Goal: Submit feedback/report problem: Submit feedback/report problem

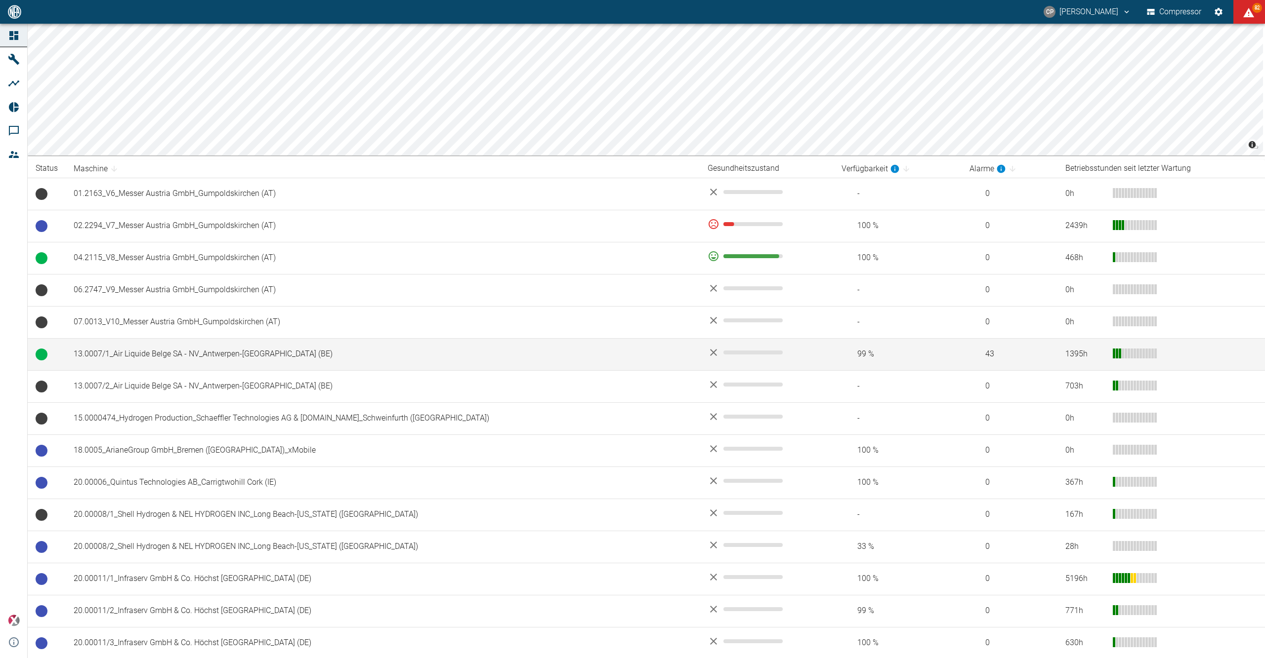
scroll to position [131, 0]
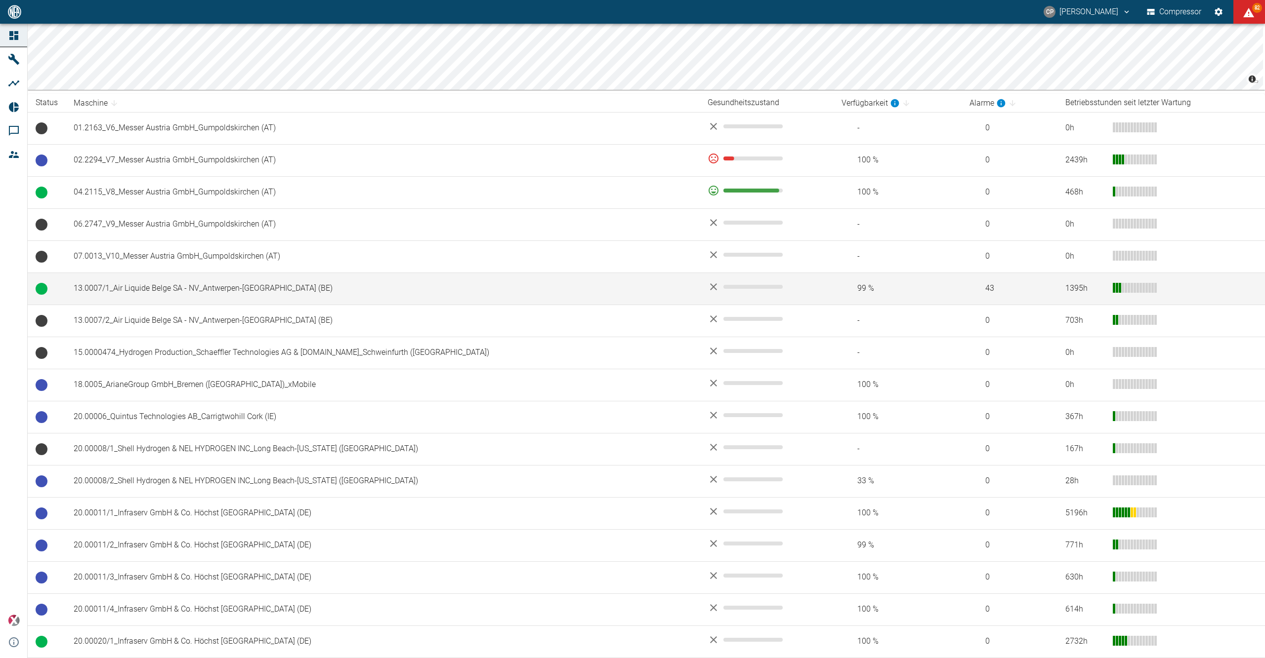
click at [242, 293] on td "13.0007/1_Air Liquide Belge SA - NV_Antwerpen-Lillo (BE)" at bounding box center [383, 289] width 634 height 32
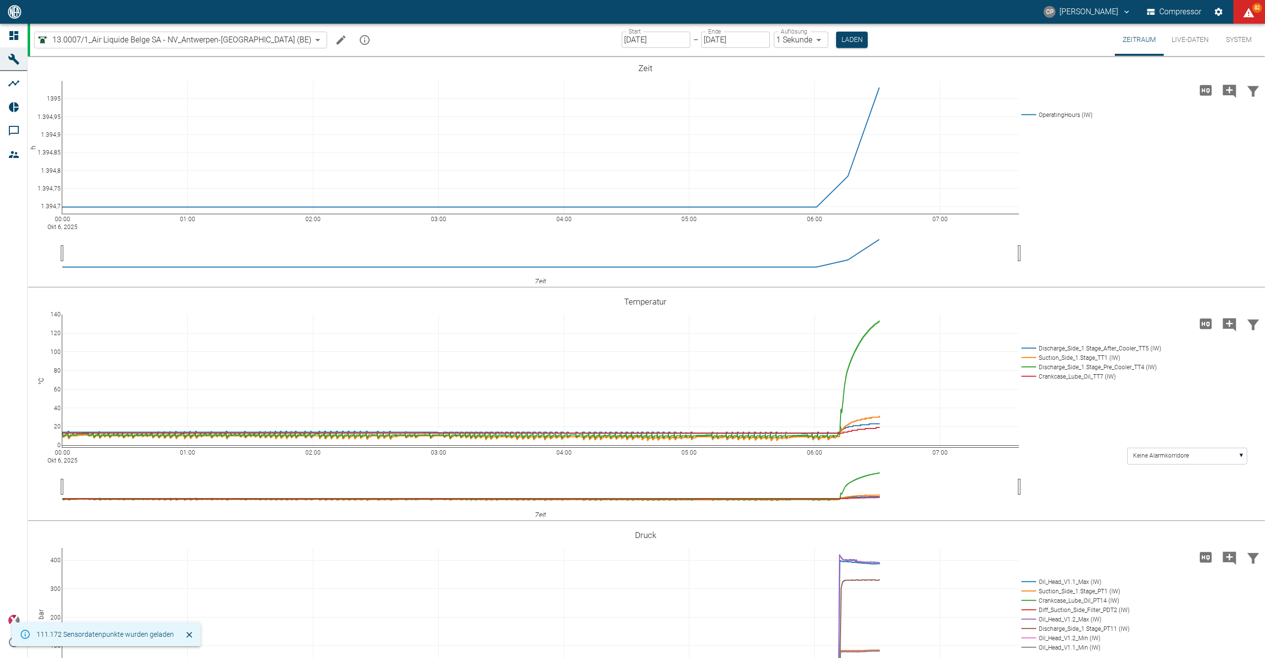
click at [621, 31] on div "Start 06.10.2025 Start – Ende 06.10.2025 Ende Auflösung 1 Sekunde 1sec Auflösun…" at bounding box center [744, 40] width 246 height 32
click at [621, 36] on input "[DATE]" at bounding box center [655, 40] width 69 height 16
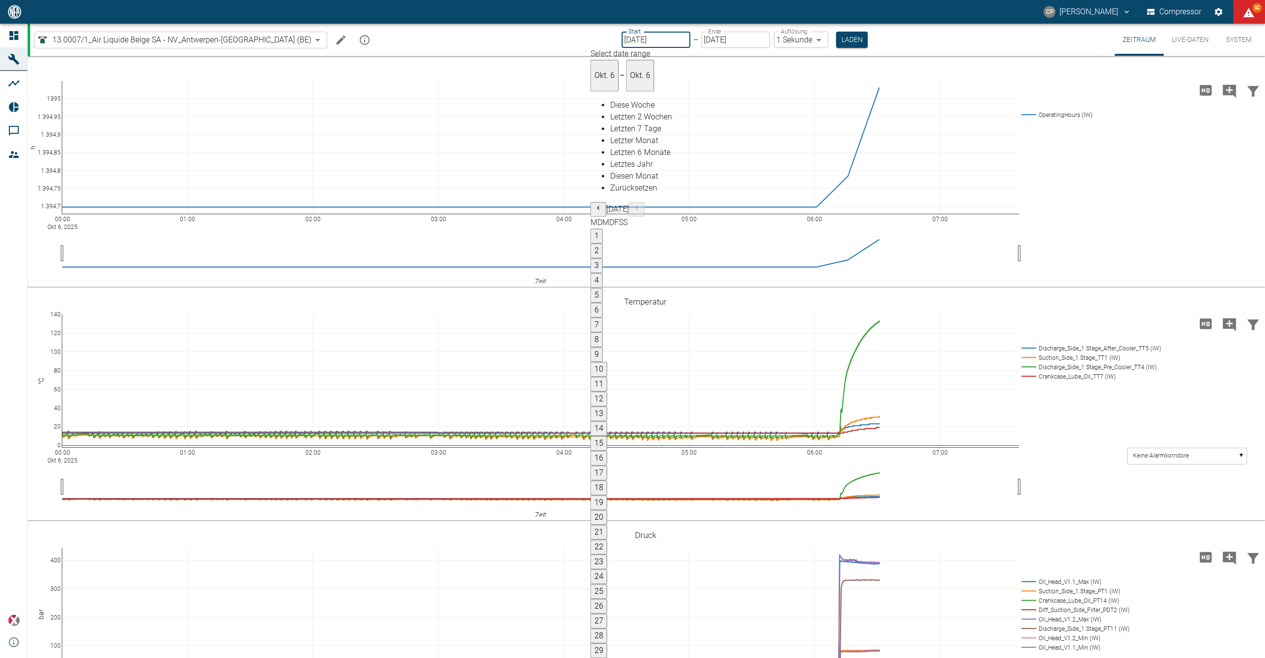
type input "[DATE]"
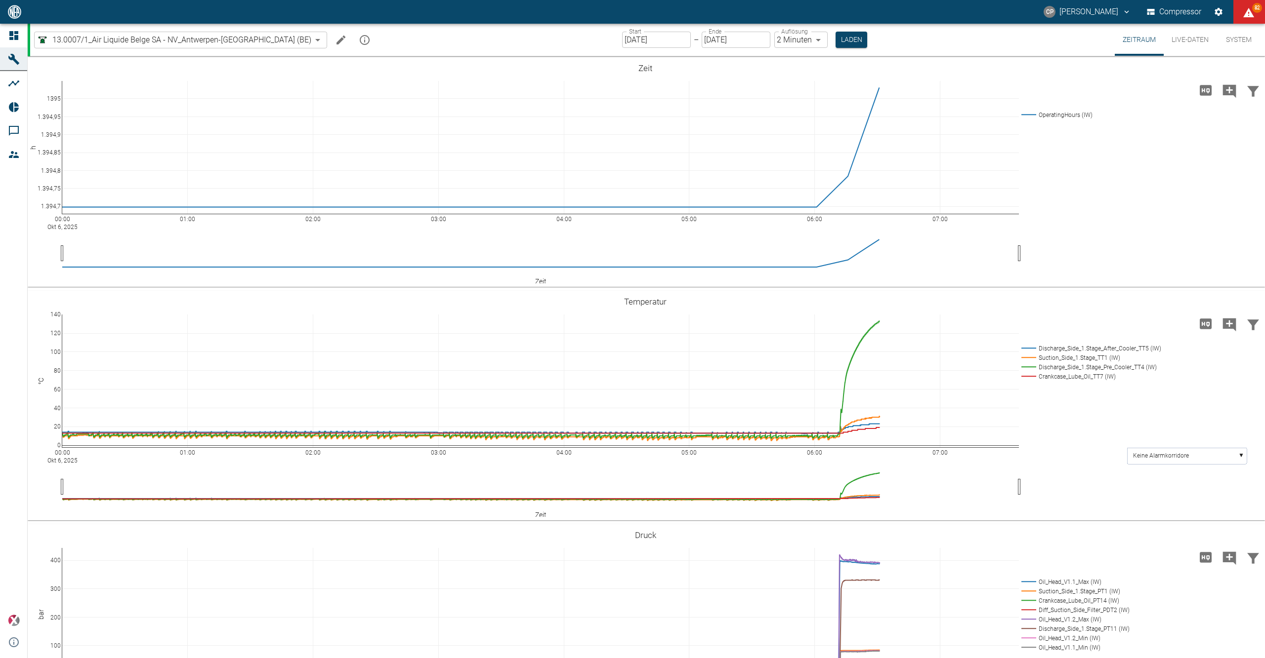
click at [781, 40] on body "CP Christoph Palm Compressor 82 Dashboard Maschinen Analysen Reports Kommentare…" at bounding box center [632, 329] width 1265 height 658
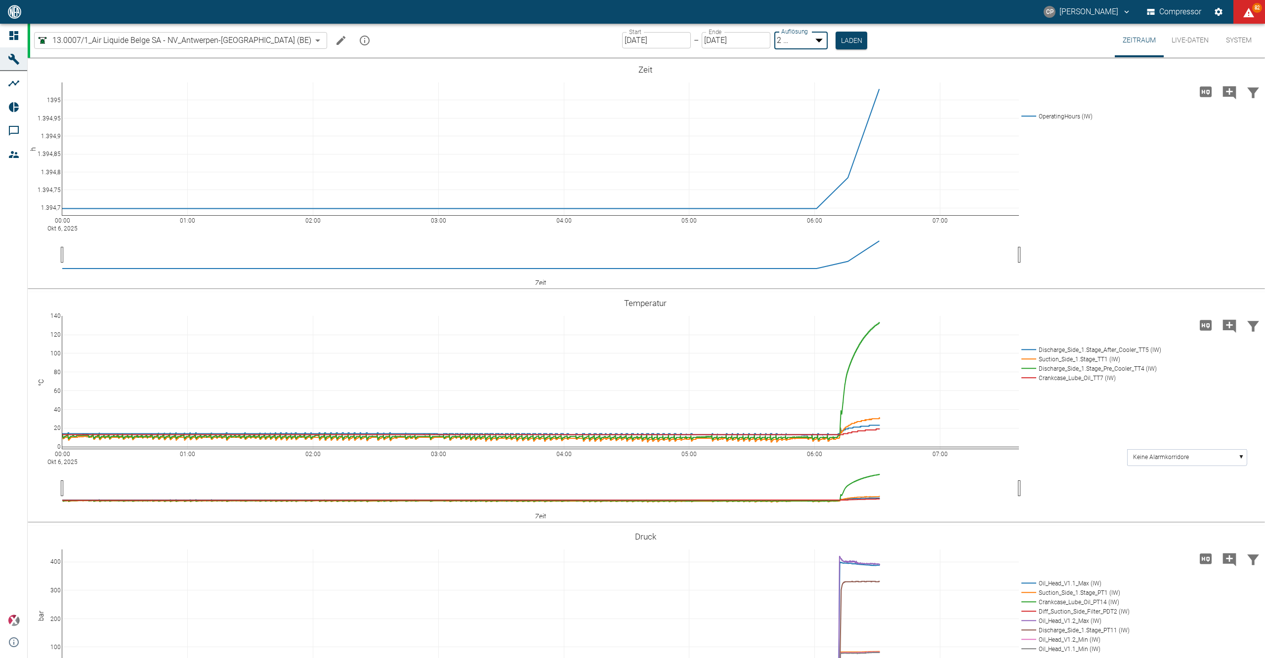
type input "1sec"
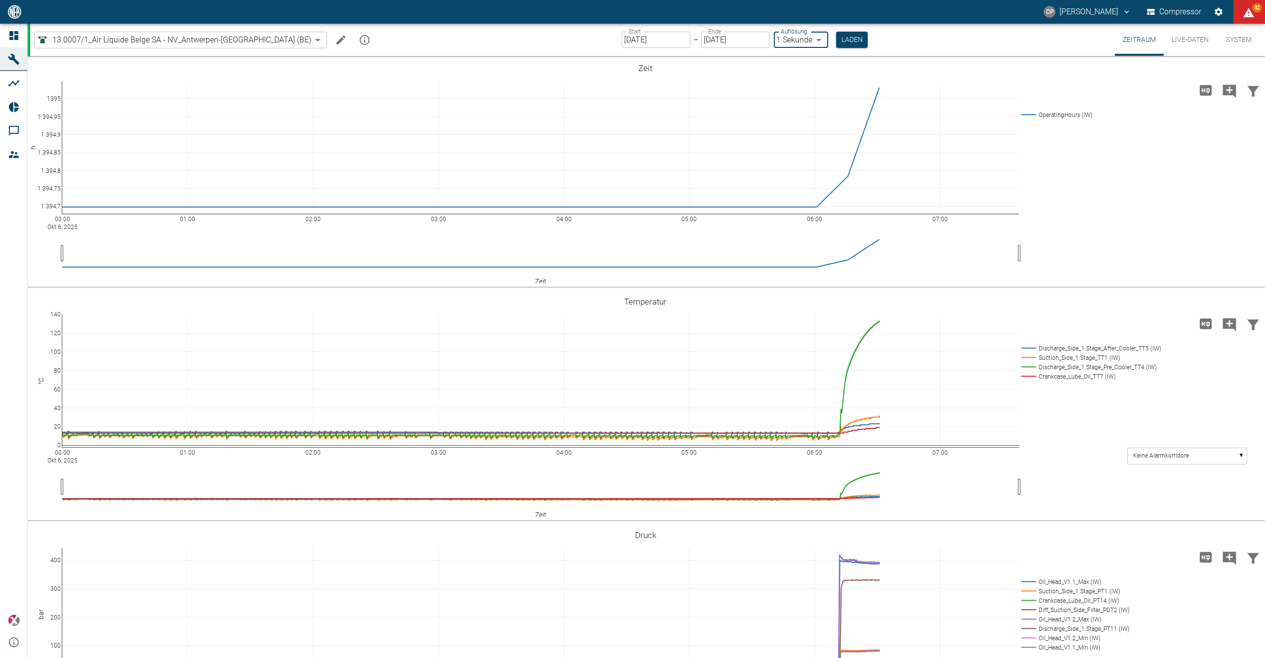
click at [788, 40] on body "CP Christoph Palm Compressor 82 Dashboard Maschinen Analysen Reports Kommentare…" at bounding box center [632, 329] width 1265 height 658
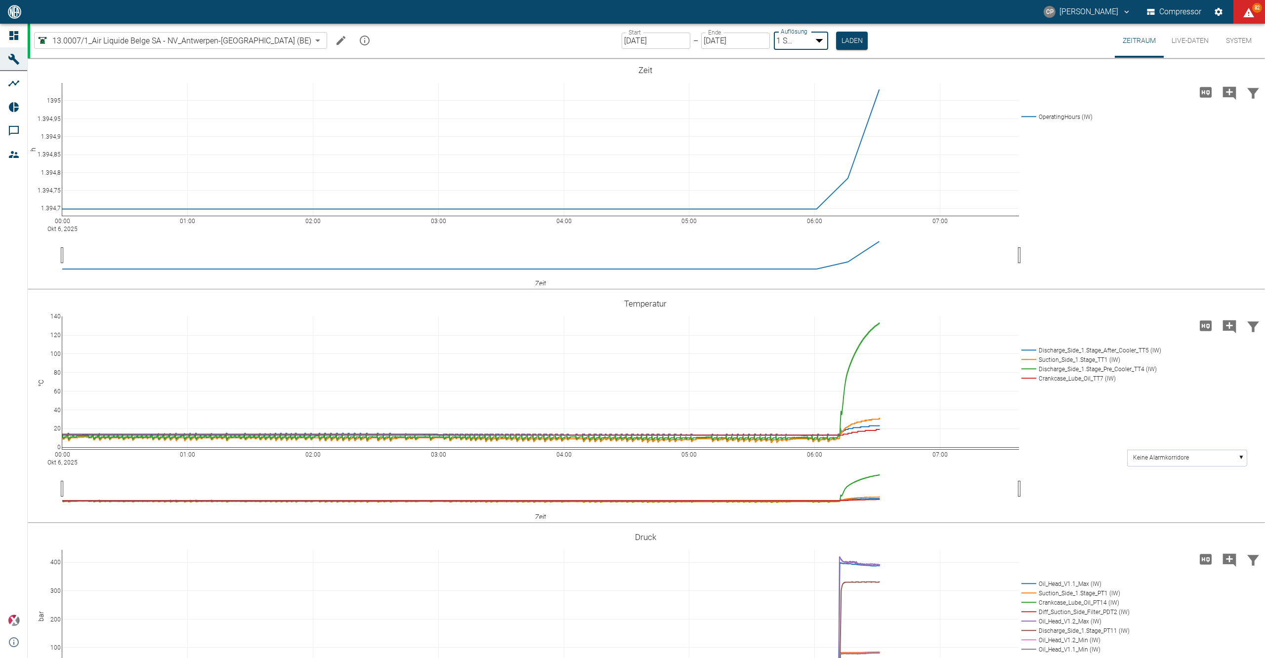
click at [826, 658] on div at bounding box center [632, 666] width 1265 height 0
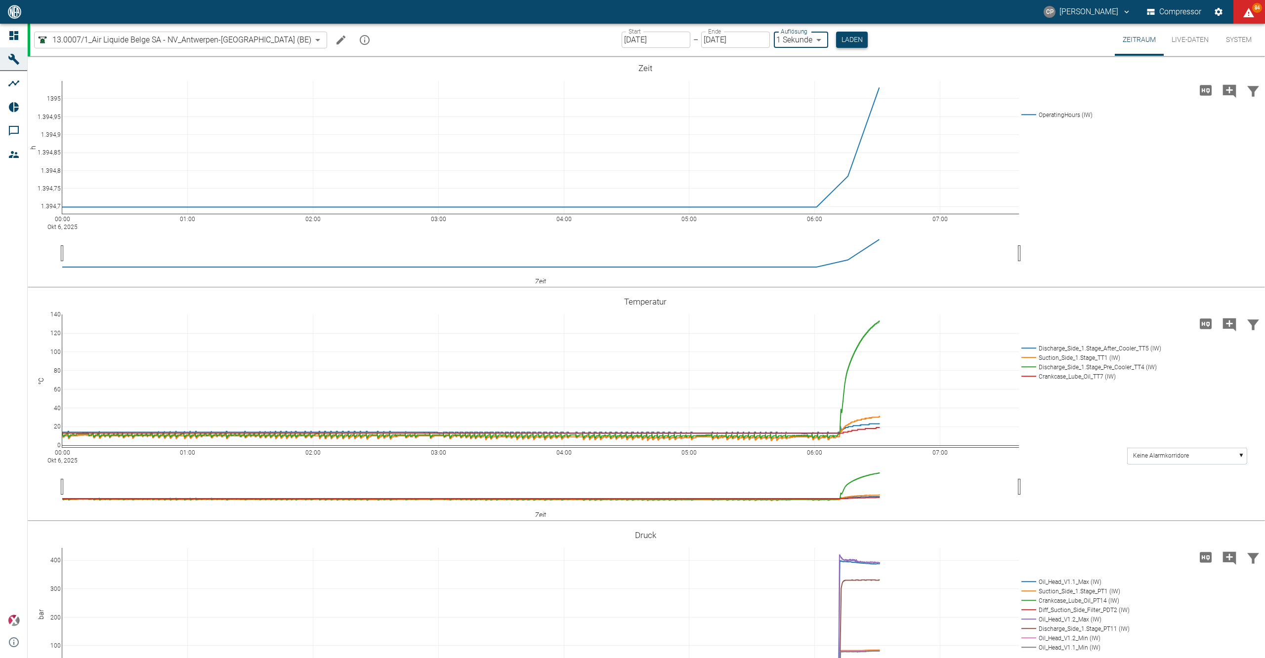
click at [836, 38] on button "Laden" at bounding box center [852, 40] width 32 height 16
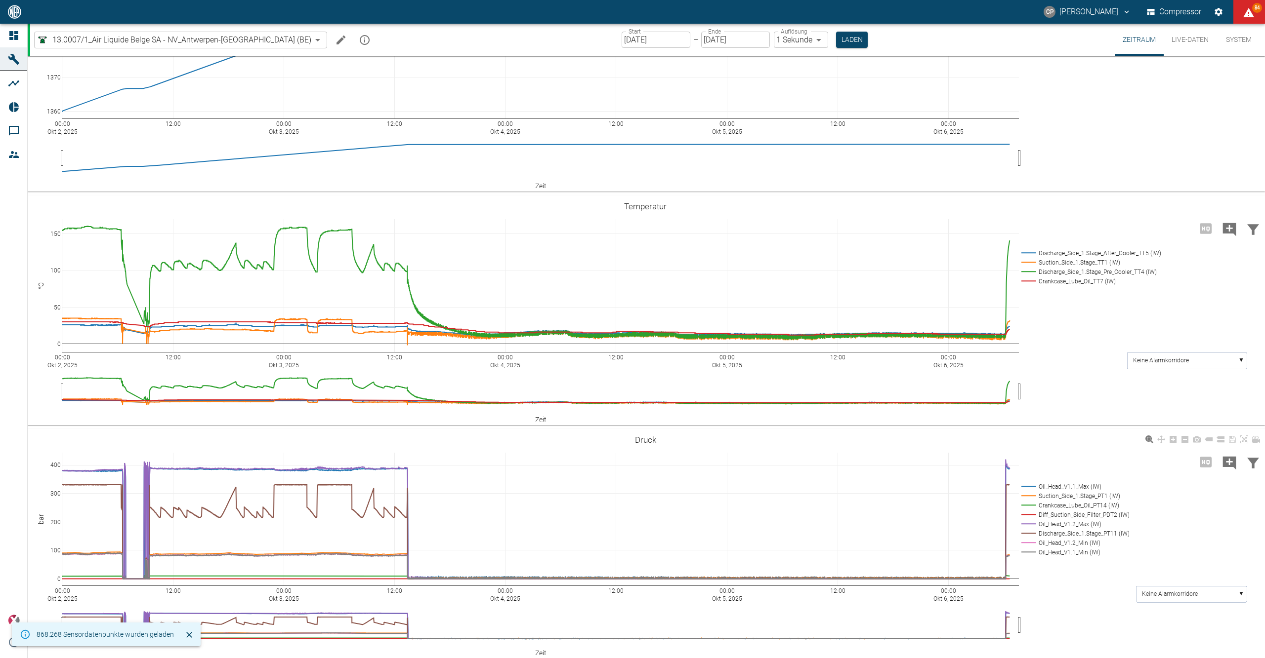
scroll to position [131, 0]
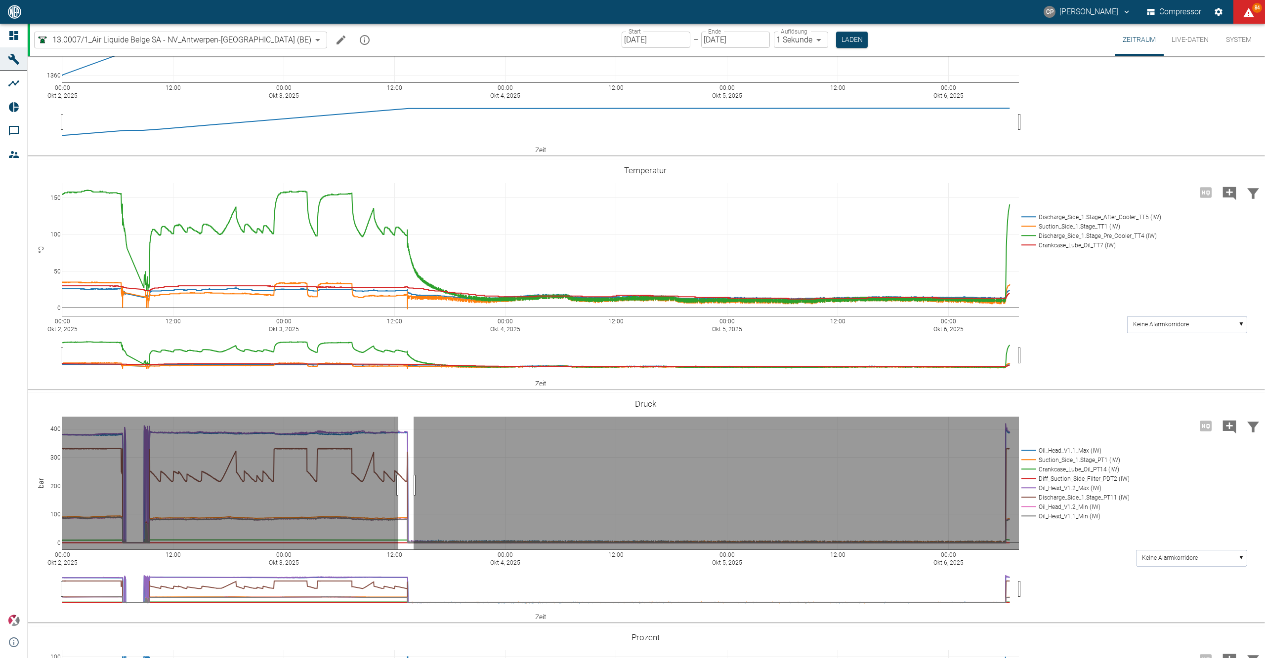
drag, startPoint x: 398, startPoint y: 485, endPoint x: 413, endPoint y: 485, distance: 15.3
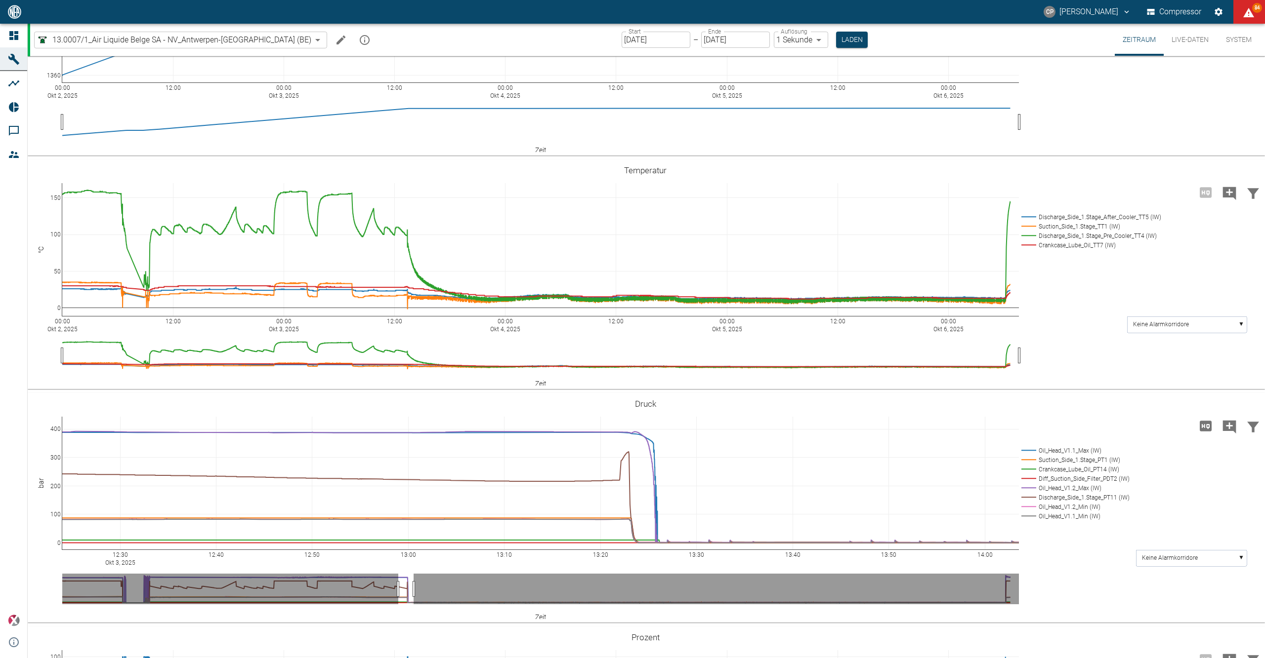
click at [30, 39] on div "Zeitraum Live-Daten System 13.0007/1_Air Liquide Belge SA - NV_Antwerpen-Lillo …" at bounding box center [646, 40] width 1237 height 33
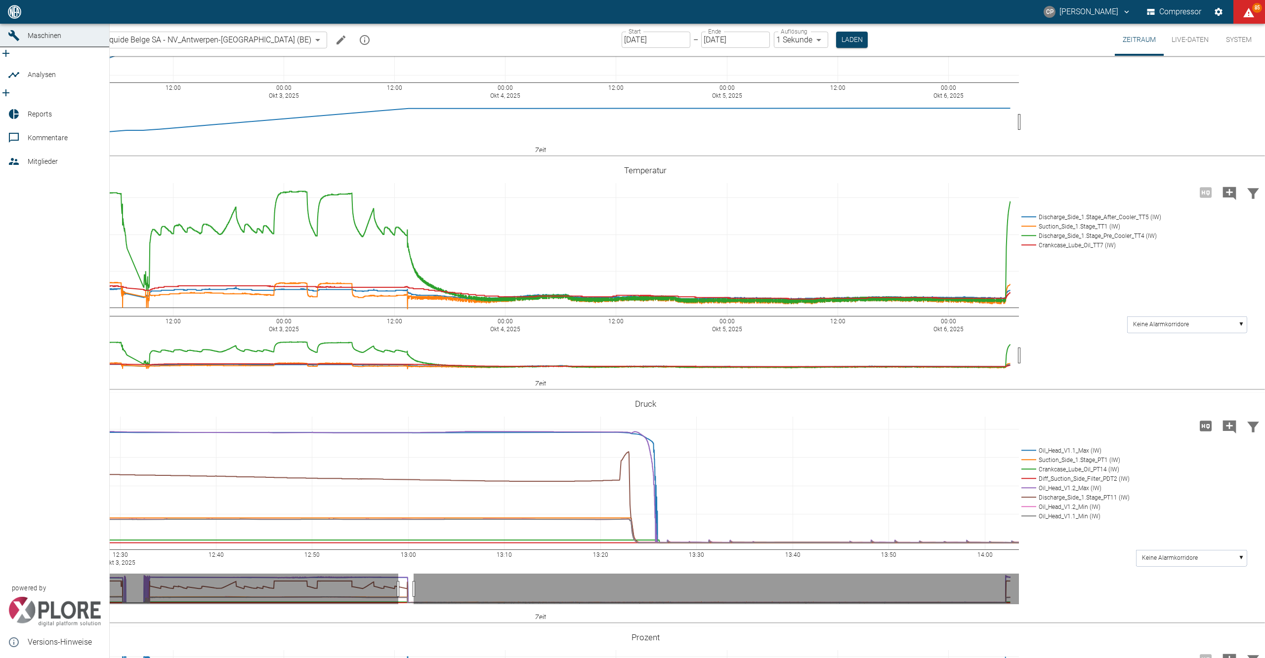
click at [15, 16] on icon at bounding box center [13, 11] width 9 height 9
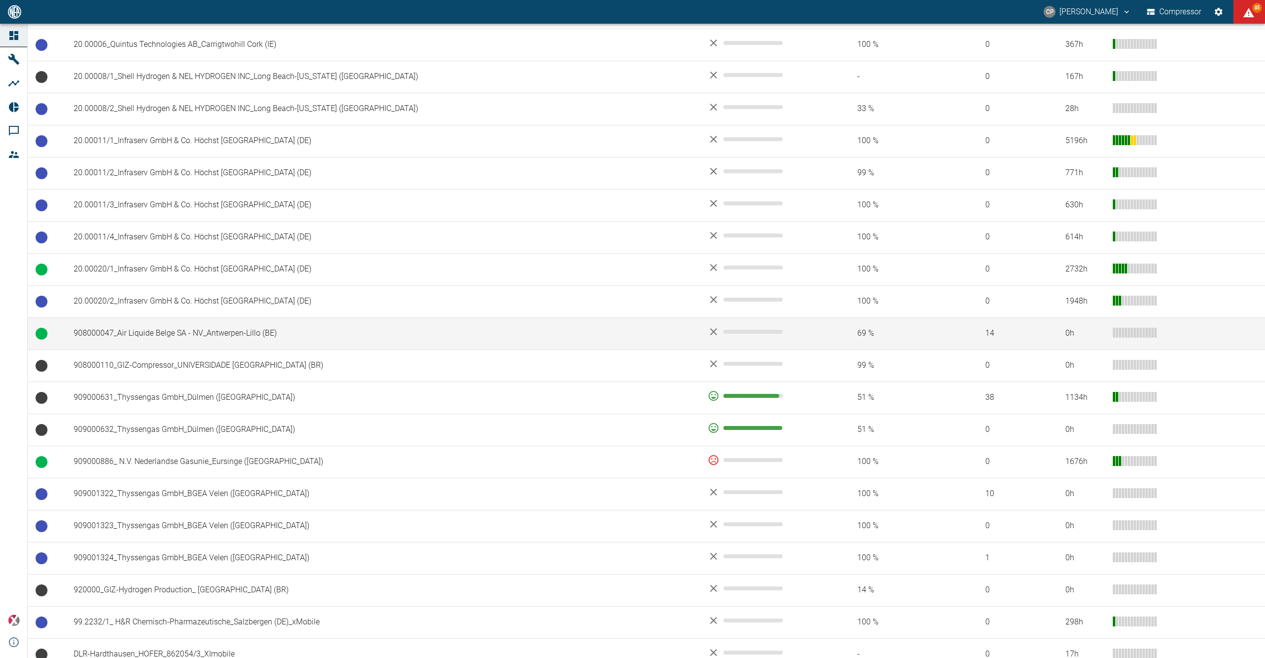
scroll to position [527, 0]
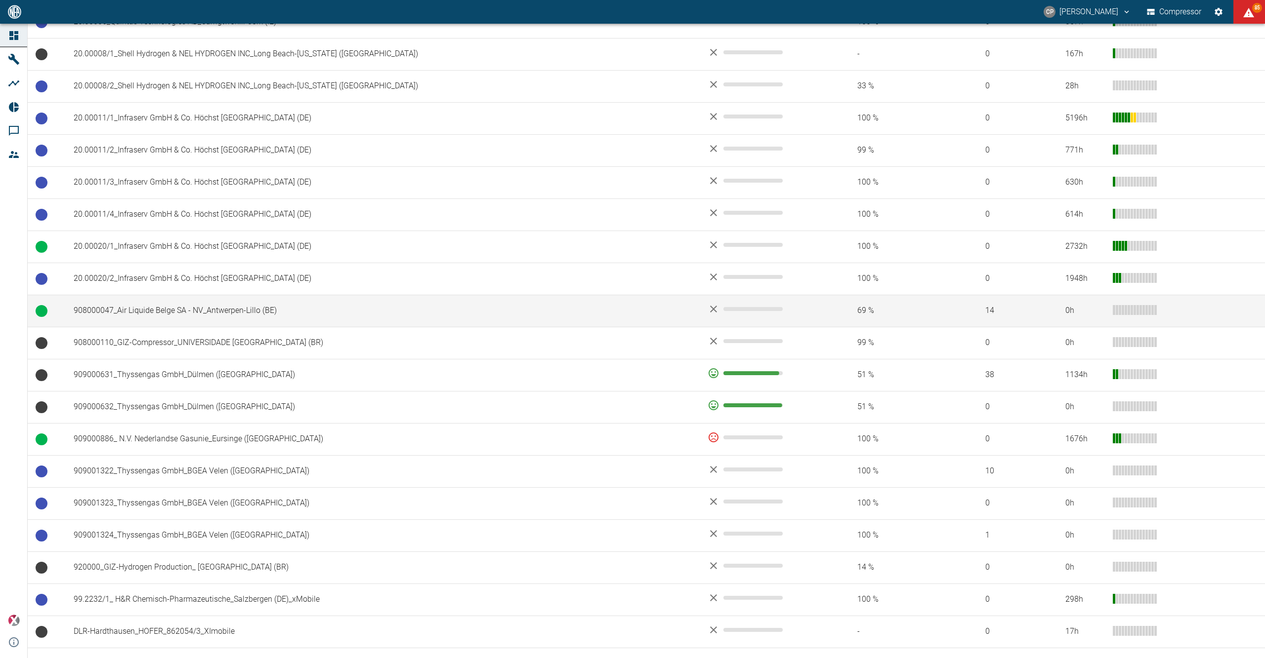
click at [216, 323] on td "908000047_Air Liquide Belge SA - NV_Antwerpen-Lillo (BE)" at bounding box center [383, 311] width 634 height 32
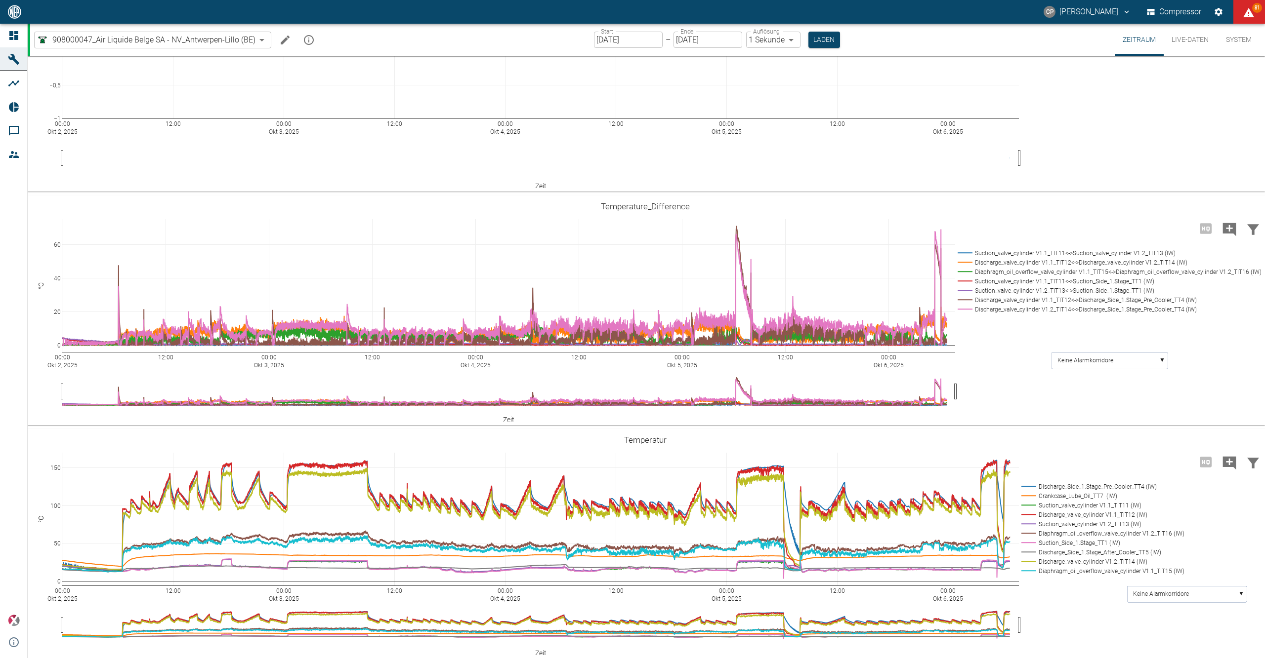
scroll to position [263, 0]
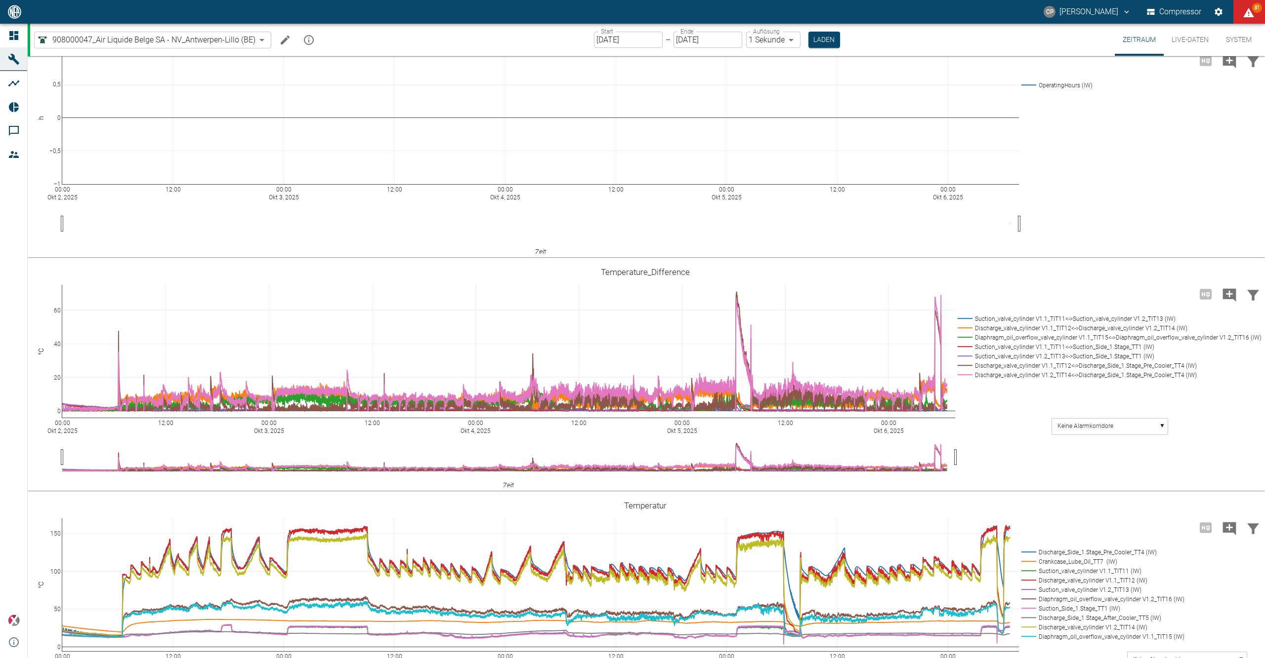
drag, startPoint x: 113, startPoint y: 520, endPoint x: 118, endPoint y: 488, distance: 32.4
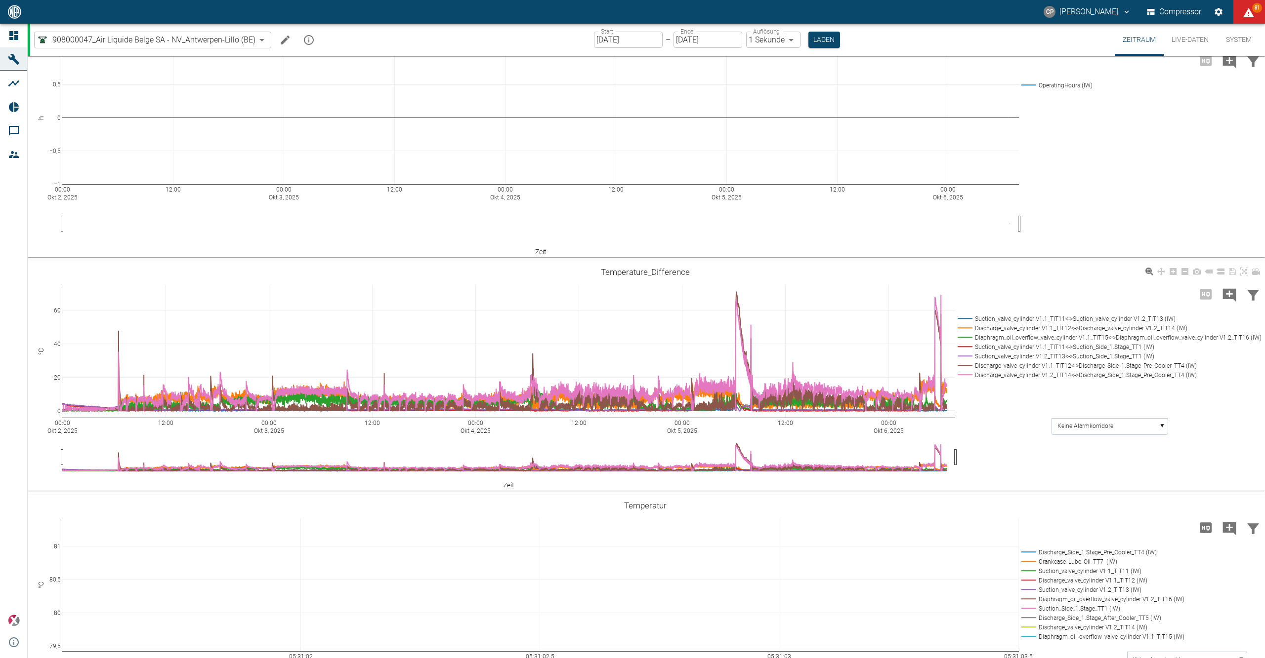
drag, startPoint x: 118, startPoint y: 488, endPoint x: 1052, endPoint y: 436, distance: 935.6
click at [1052, 436] on div "00:00 Okt 2, 2025 12:00 00:00 Okt 3, 2025 12:00 00:00 Okt 4, 2025 12:00 00:00 O…" at bounding box center [645, 376] width 1235 height 222
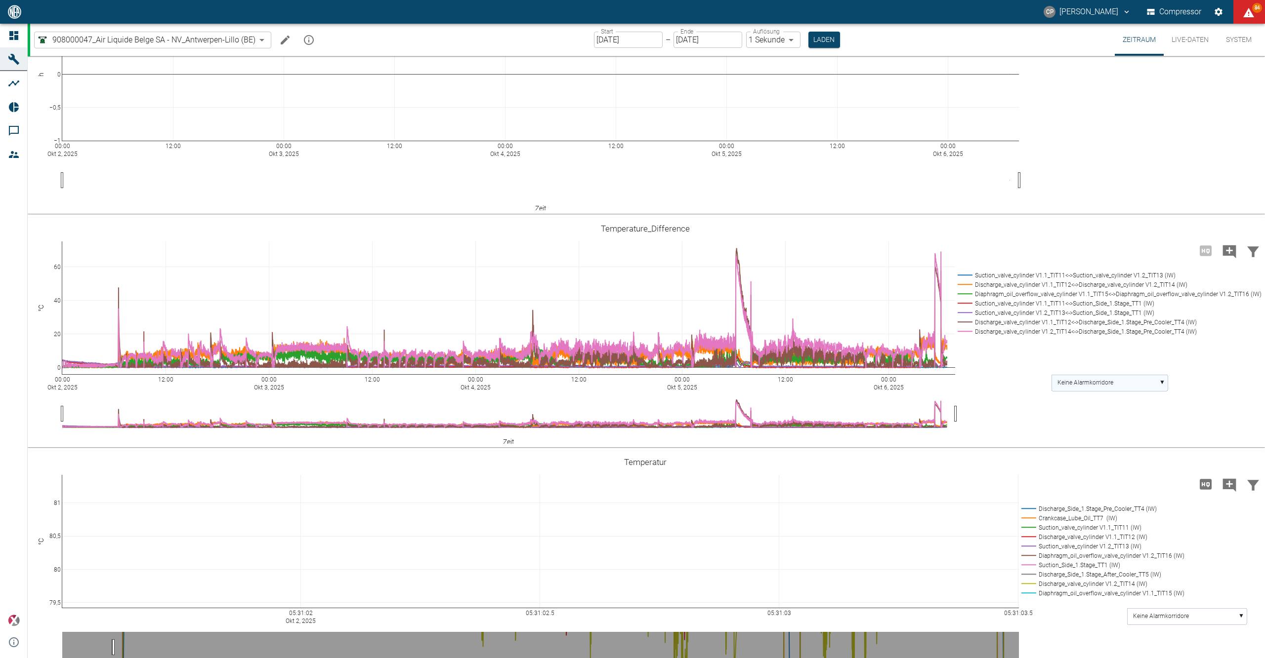
scroll to position [0, 0]
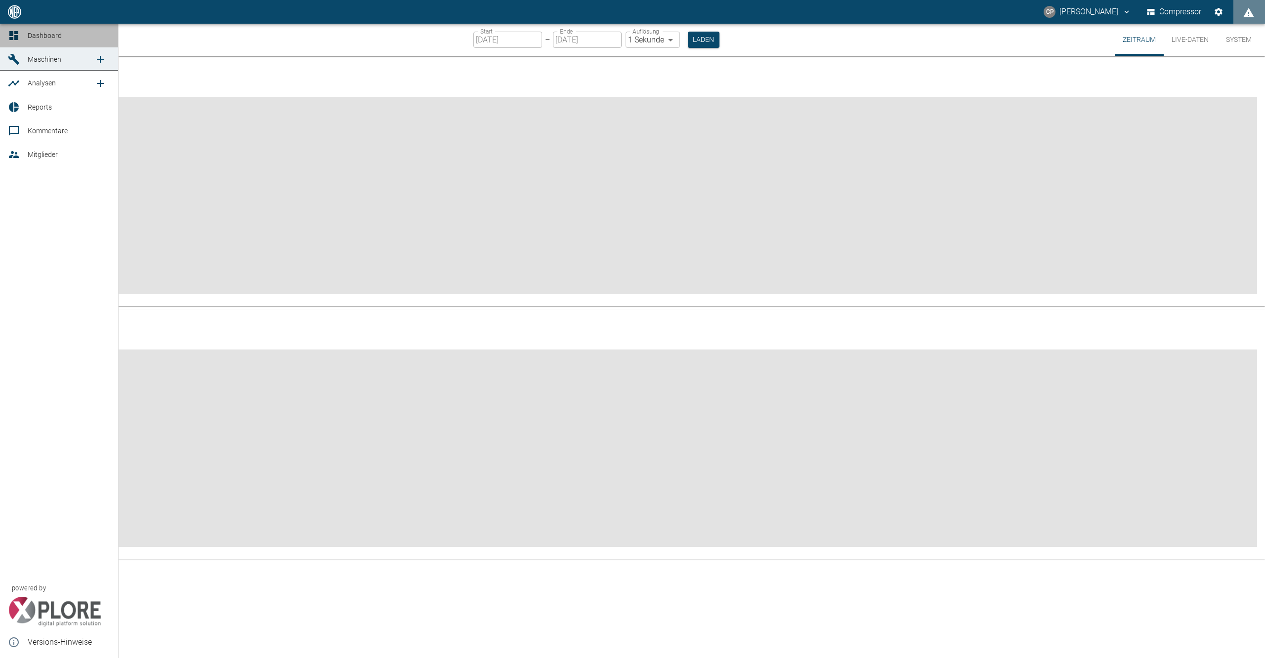
click at [20, 34] on div at bounding box center [15, 36] width 15 height 12
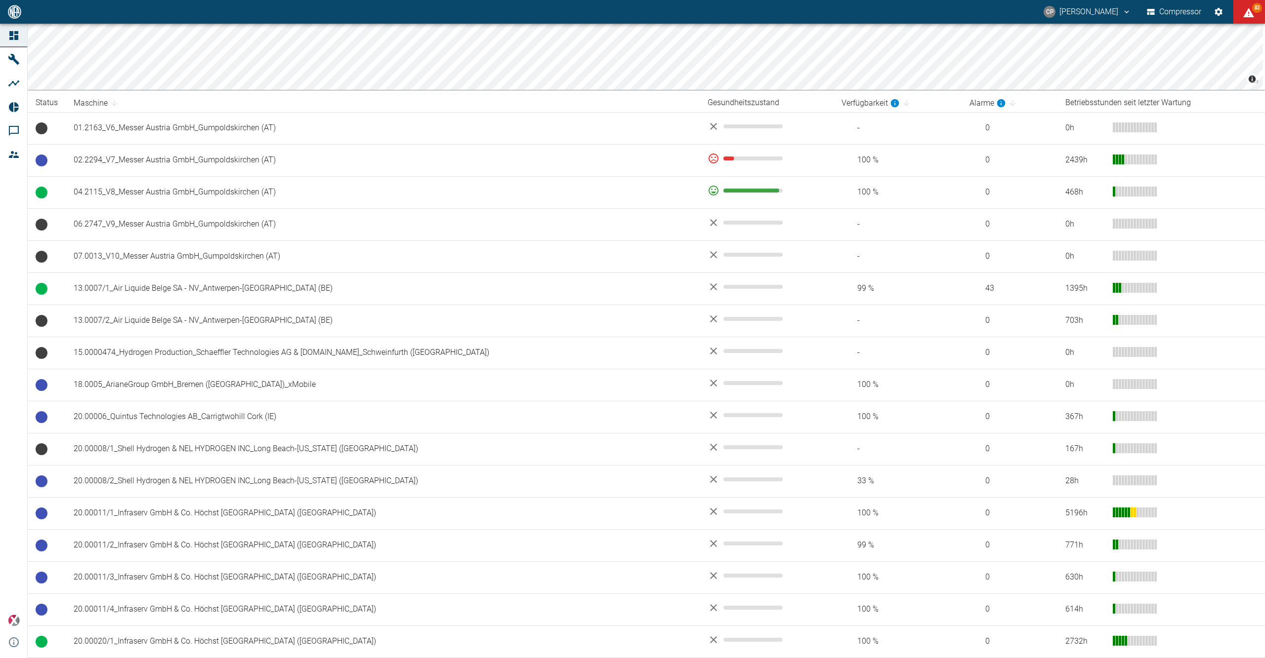
scroll to position [198, 0]
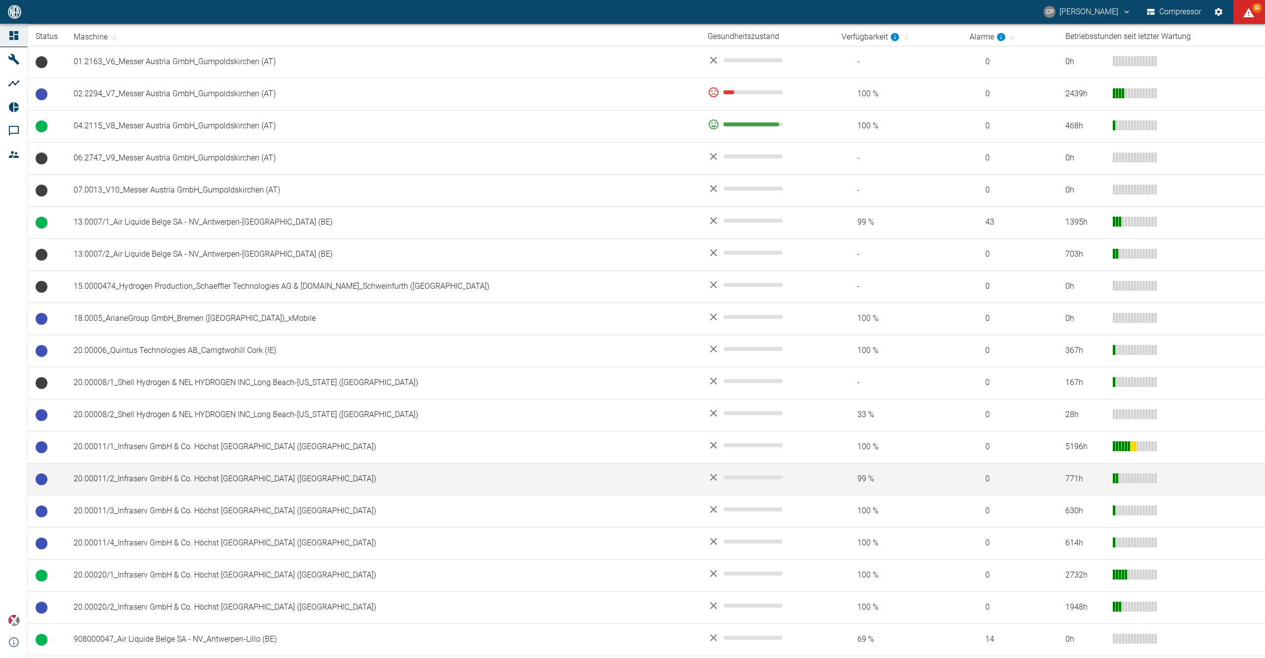
click at [185, 480] on td "20.00011/2_Infraserv GmbH & Co. Höchst KG_Frankfurt am Main (DE)" at bounding box center [383, 479] width 634 height 32
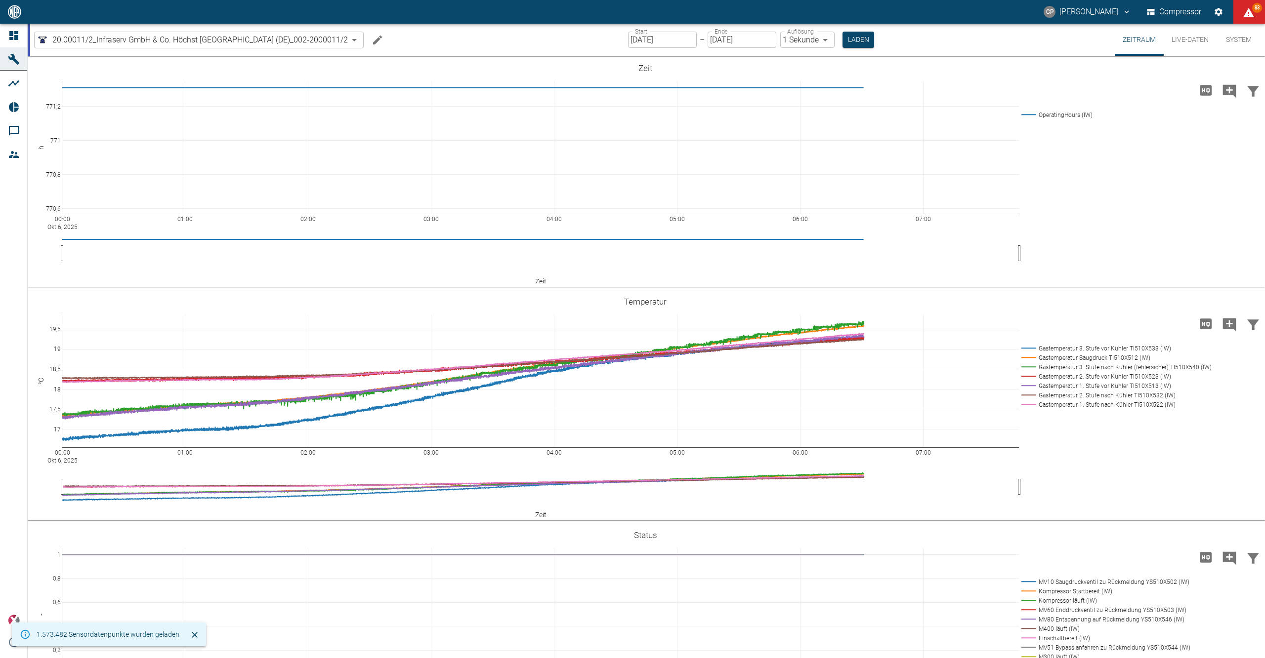
click at [653, 43] on input "[DATE]" at bounding box center [662, 40] width 69 height 16
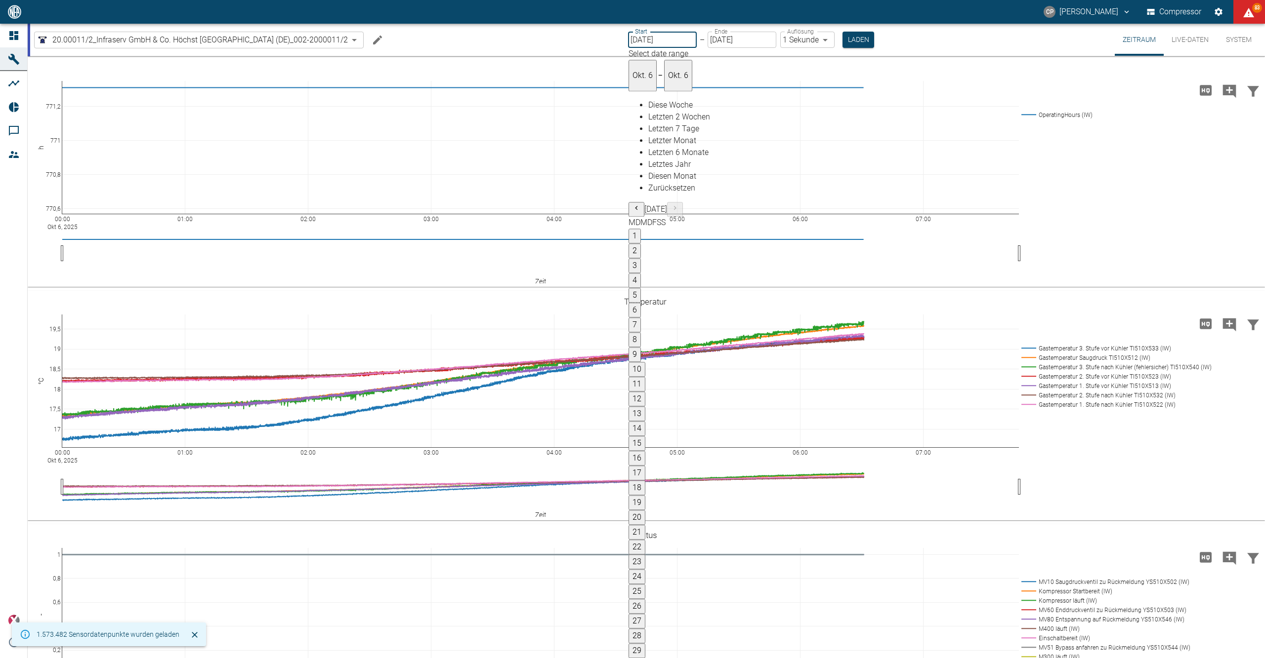
type input "[DATE]"
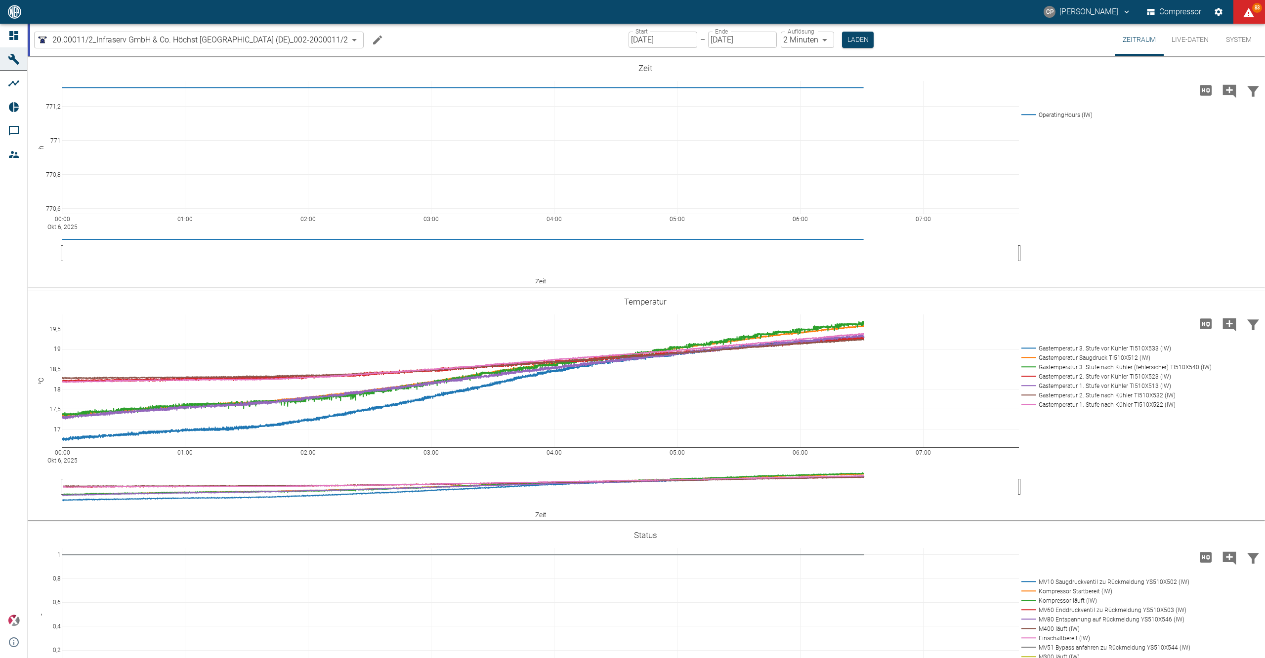
click at [809, 46] on body "CP Christoph Palm Compressor 83 Dashboard Maschinen Analysen Reports Kommentare…" at bounding box center [632, 329] width 1265 height 658
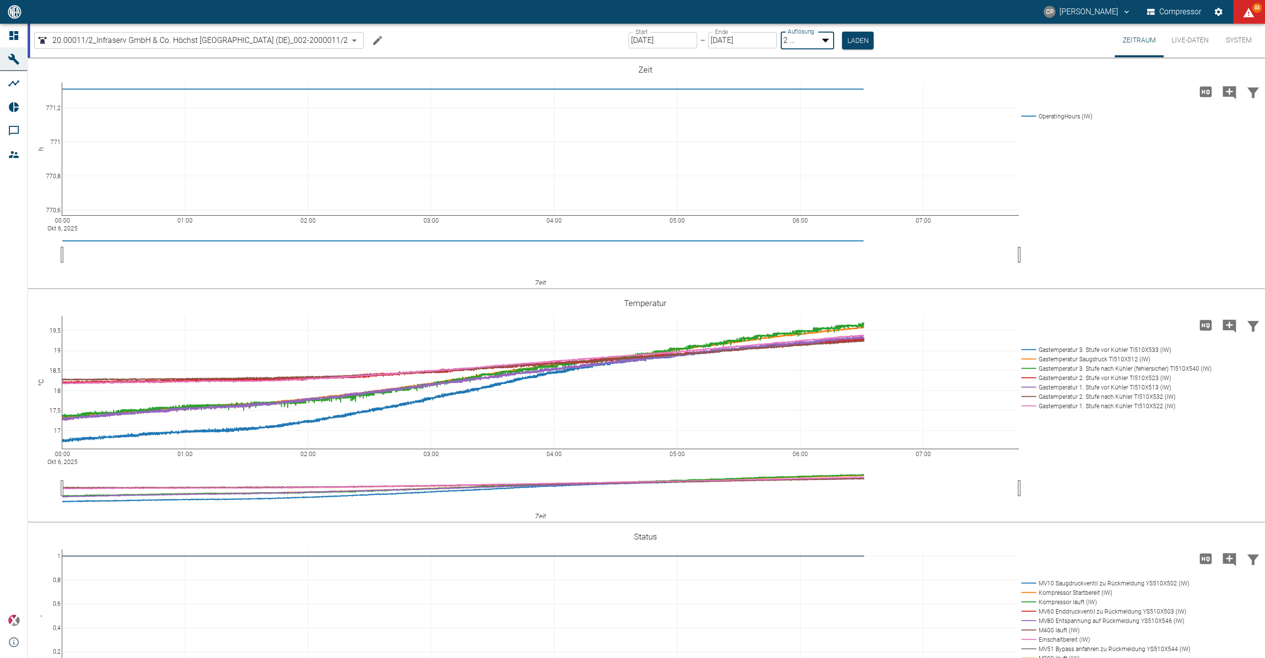
type input "1sec"
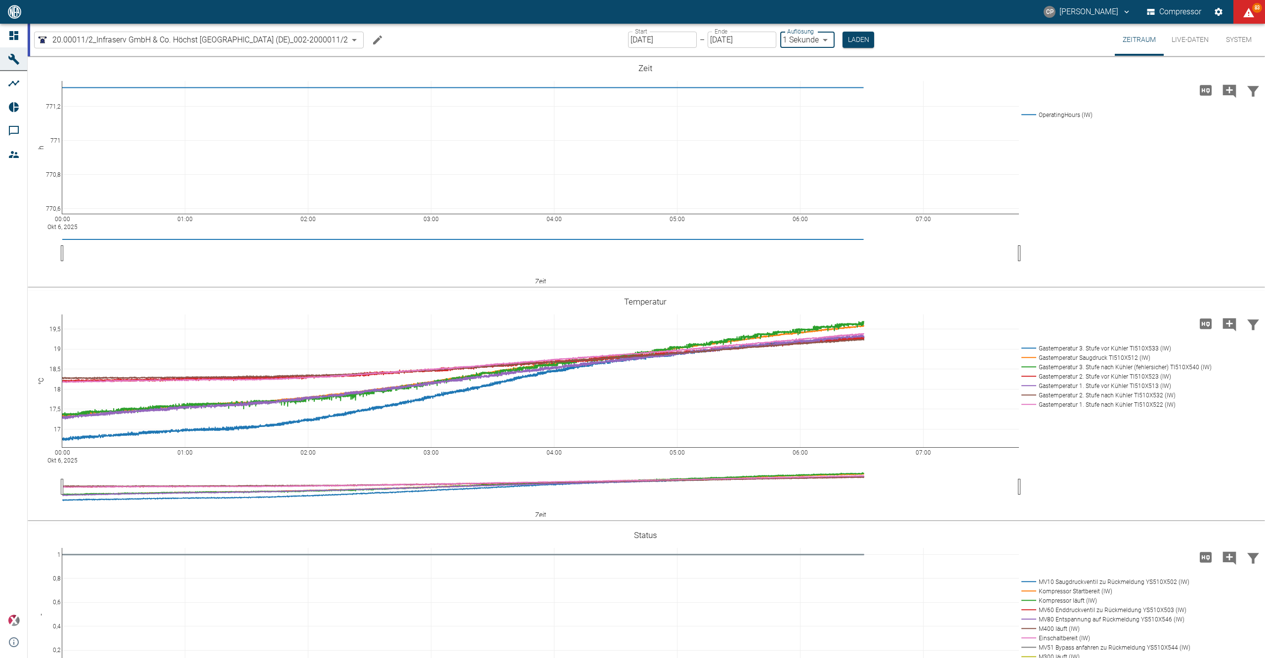
click at [865, 42] on button "Laden" at bounding box center [858, 40] width 32 height 16
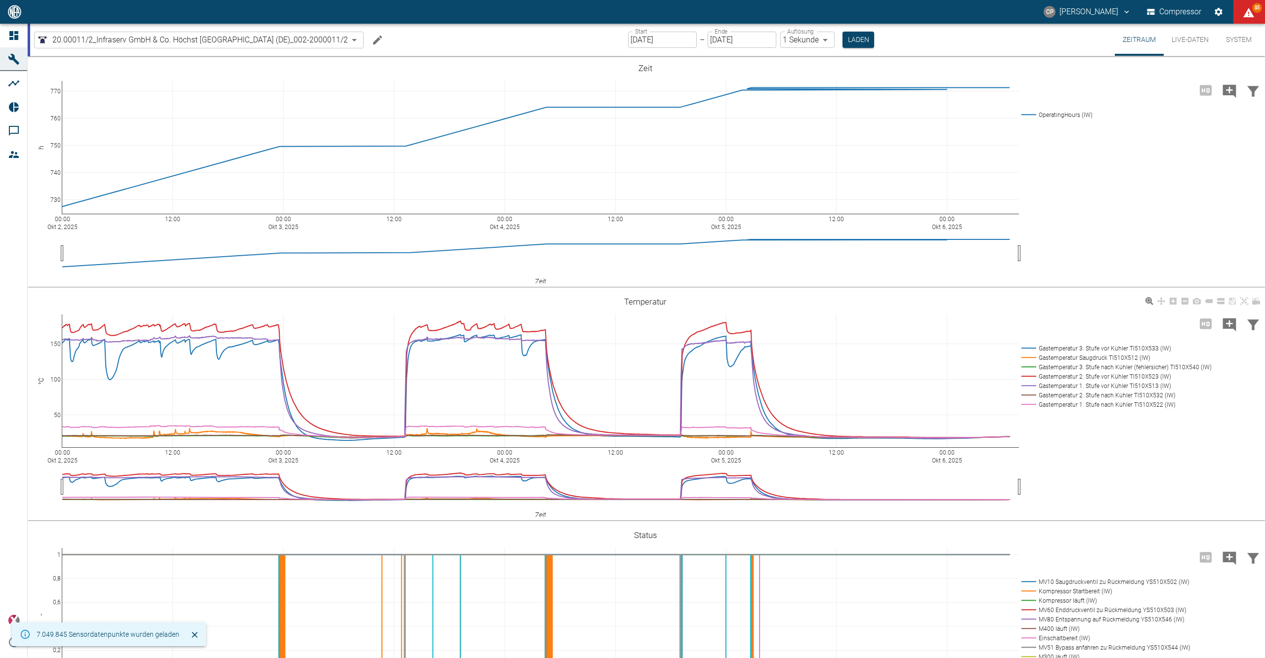
scroll to position [329, 0]
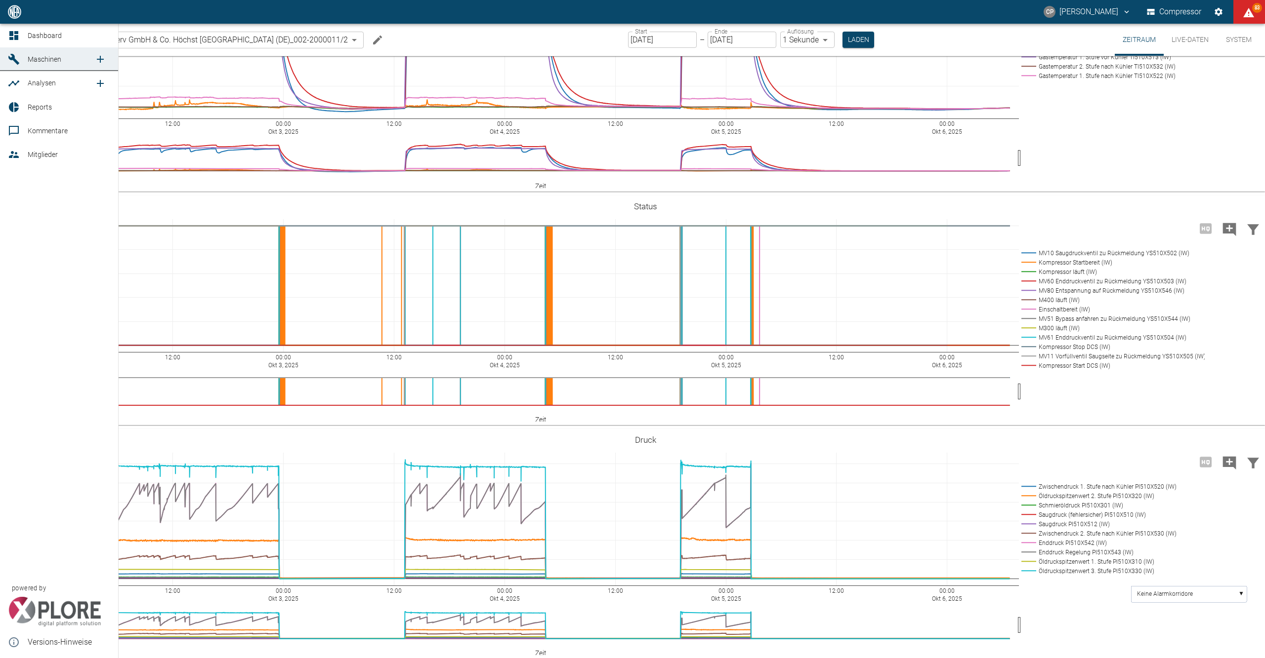
click at [18, 40] on icon at bounding box center [13, 35] width 9 height 9
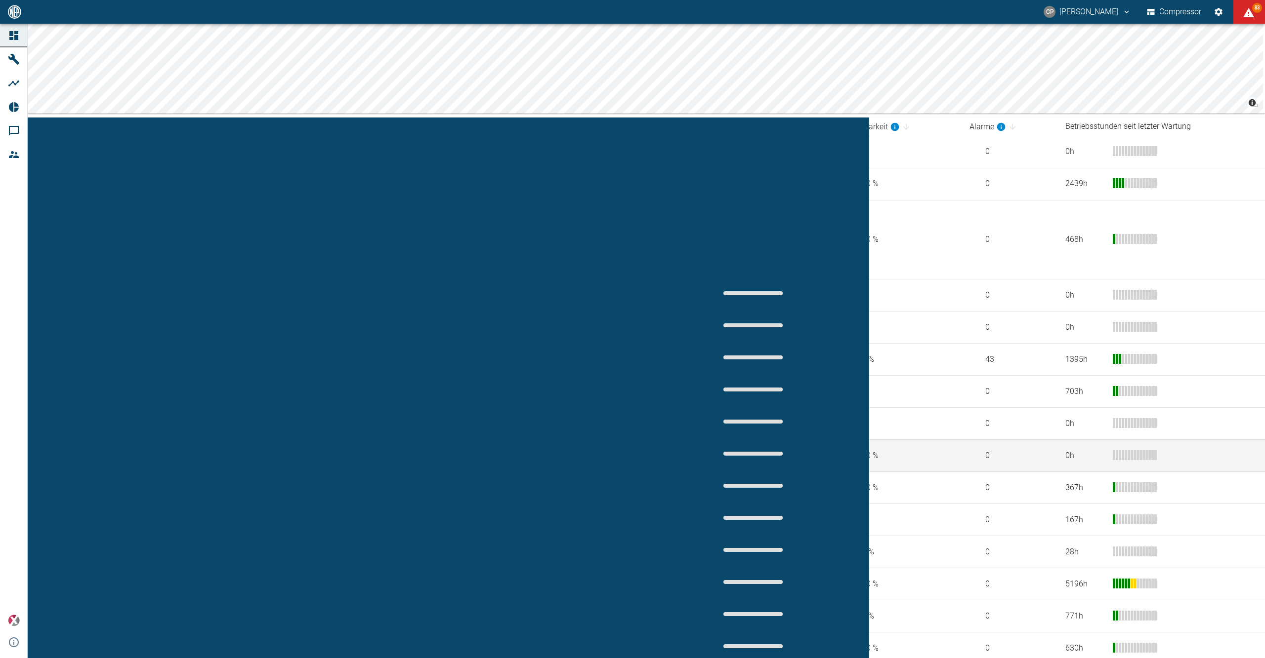
scroll to position [395, 0]
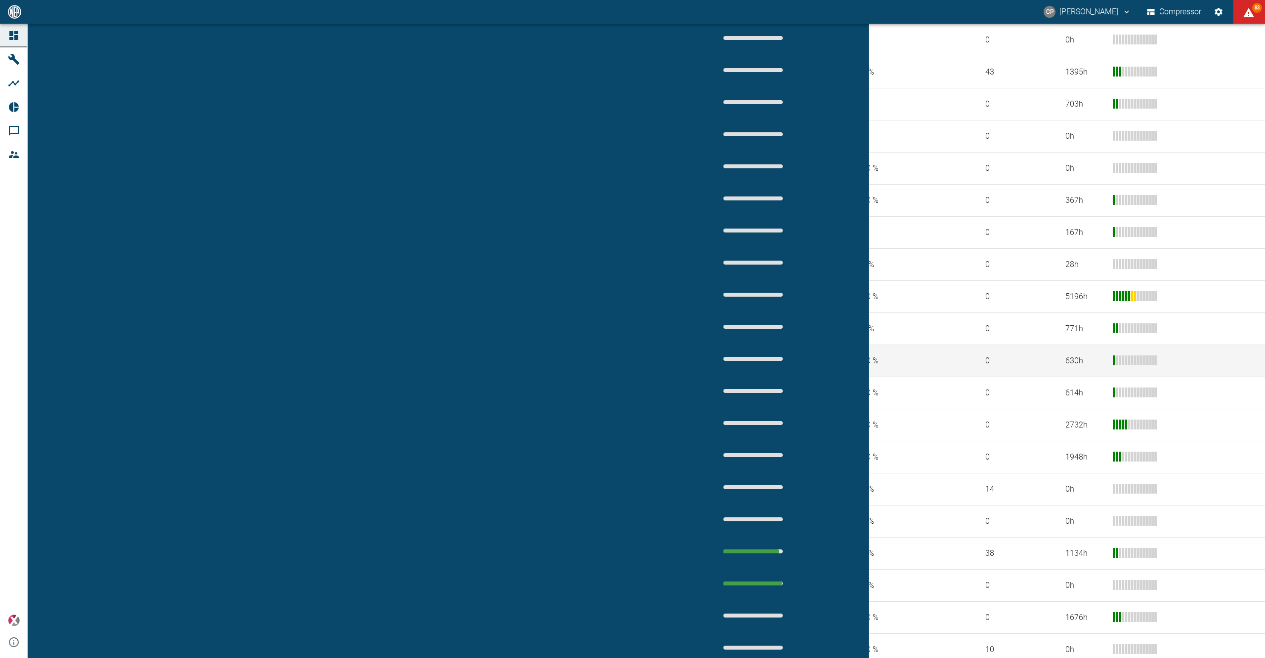
click at [170, 345] on td "20.00011/3_Infraserv GmbH & Co. Höchst KG_Frankfurt am Main (DE)" at bounding box center [383, 361] width 634 height 32
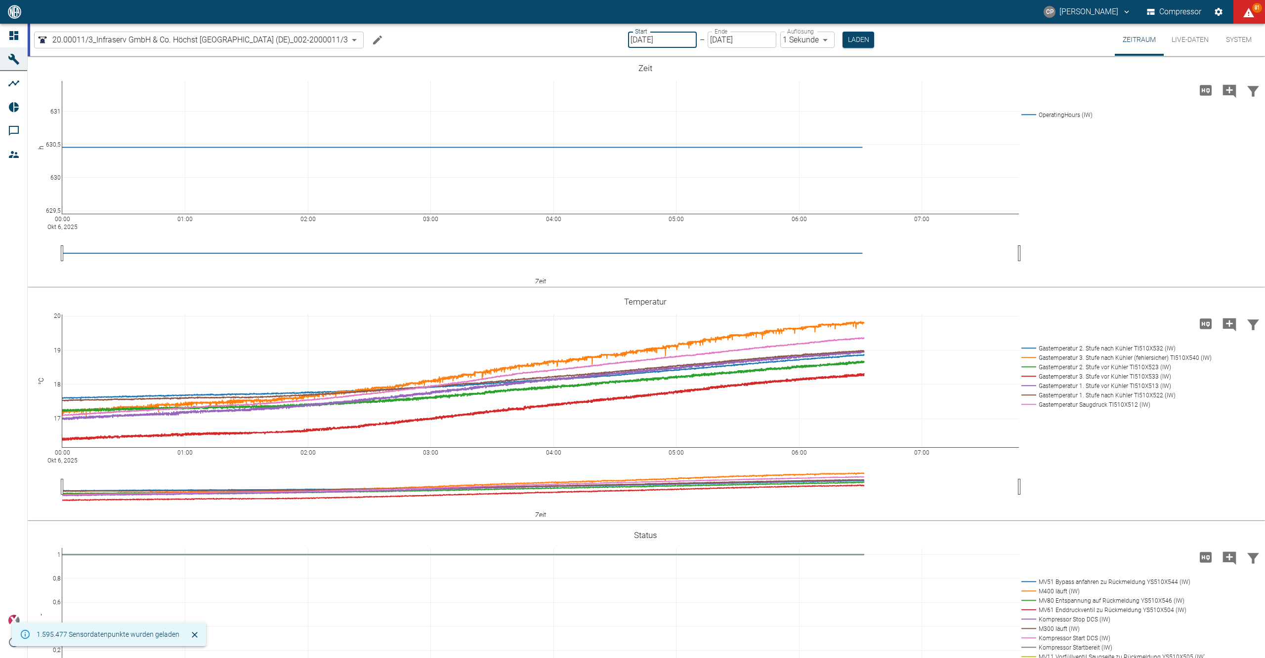
click at [643, 45] on input "[DATE]" at bounding box center [662, 40] width 69 height 16
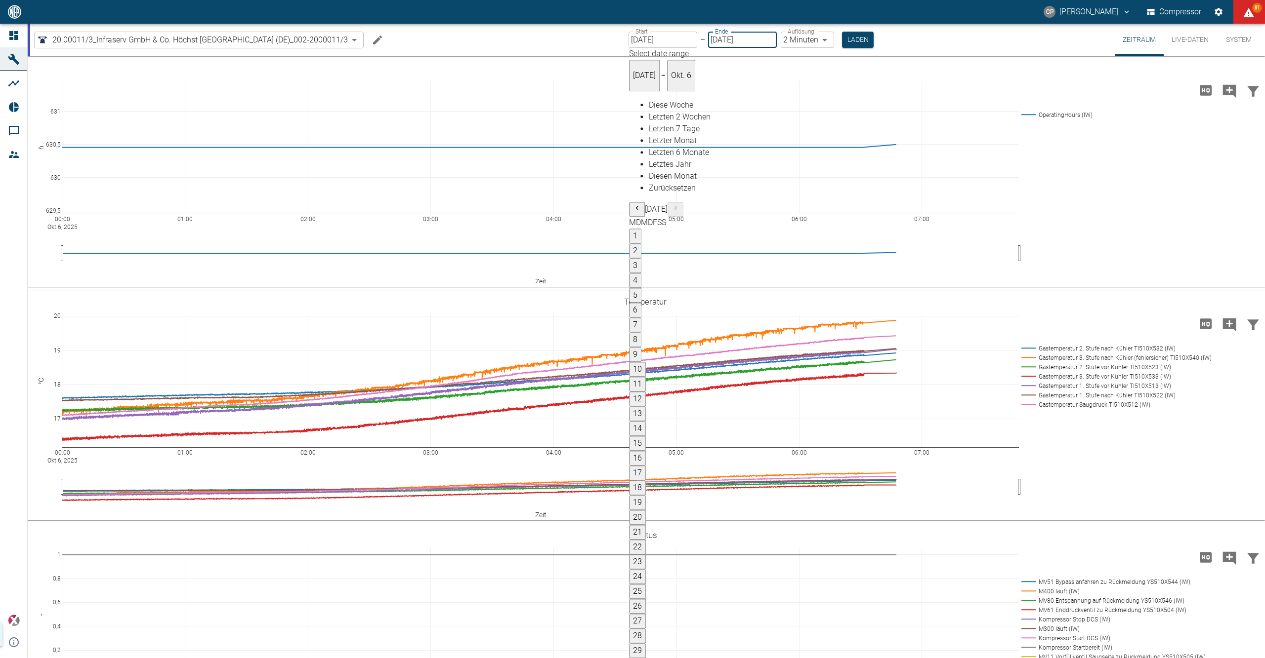
type input "03.10.2025"
type input "2min"
type input "02.10.2025"
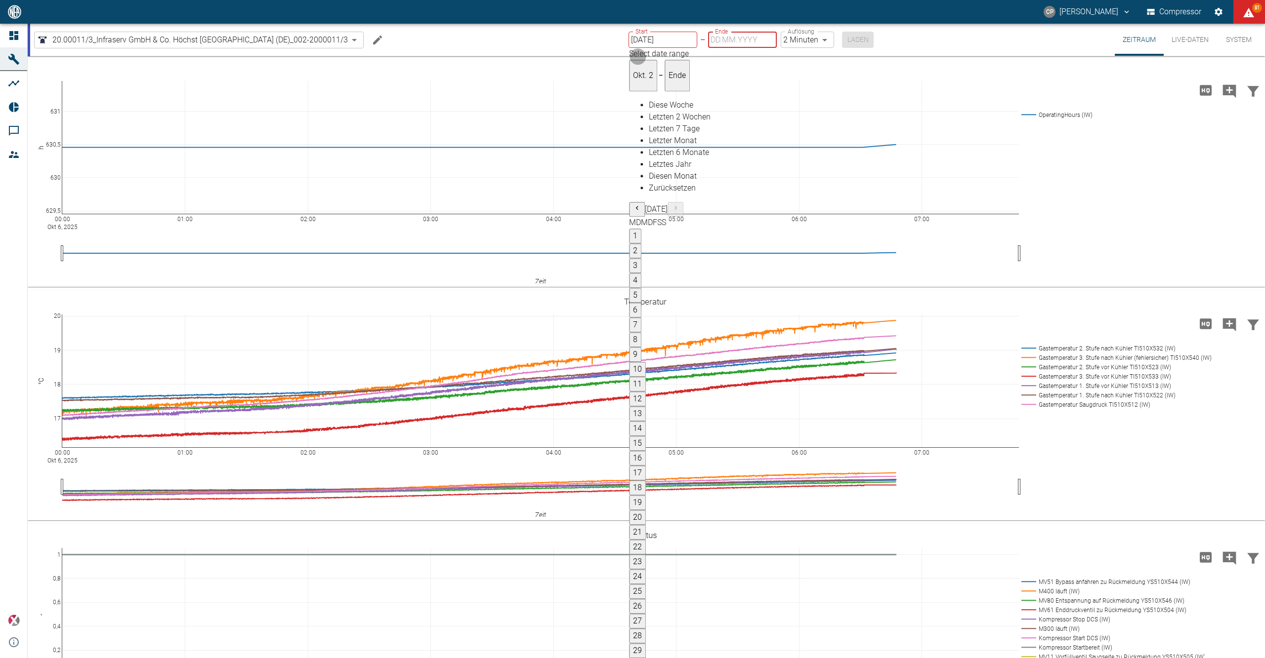
type input "[DATE]"
click at [782, 40] on body "CP Christoph Palm Compressor 81 Dashboard Maschinen Analysen Reports Kommentare…" at bounding box center [632, 329] width 1265 height 658
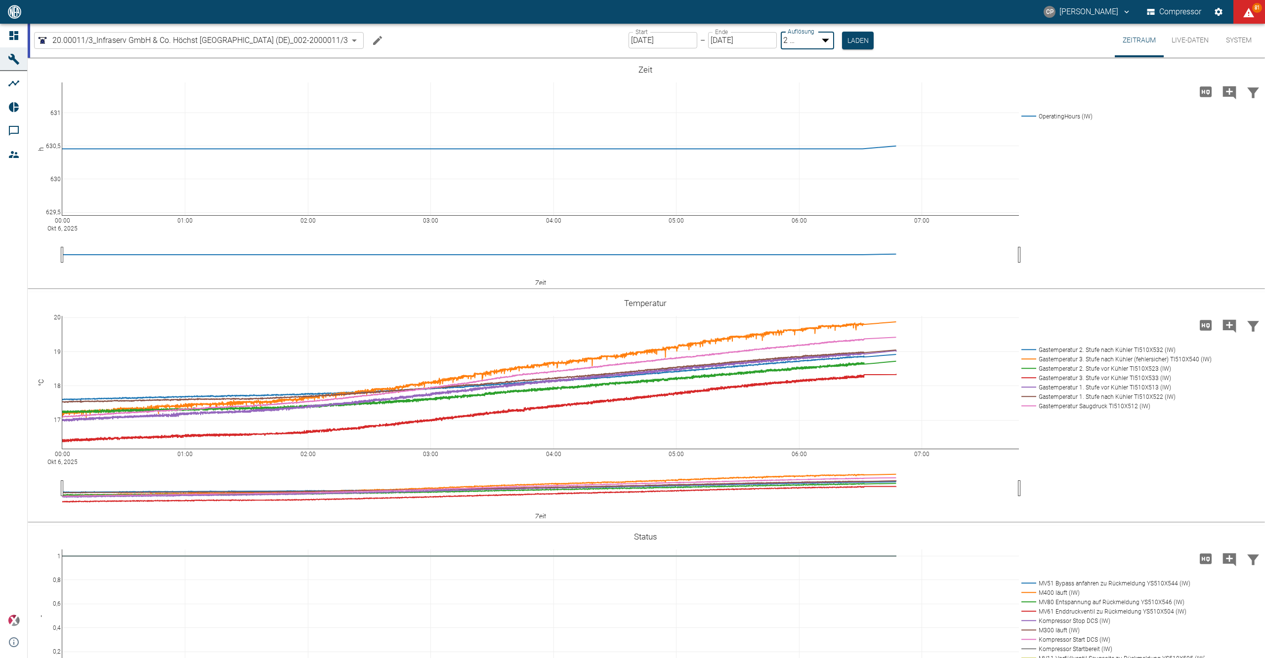
type input "1sec"
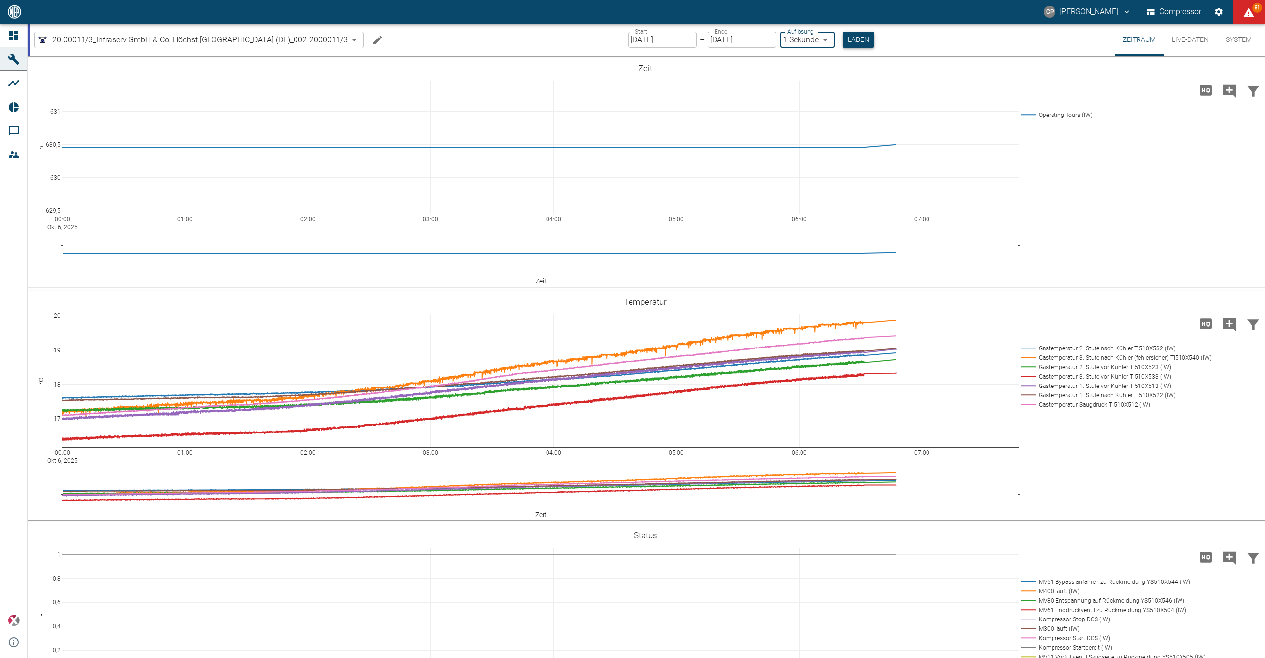
click at [861, 36] on button "Laden" at bounding box center [858, 40] width 32 height 16
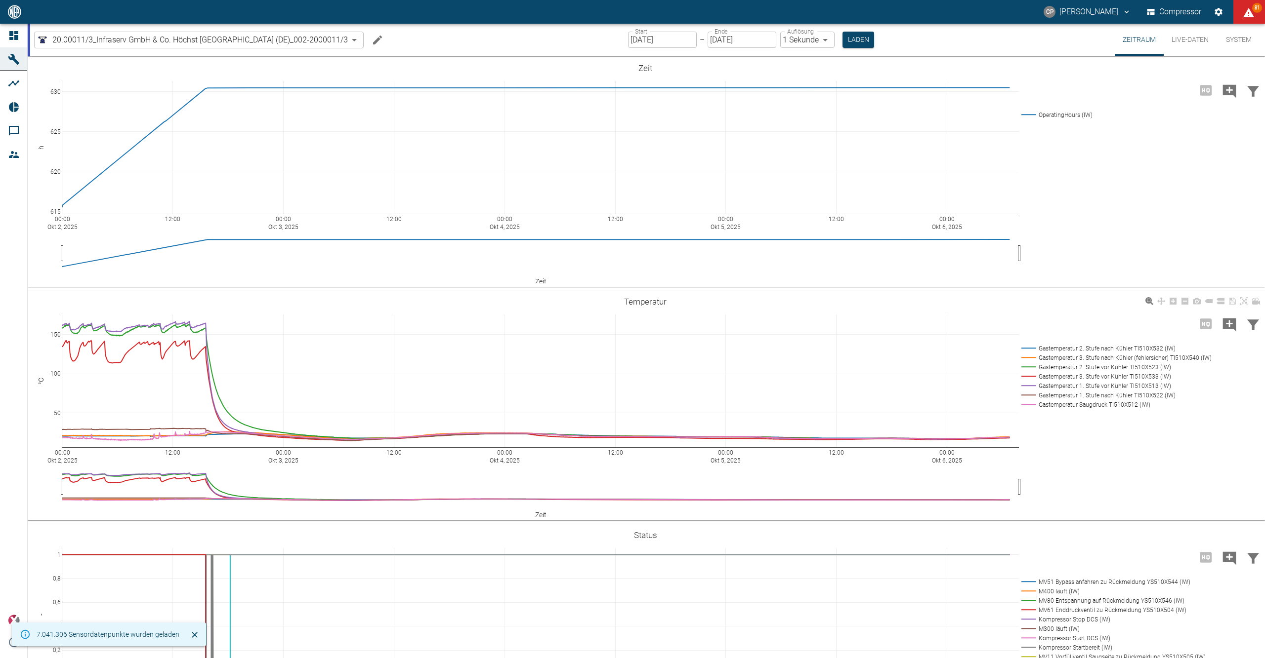
scroll to position [66, 0]
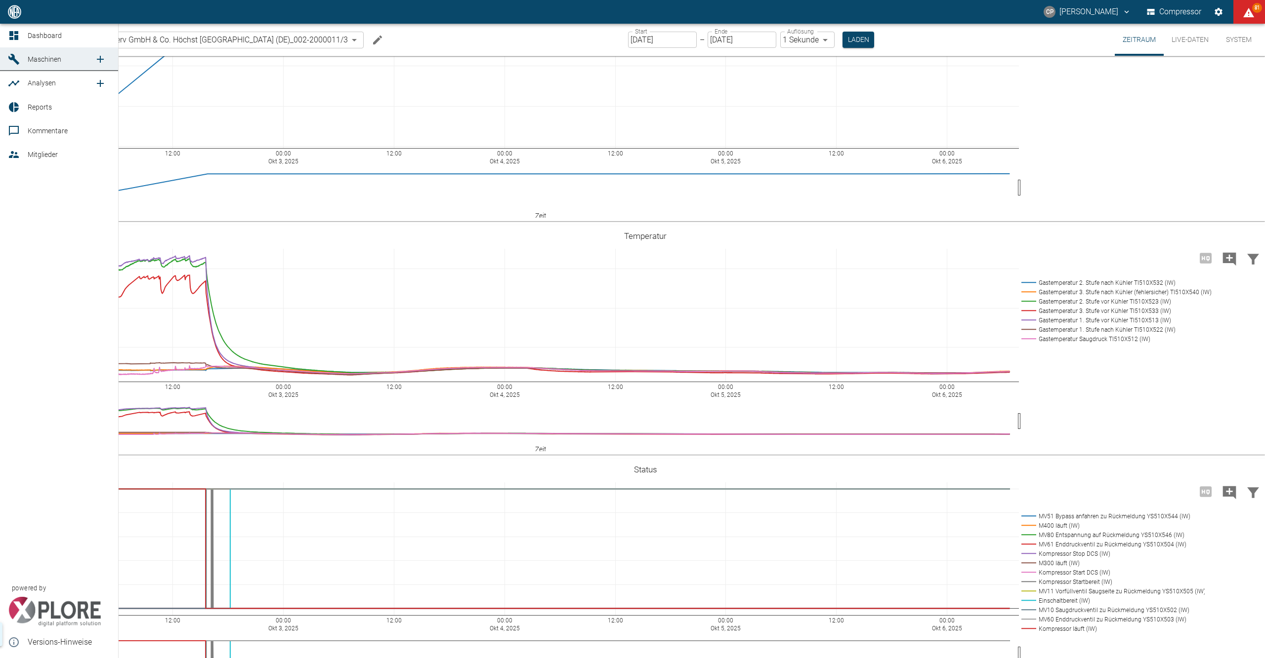
click at [16, 37] on icon at bounding box center [13, 35] width 9 height 9
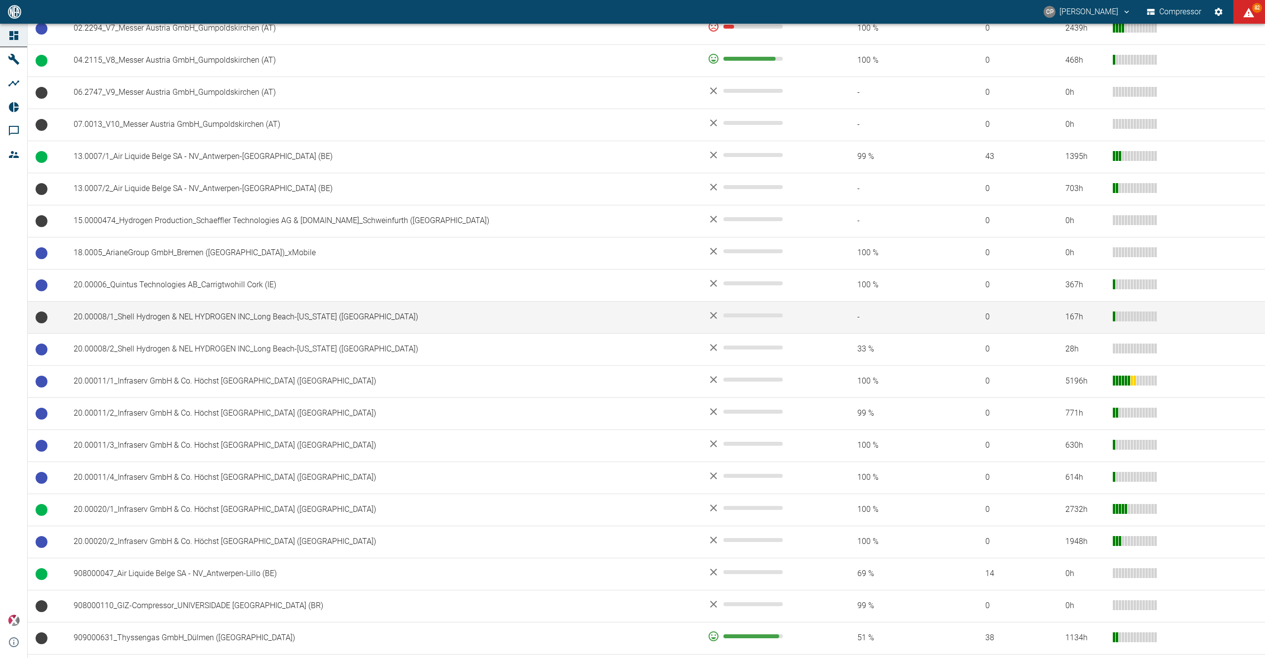
scroll to position [527, 0]
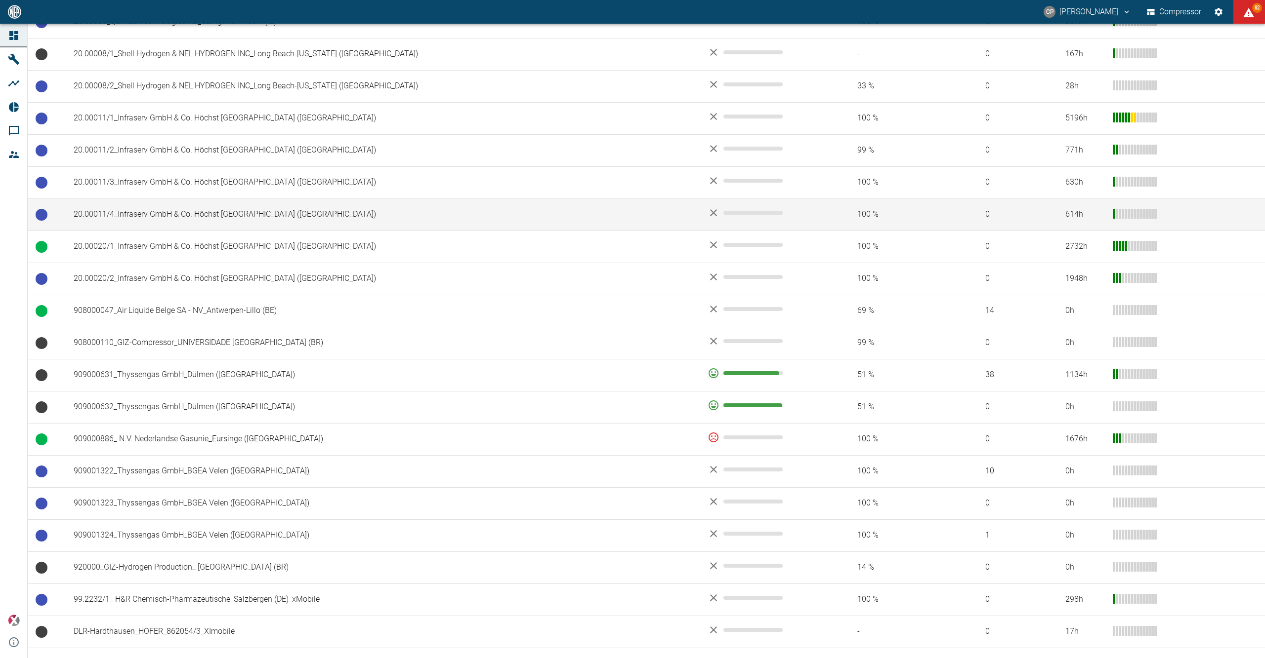
click at [196, 210] on td "20.00011/4_Infraserv GmbH & Co. Höchst KG_Frankfurt am Main (DE)" at bounding box center [383, 215] width 634 height 32
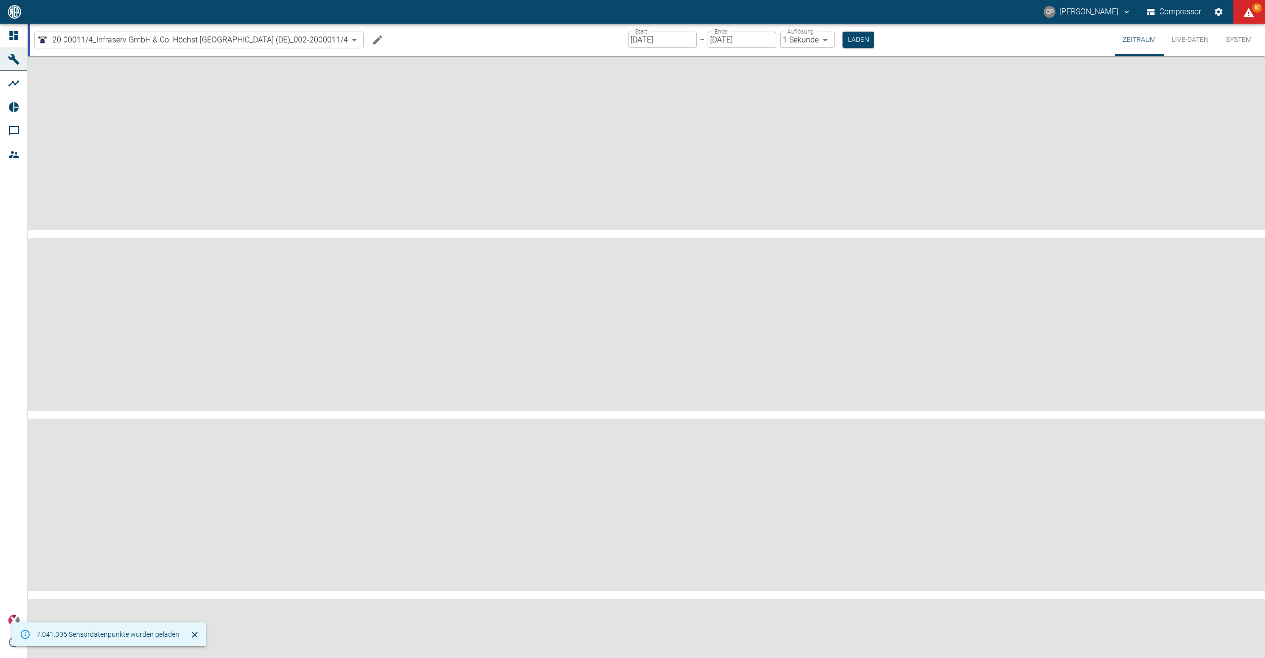
click at [666, 38] on input "[DATE]" at bounding box center [662, 40] width 69 height 16
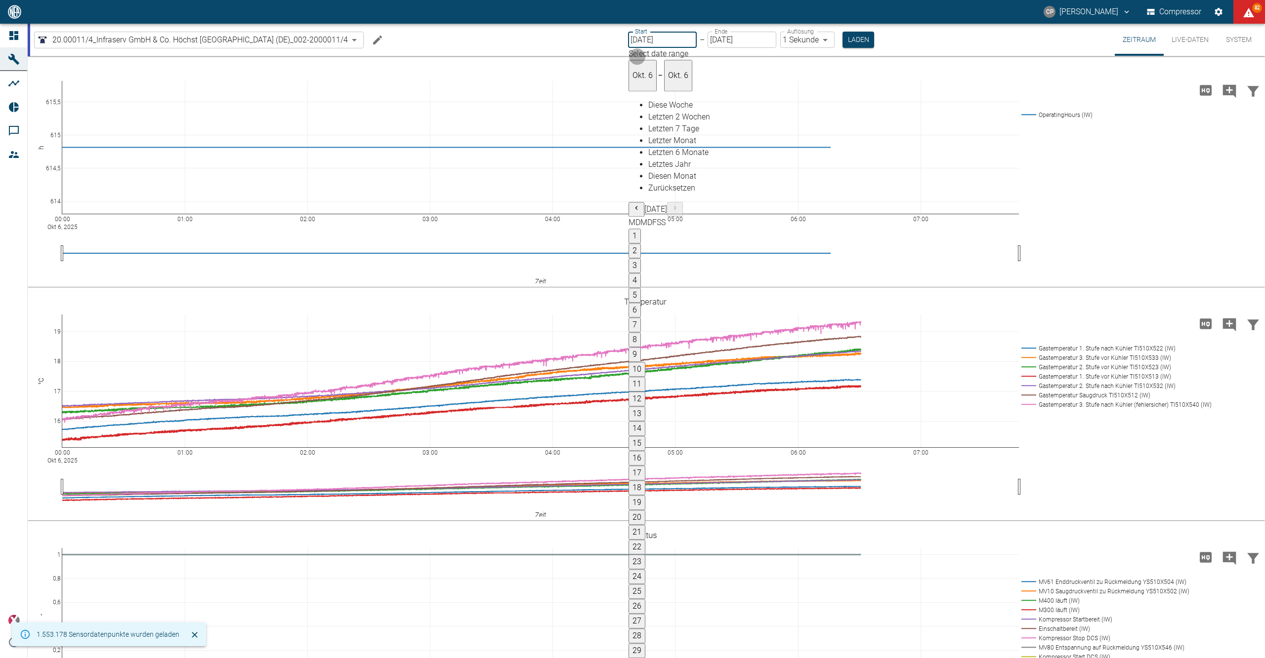
type input "02.10.2025"
click at [811, 36] on body "CP Christoph Palm Compressor 82 Dashboard Maschinen Analysen Reports Kommentare…" at bounding box center [632, 329] width 1265 height 658
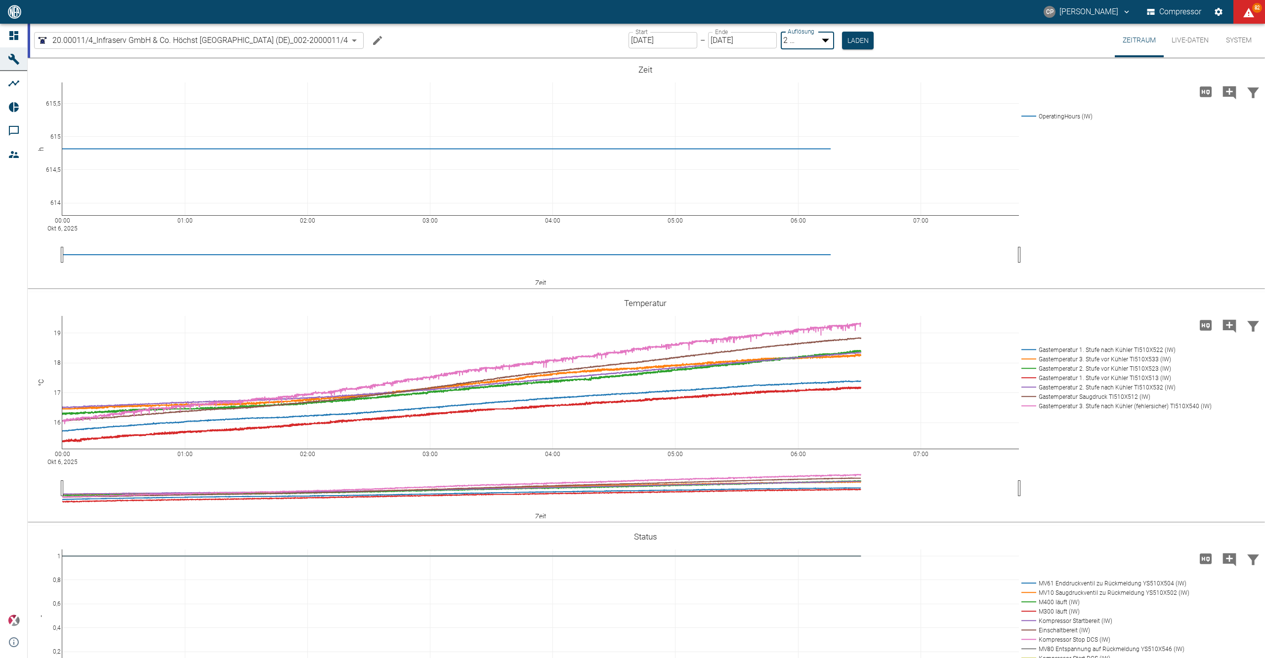
type input "1sec"
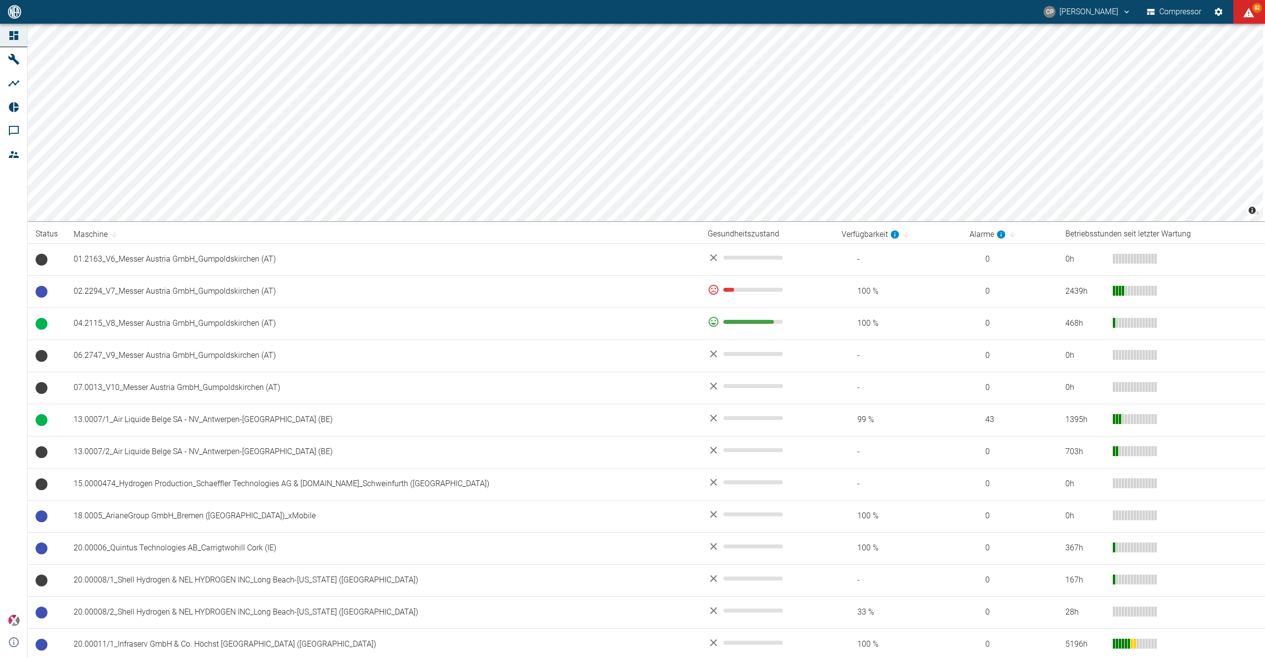
scroll to position [527, 0]
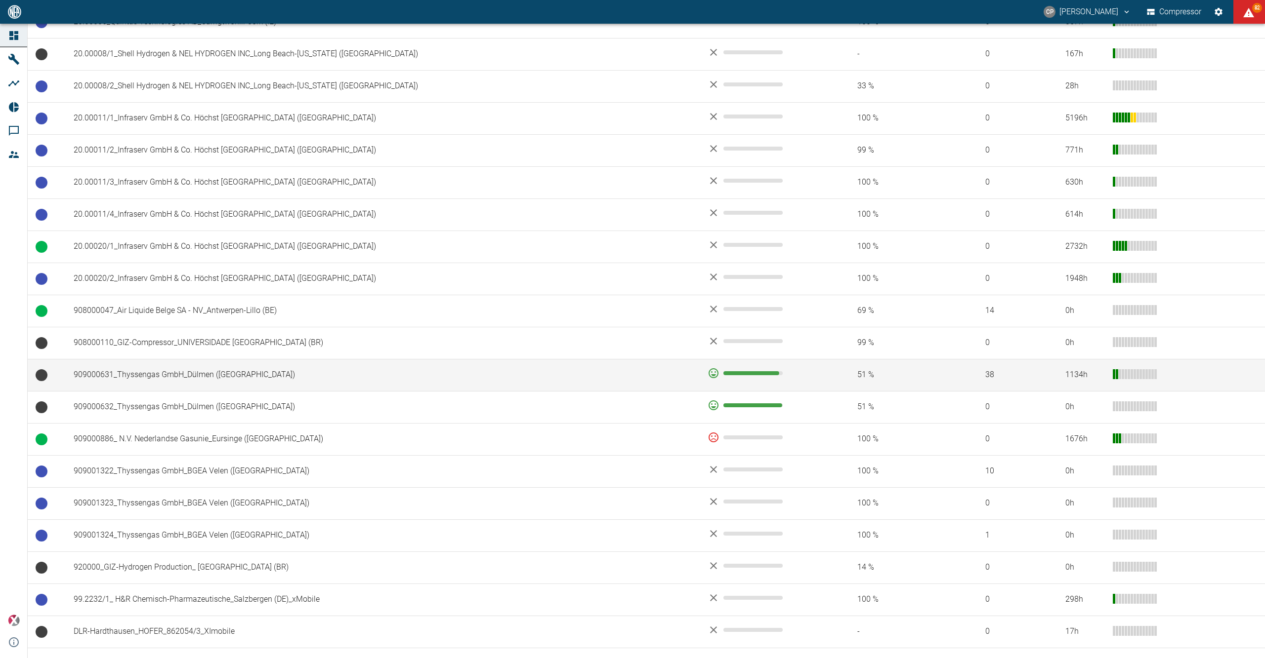
click at [162, 382] on td "909000631_Thyssengas GmbH_Dülmen (DE)" at bounding box center [383, 375] width 634 height 32
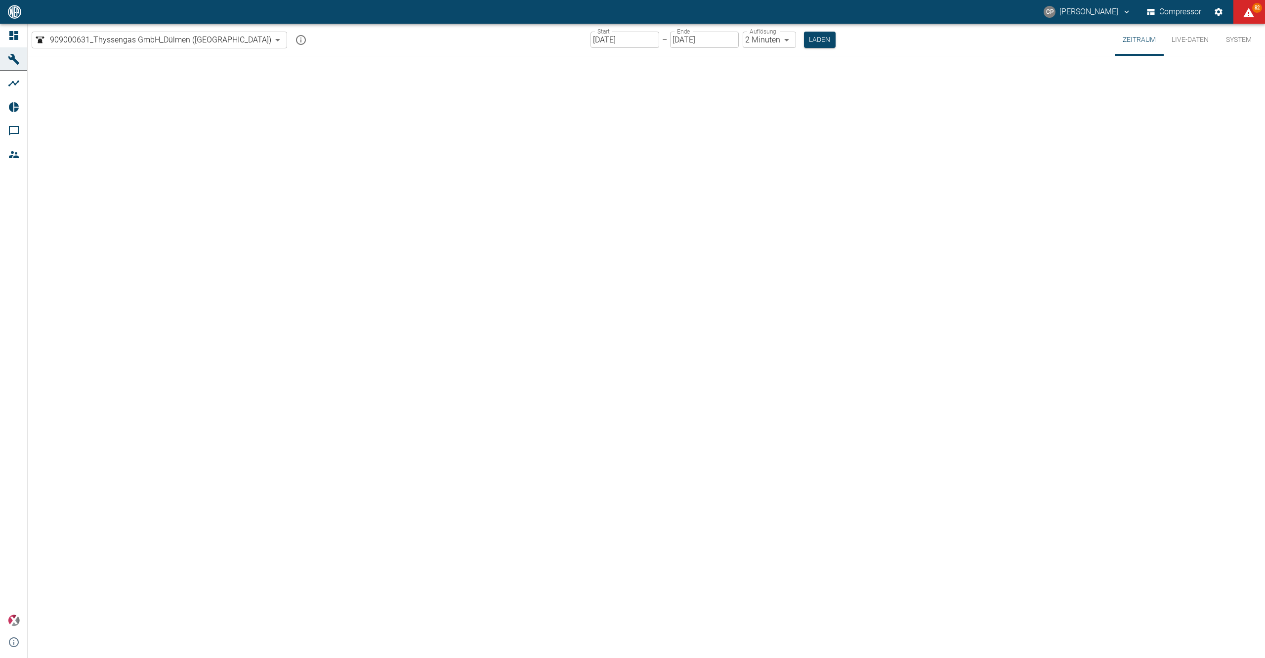
type input "2min"
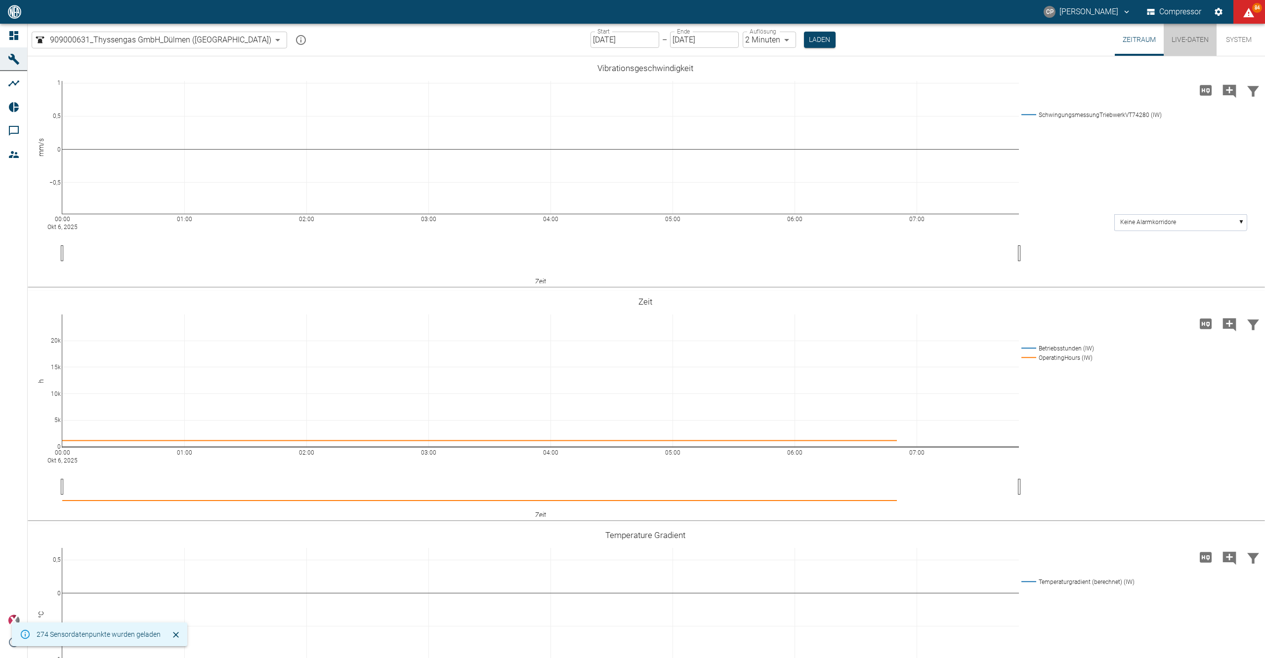
click at [1187, 38] on button "Live-Daten" at bounding box center [1189, 40] width 53 height 32
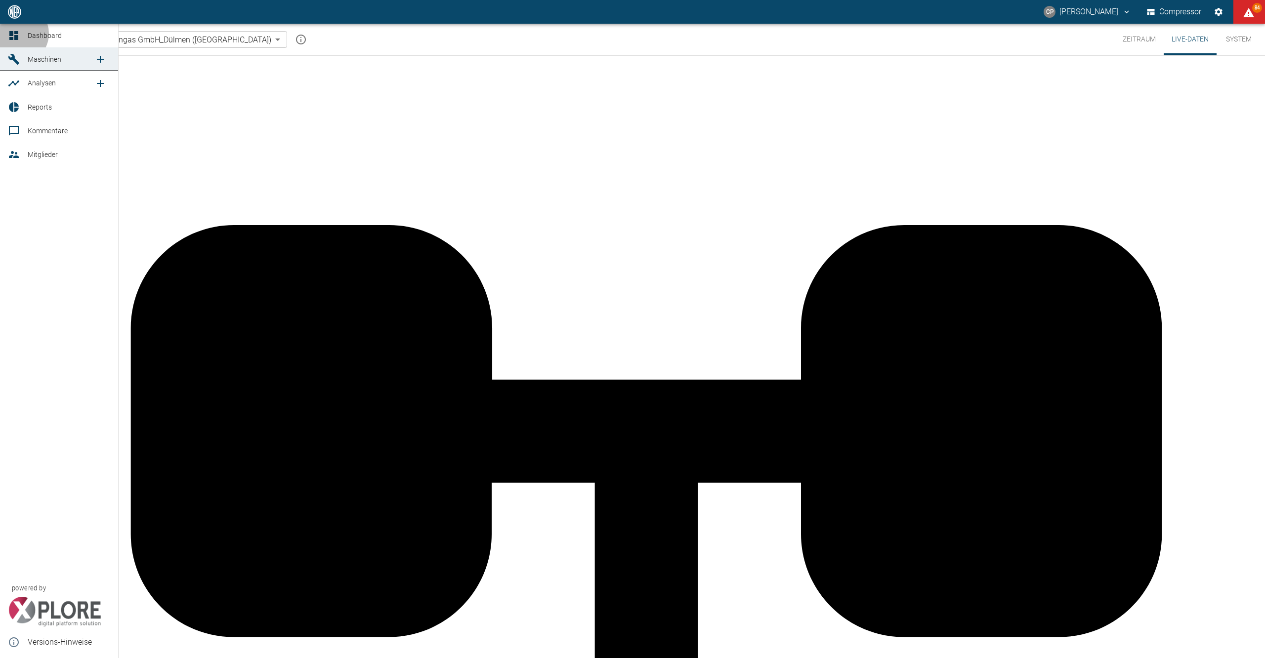
click at [18, 34] on icon at bounding box center [13, 35] width 9 height 9
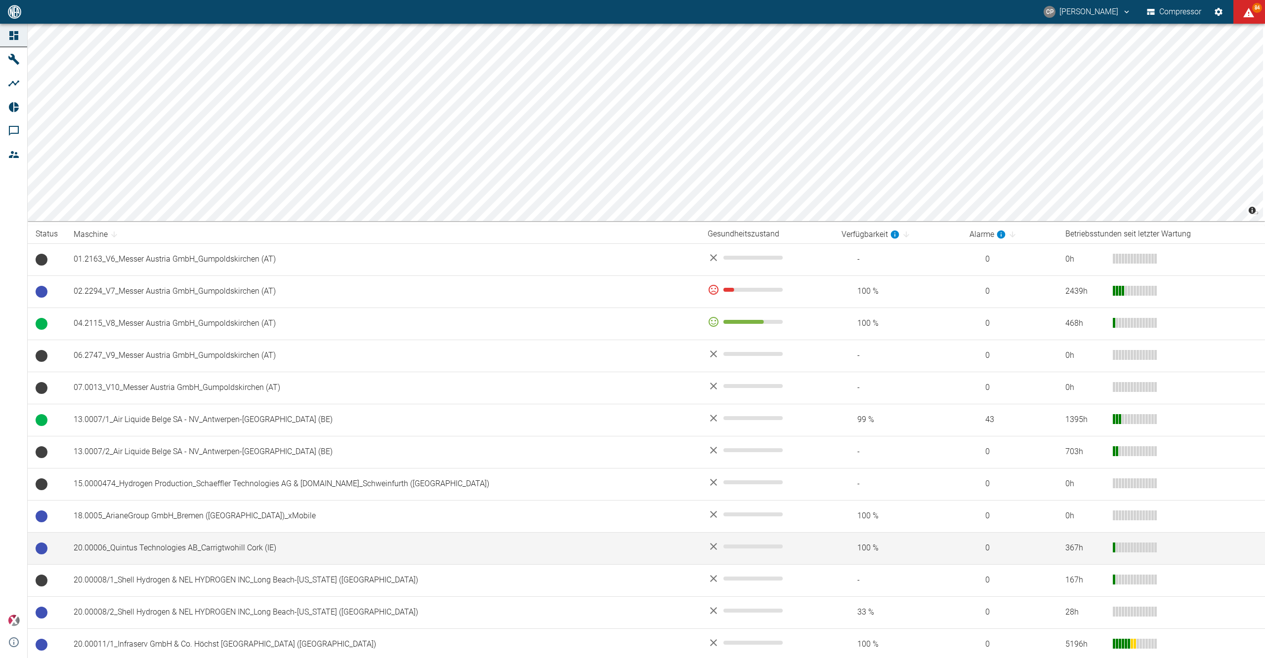
scroll to position [329, 0]
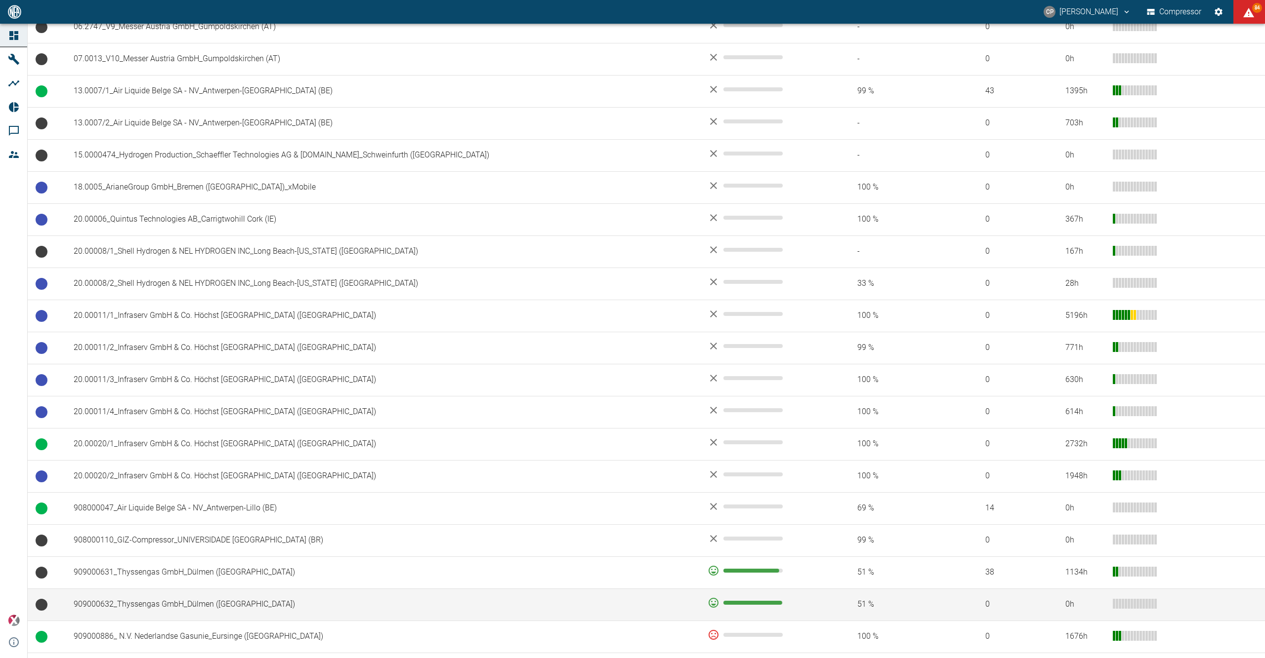
click at [263, 615] on td "909000632_Thyssengas GmbH_Dülmen ([GEOGRAPHIC_DATA])" at bounding box center [383, 605] width 634 height 32
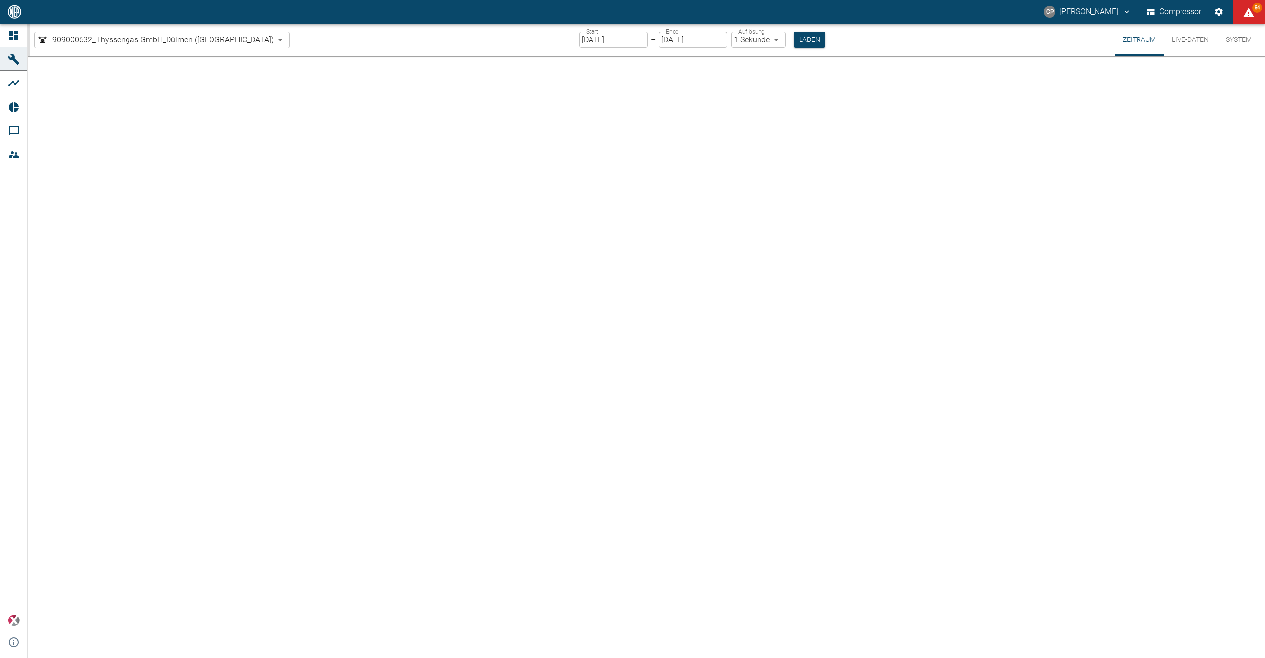
type input "2min"
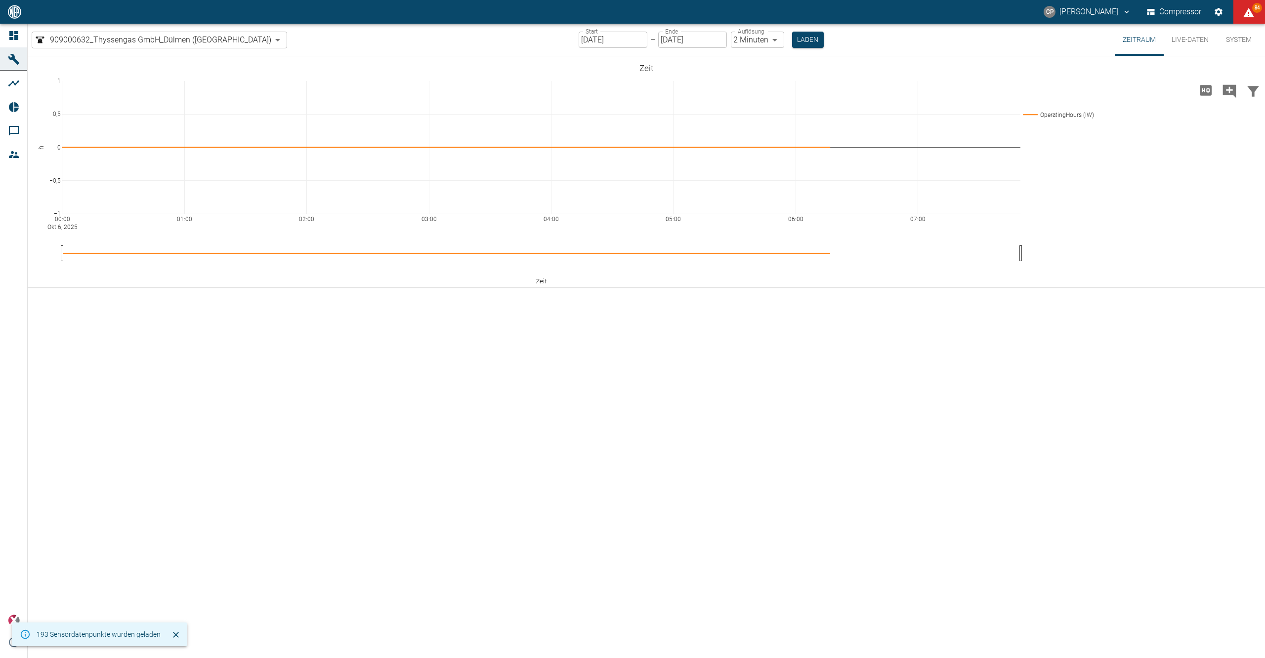
click at [1186, 41] on button "Live-Daten" at bounding box center [1189, 40] width 53 height 32
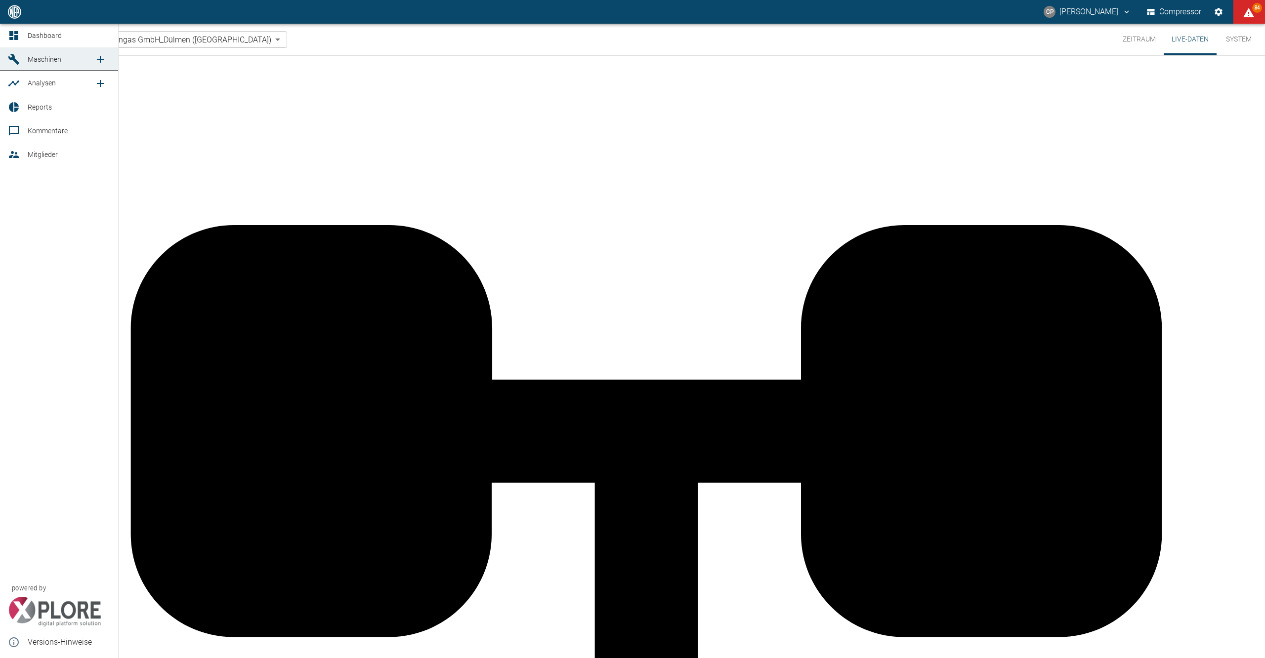
click at [38, 35] on span "Dashboard" at bounding box center [45, 36] width 34 height 8
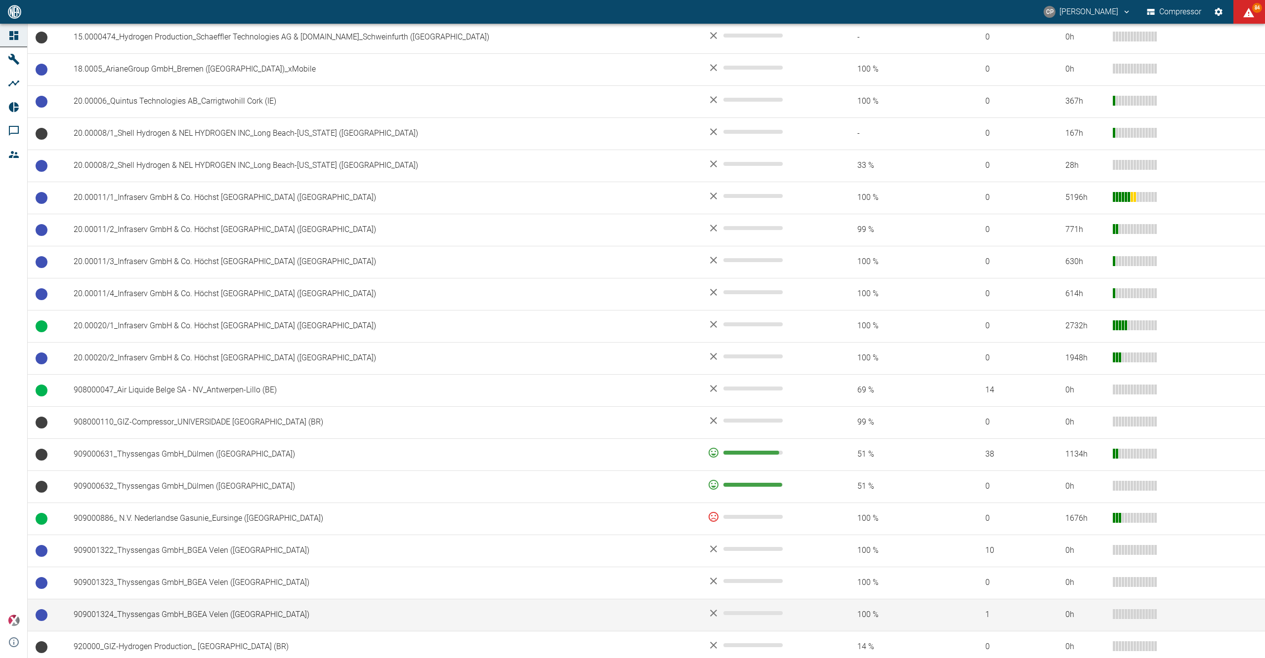
scroll to position [461, 0]
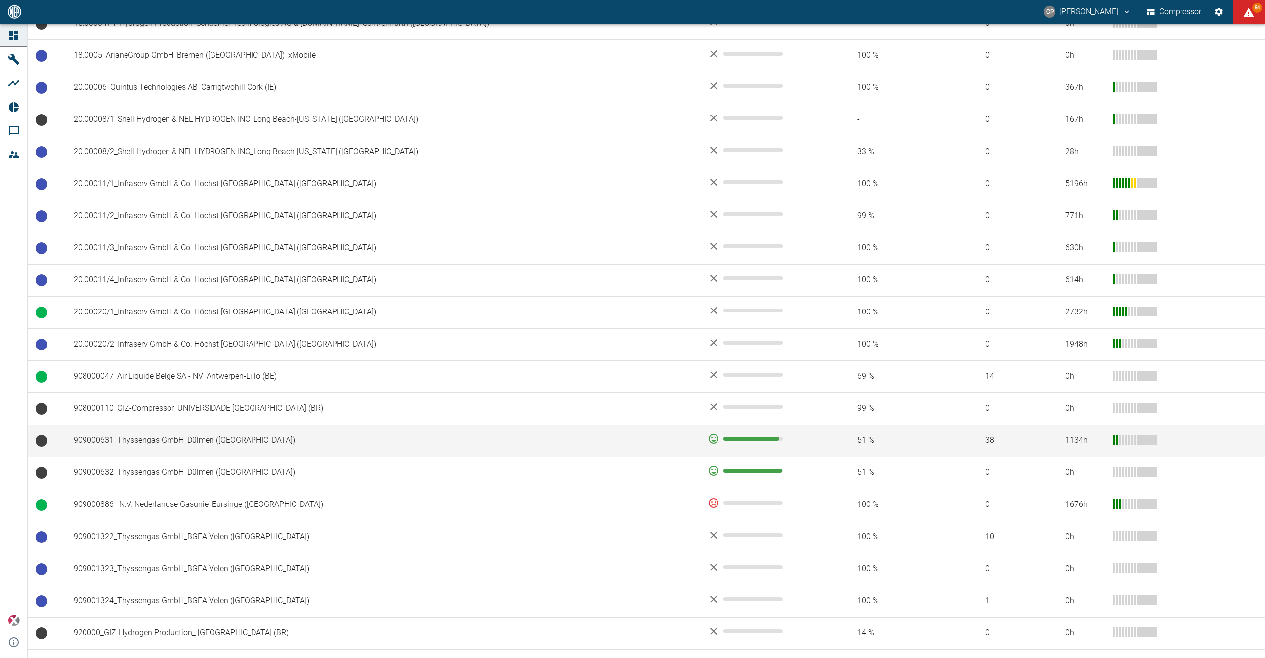
click at [323, 449] on td "909000631_Thyssengas GmbH_Dülmen (DE)" at bounding box center [383, 441] width 634 height 32
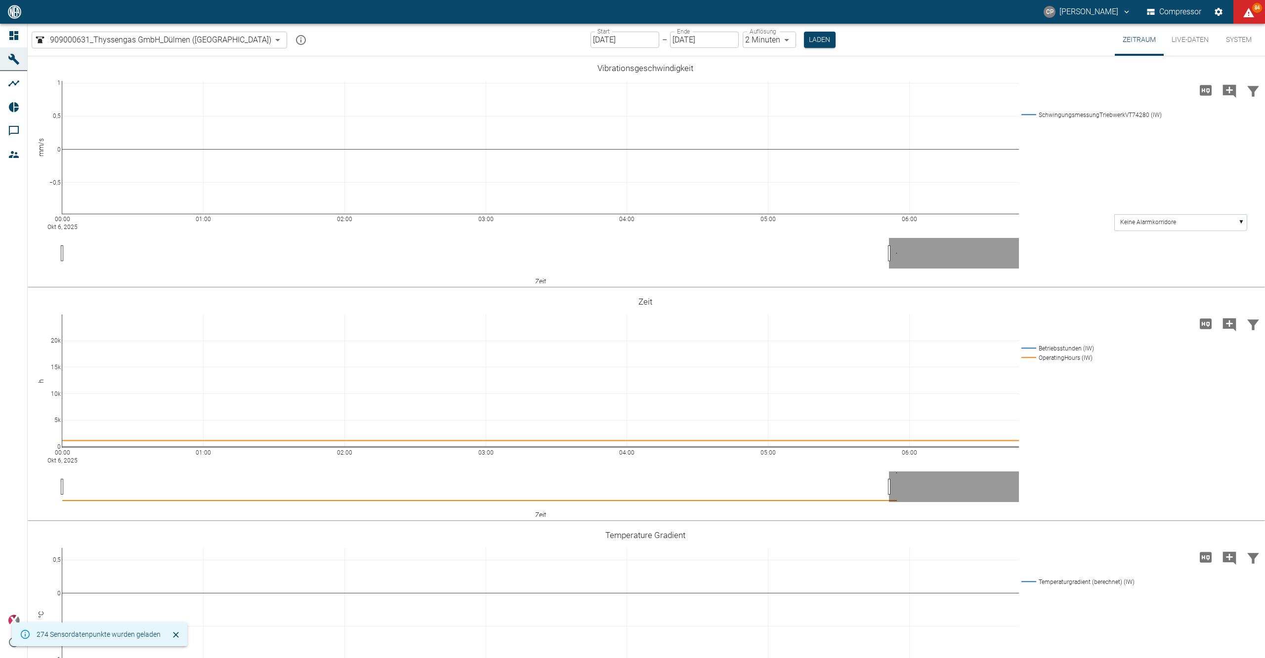
click at [590, 30] on div "Start 06.10.2025 Start – Ende 06.10.2025 Ende Auflösung 2 Minuten 2min Auflösun…" at bounding box center [712, 40] width 245 height 32
click at [591, 40] on input "[DATE]" at bounding box center [624, 40] width 69 height 16
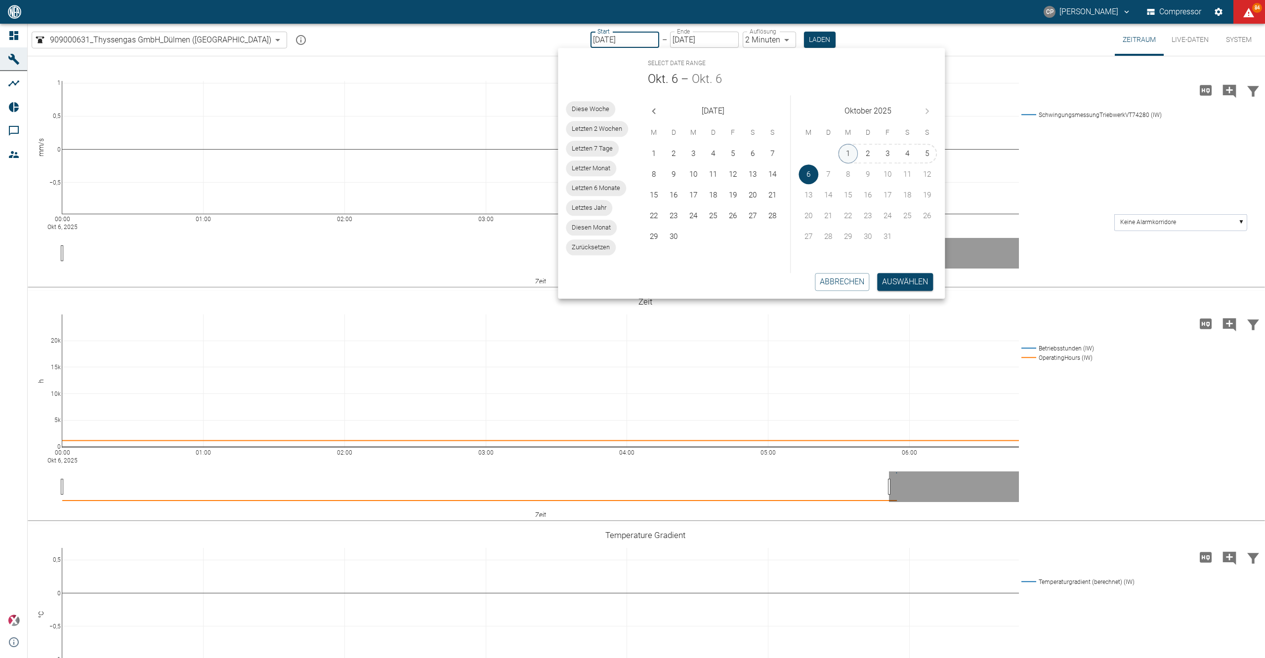
click at [845, 149] on button "1" at bounding box center [848, 154] width 20 height 20
type input "[DATE]"
click at [746, 42] on body "CP Christoph Palm Compressor 84 Dashboard Maschinen Analysen Reports Kommentare…" at bounding box center [632, 329] width 1265 height 658
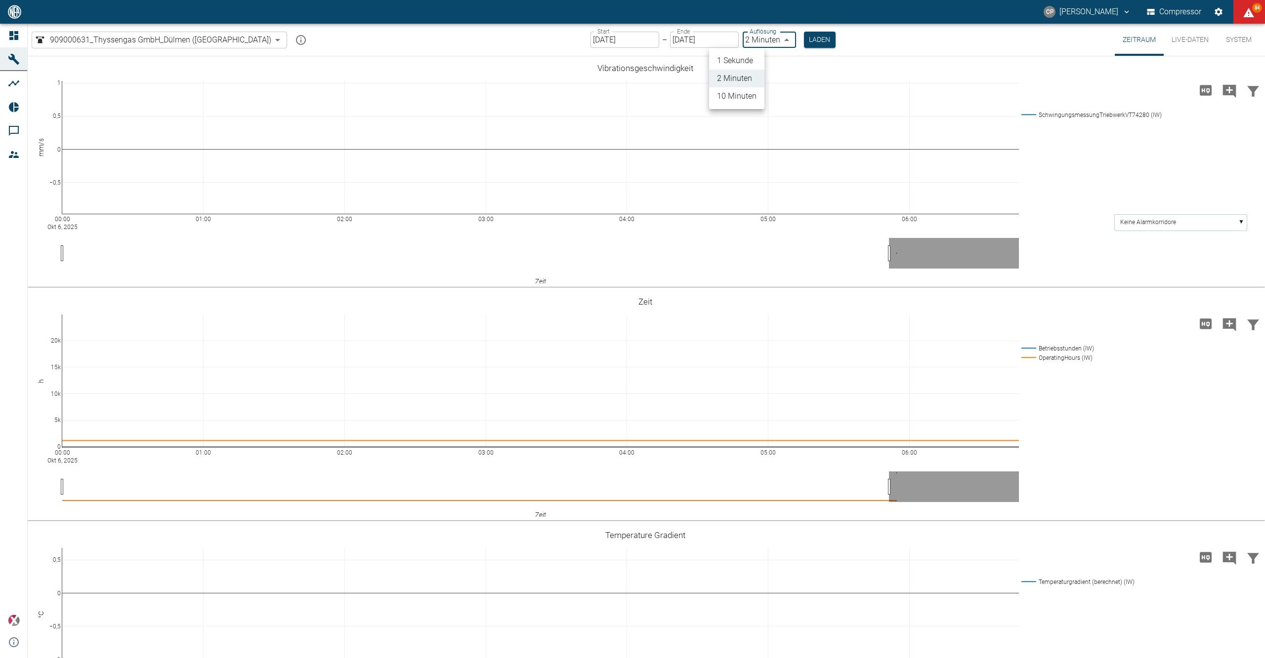
click at [758, 66] on li "1 Sekunde" at bounding box center [736, 61] width 55 height 18
type input "1sec"
click at [804, 34] on button "Laden" at bounding box center [820, 40] width 32 height 16
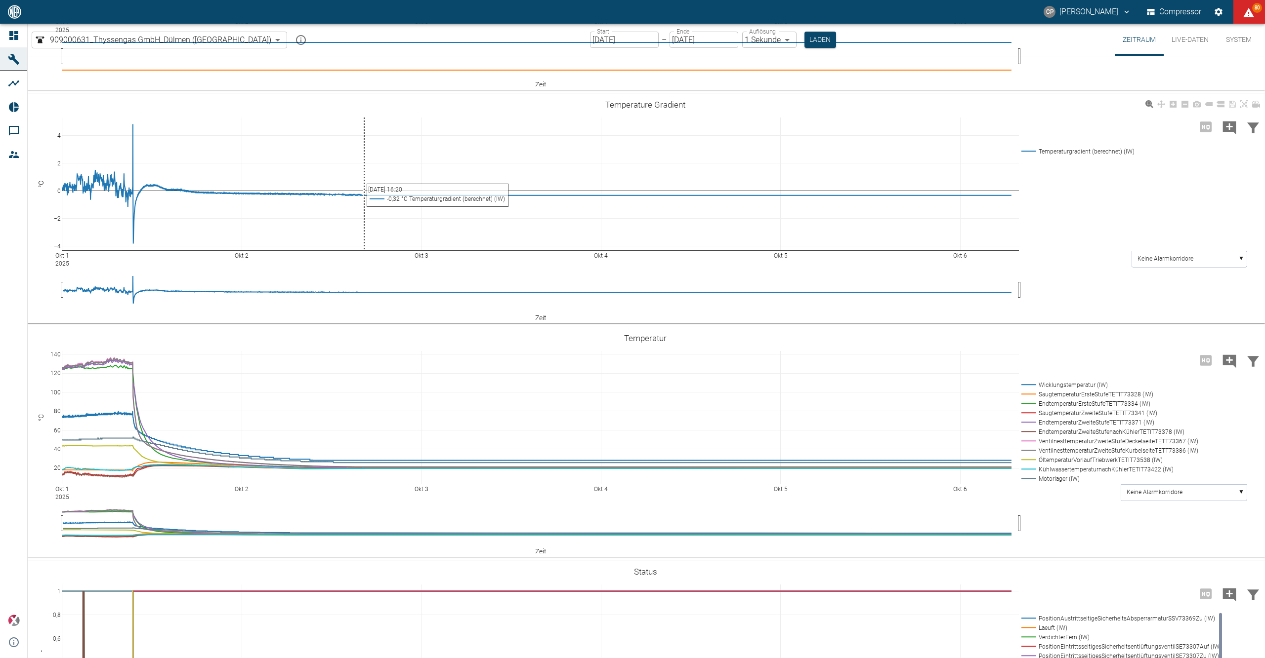
scroll to position [461, 0]
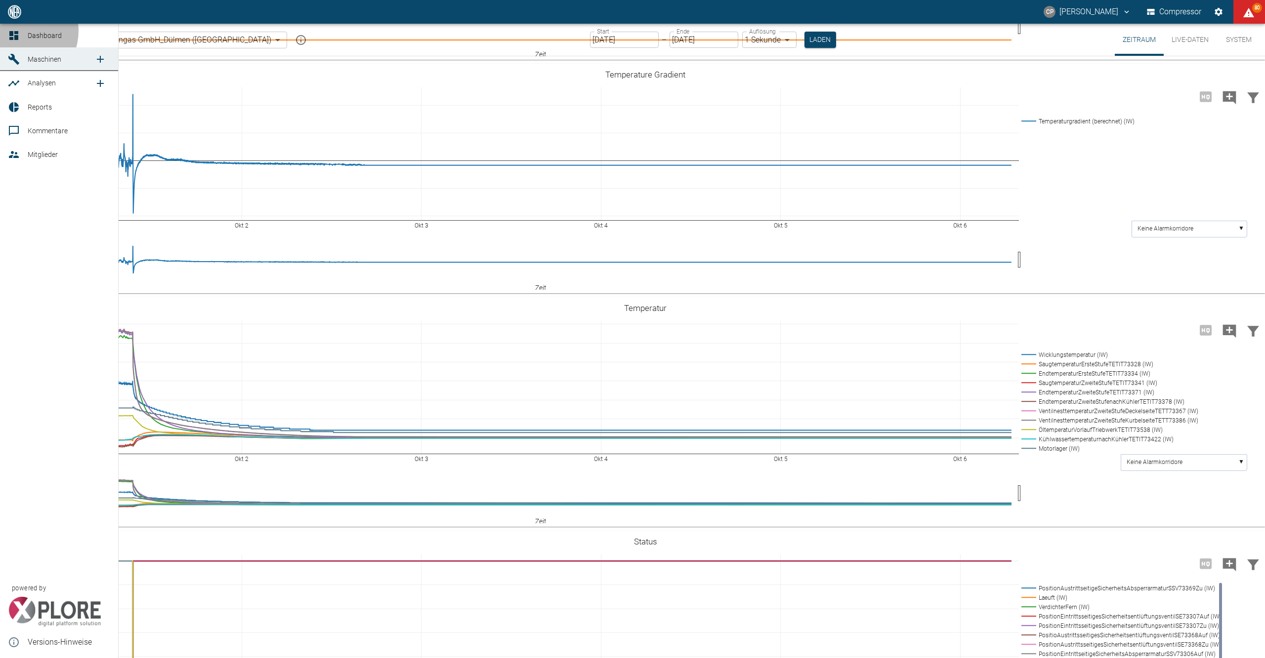
click at [19, 31] on icon at bounding box center [14, 36] width 12 height 12
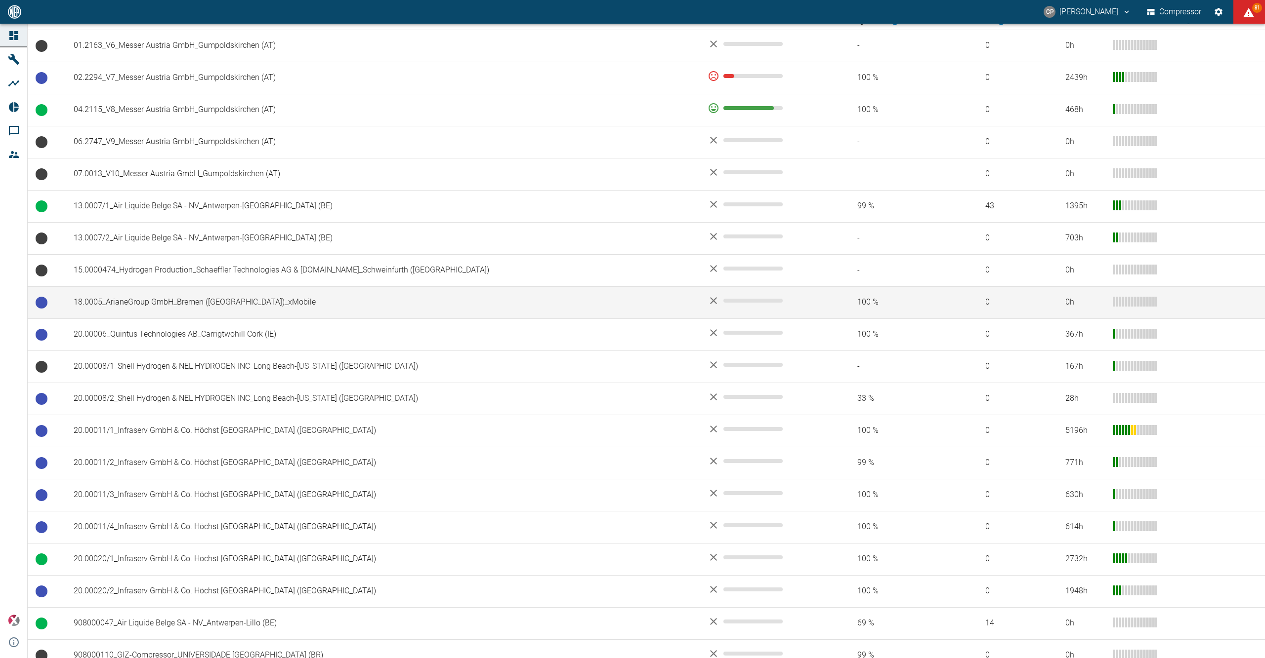
scroll to position [329, 0]
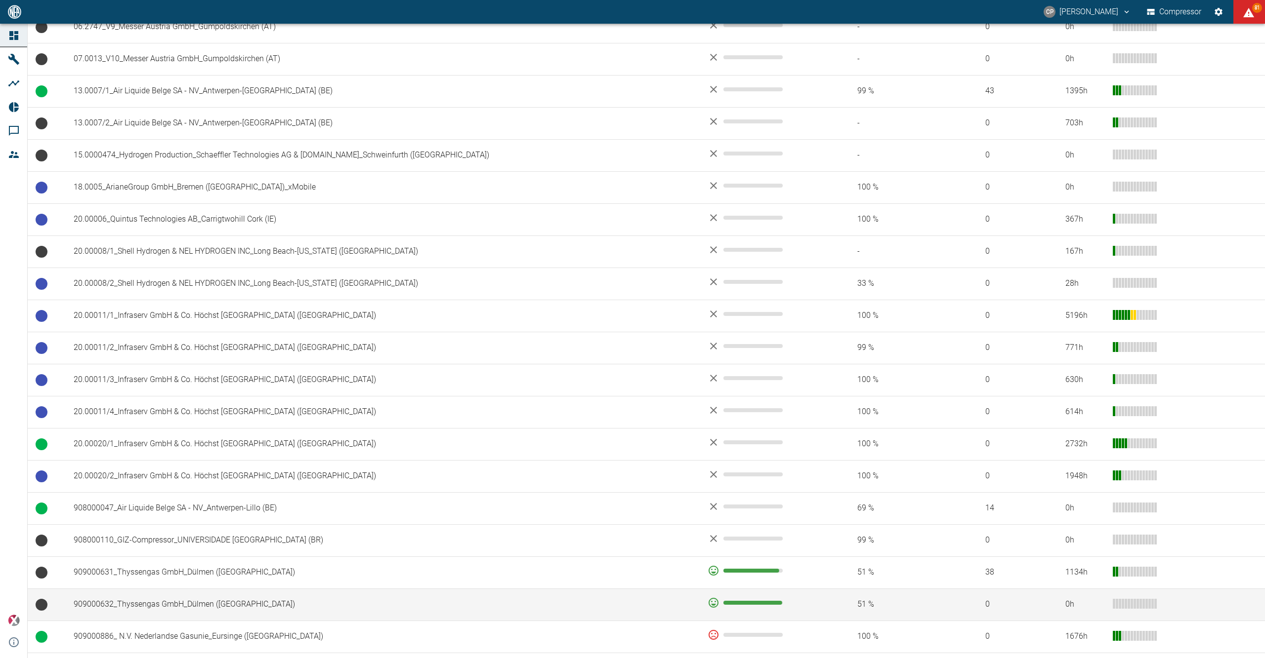
click at [313, 600] on td "909000632_Thyssengas GmbH_Dülmen (DE)" at bounding box center [383, 605] width 634 height 32
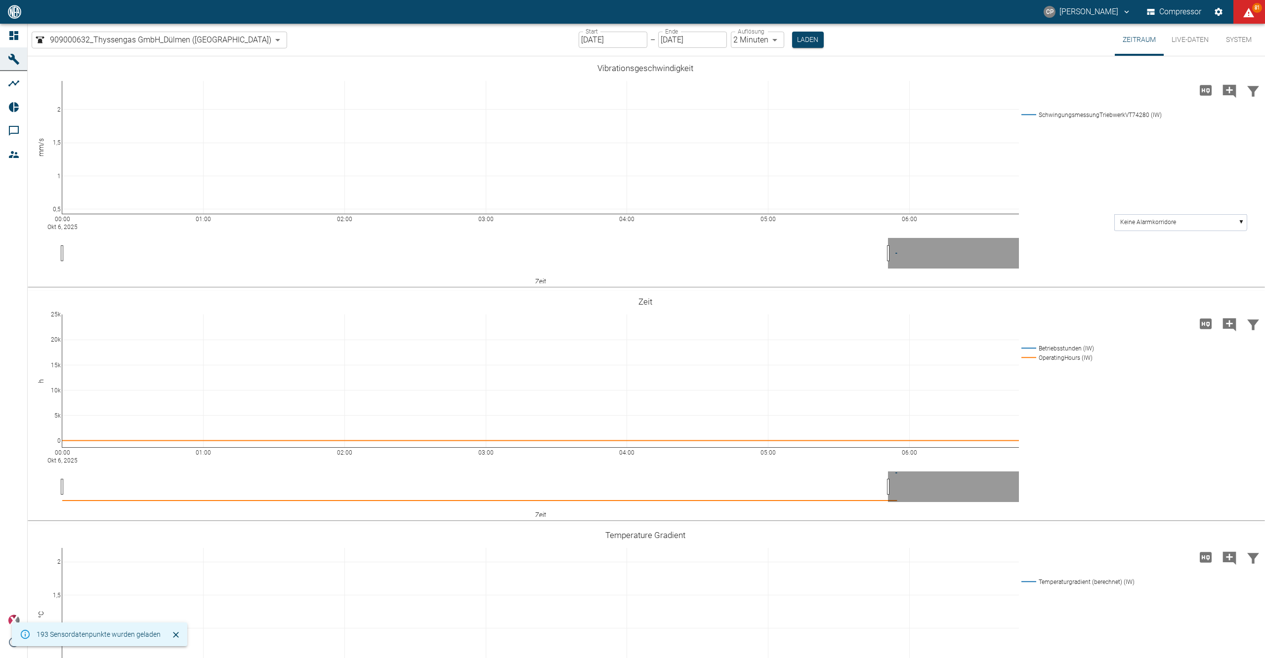
click at [597, 38] on input "06.10.2025" at bounding box center [612, 40] width 69 height 16
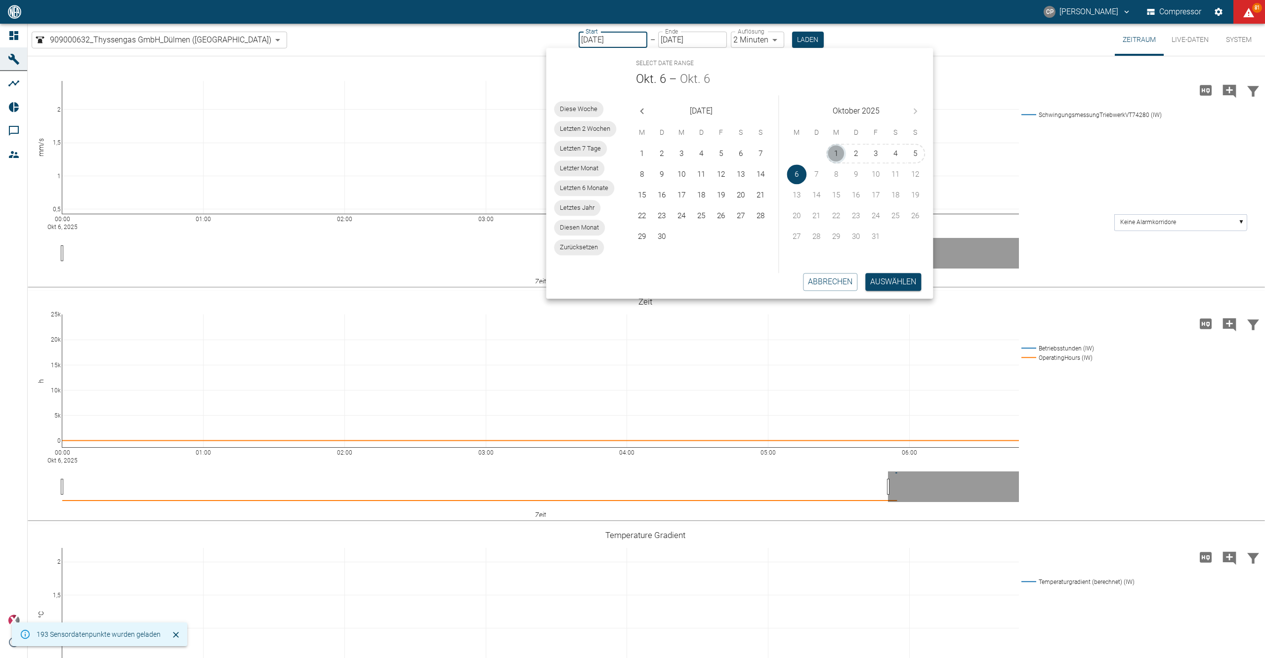
drag, startPoint x: 830, startPoint y: 149, endPoint x: 743, endPoint y: 49, distance: 132.0
click at [831, 149] on button "1" at bounding box center [836, 154] width 20 height 20
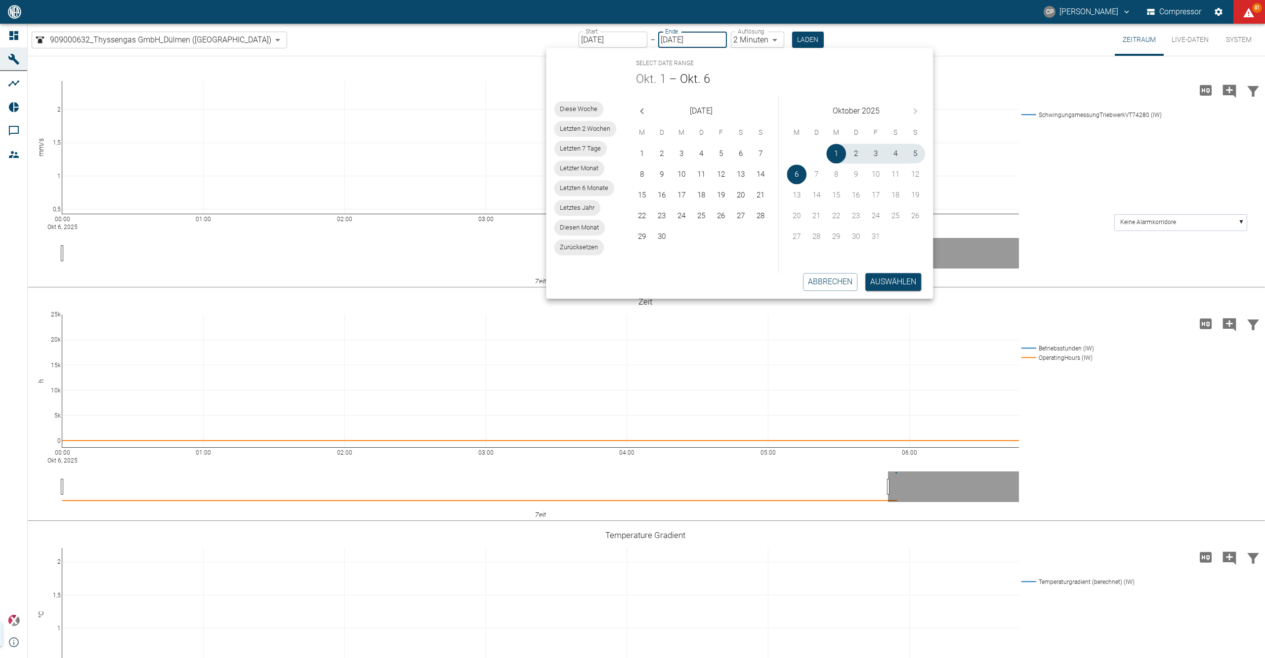
type input "01.10.2025"
click at [738, 41] on body "CP Christoph Palm Compressor 81 Dashboard Maschinen Analysen Reports Kommentare…" at bounding box center [632, 329] width 1265 height 658
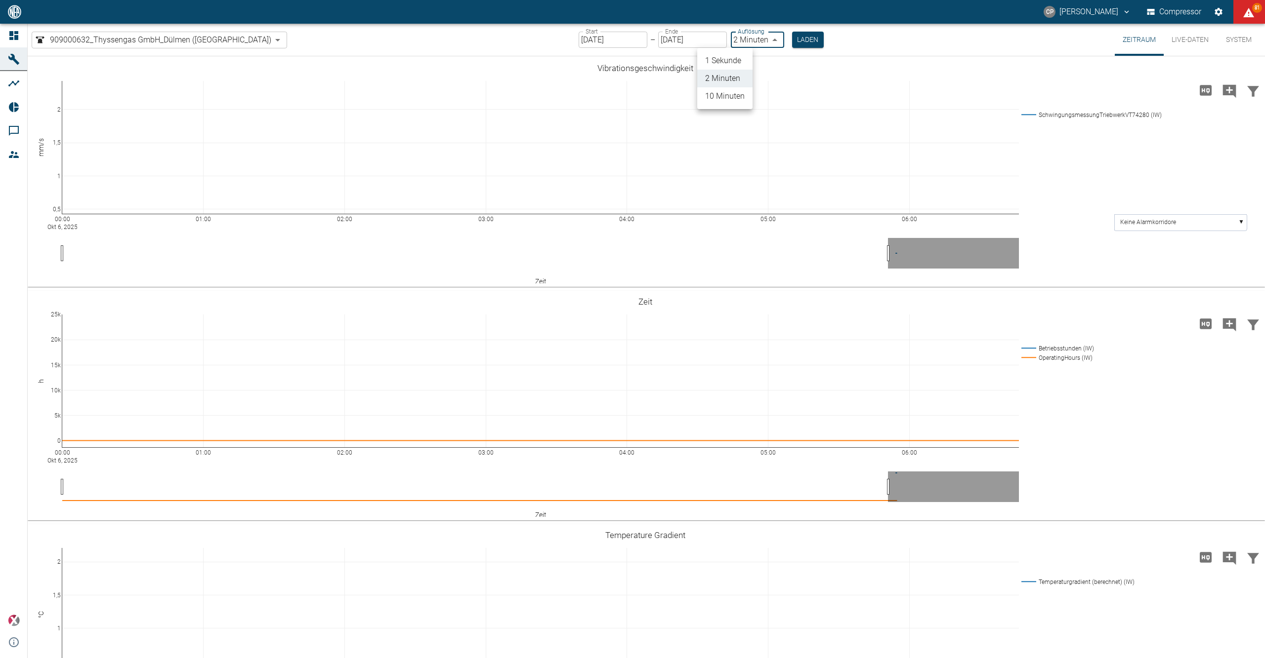
click at [741, 53] on li "1 Sekunde" at bounding box center [724, 61] width 55 height 18
type input "1sec"
click at [792, 39] on button "Laden" at bounding box center [808, 40] width 32 height 16
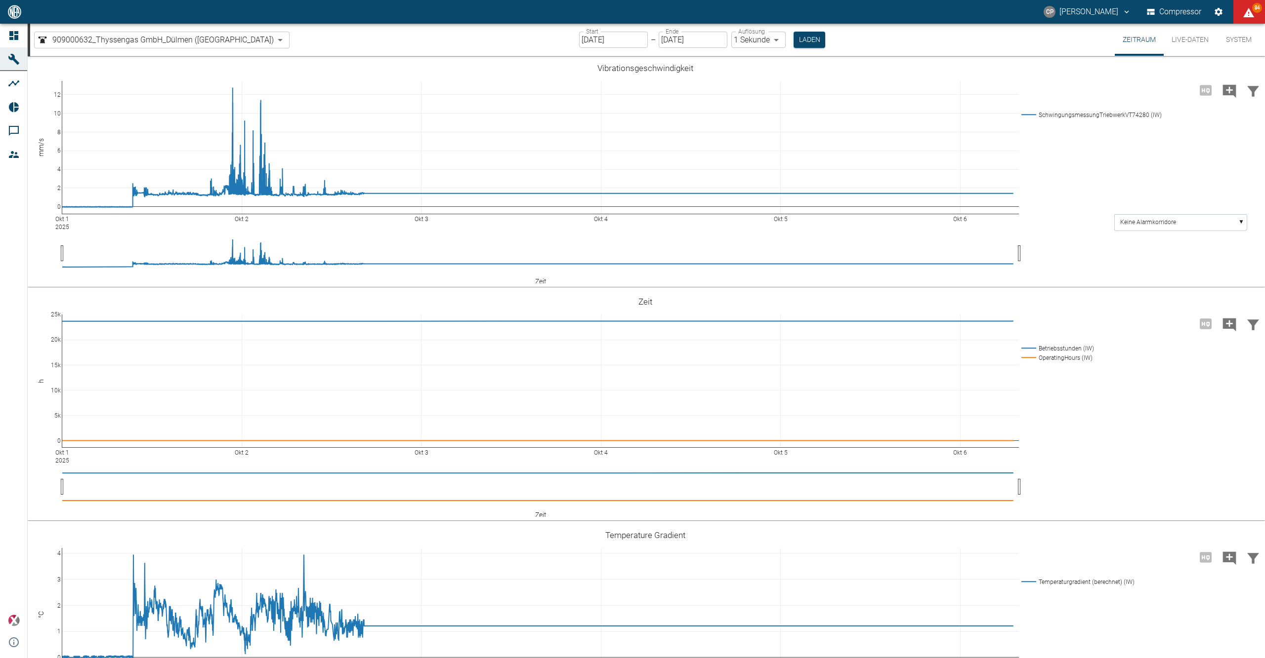
click at [1245, 41] on button "System" at bounding box center [1238, 40] width 44 height 32
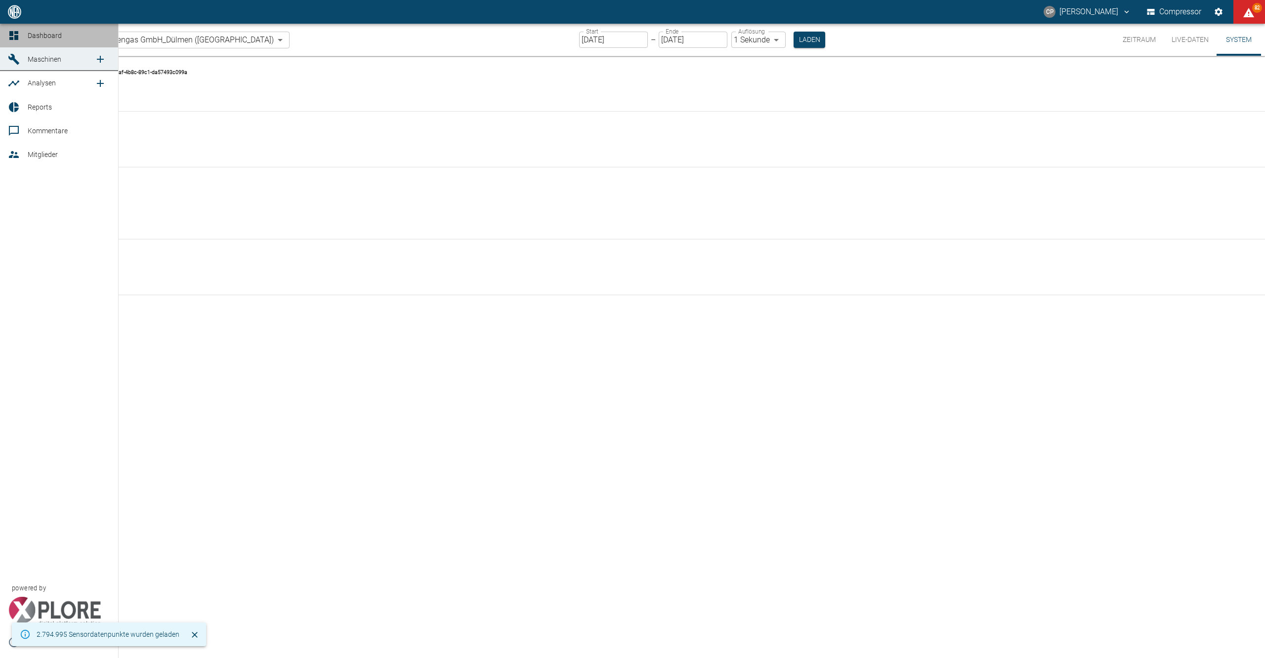
click at [20, 32] on div at bounding box center [15, 36] width 15 height 12
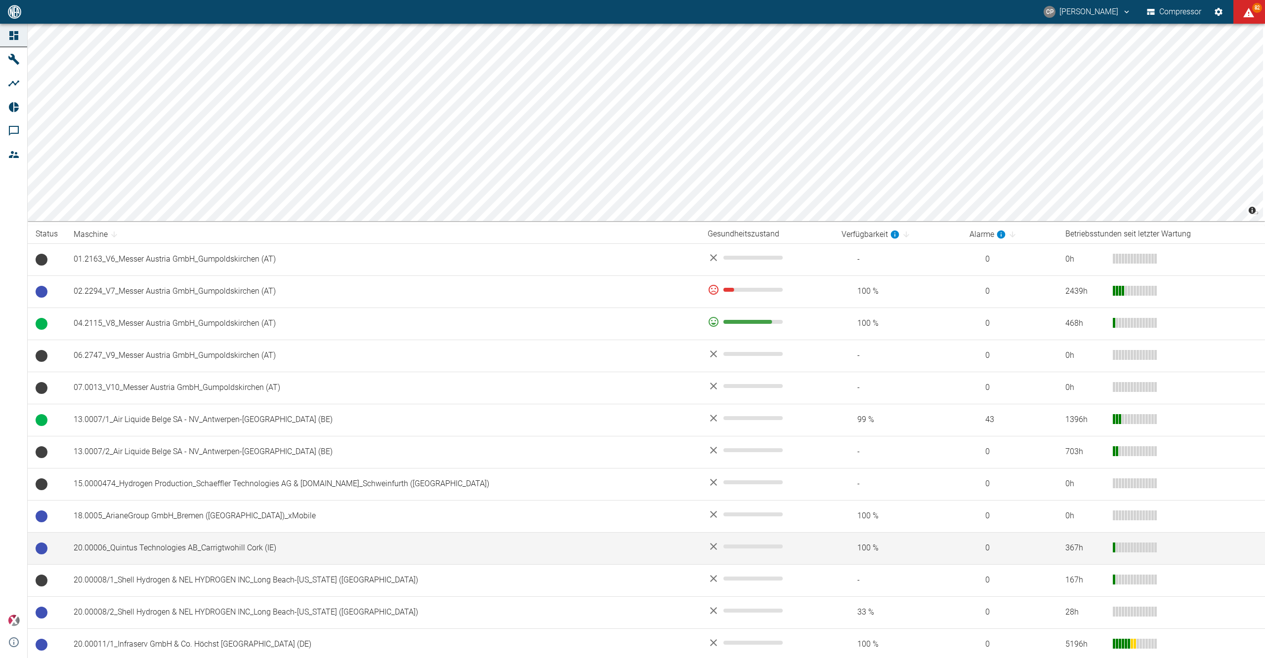
scroll to position [329, 0]
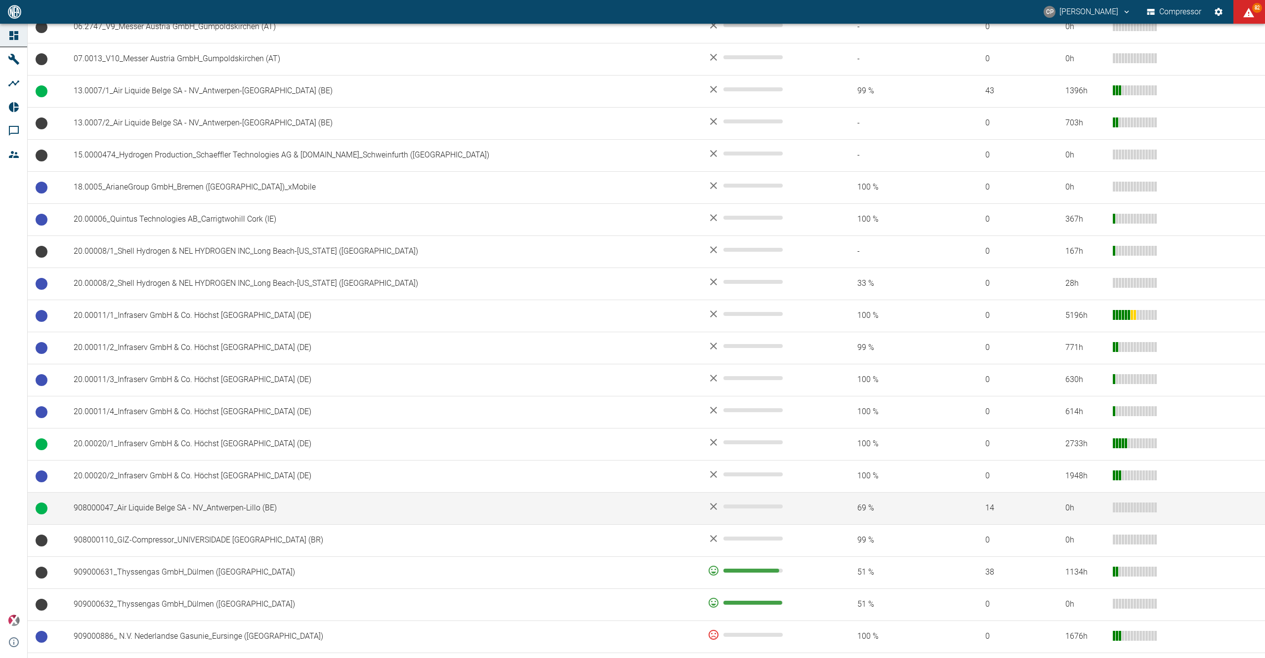
click at [253, 524] on td "908000047_Air Liquide Belge SA - NV_Antwerpen-Lillo (BE)" at bounding box center [383, 508] width 634 height 32
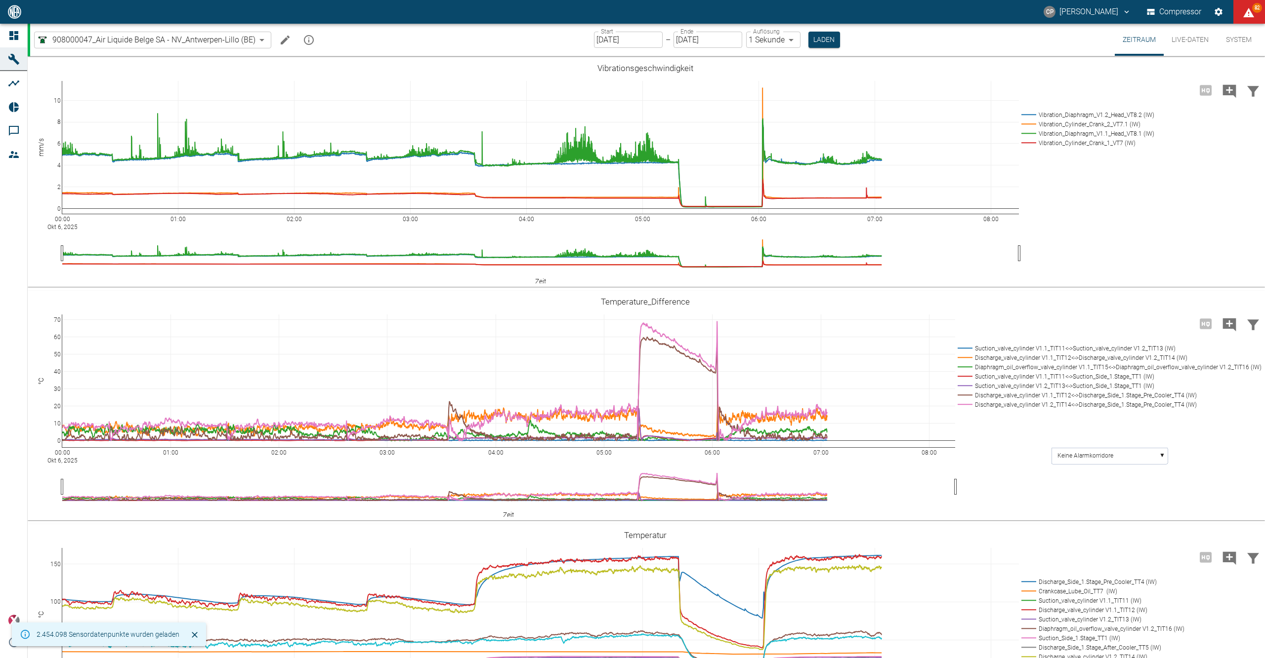
drag, startPoint x: 627, startPoint y: 40, endPoint x: 611, endPoint y: 38, distance: 16.0
click at [611, 38] on input "[DATE]" at bounding box center [628, 40] width 69 height 16
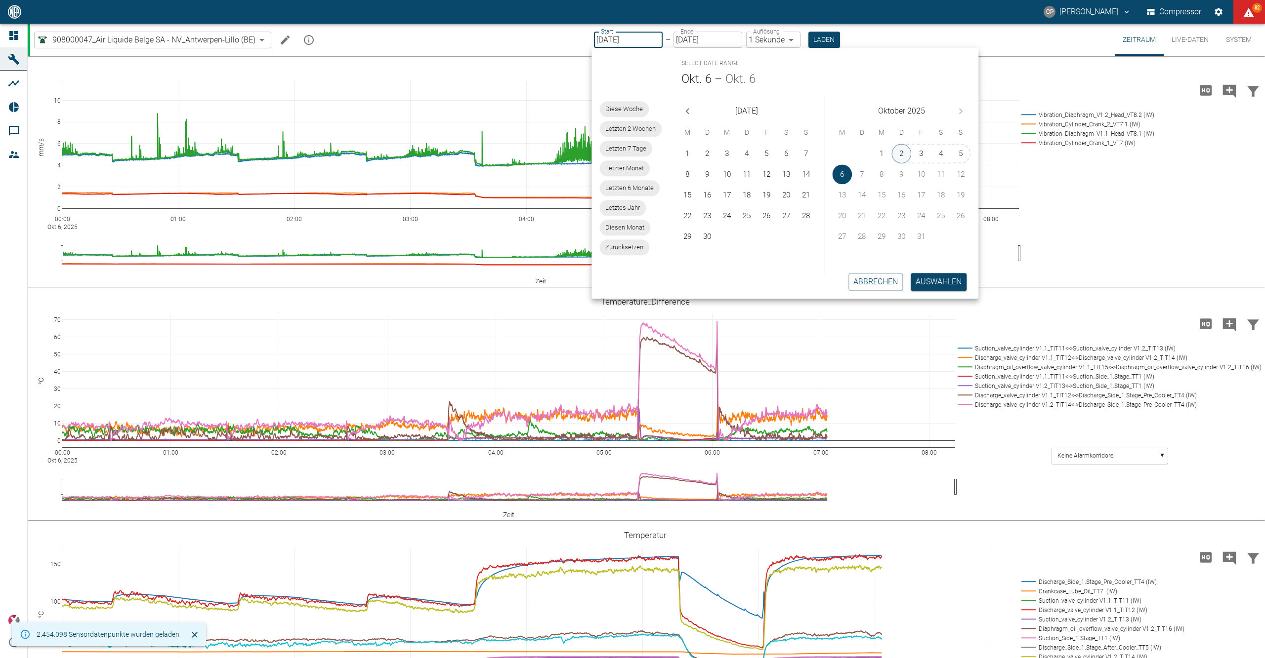
click at [901, 149] on button "2" at bounding box center [902, 154] width 20 height 20
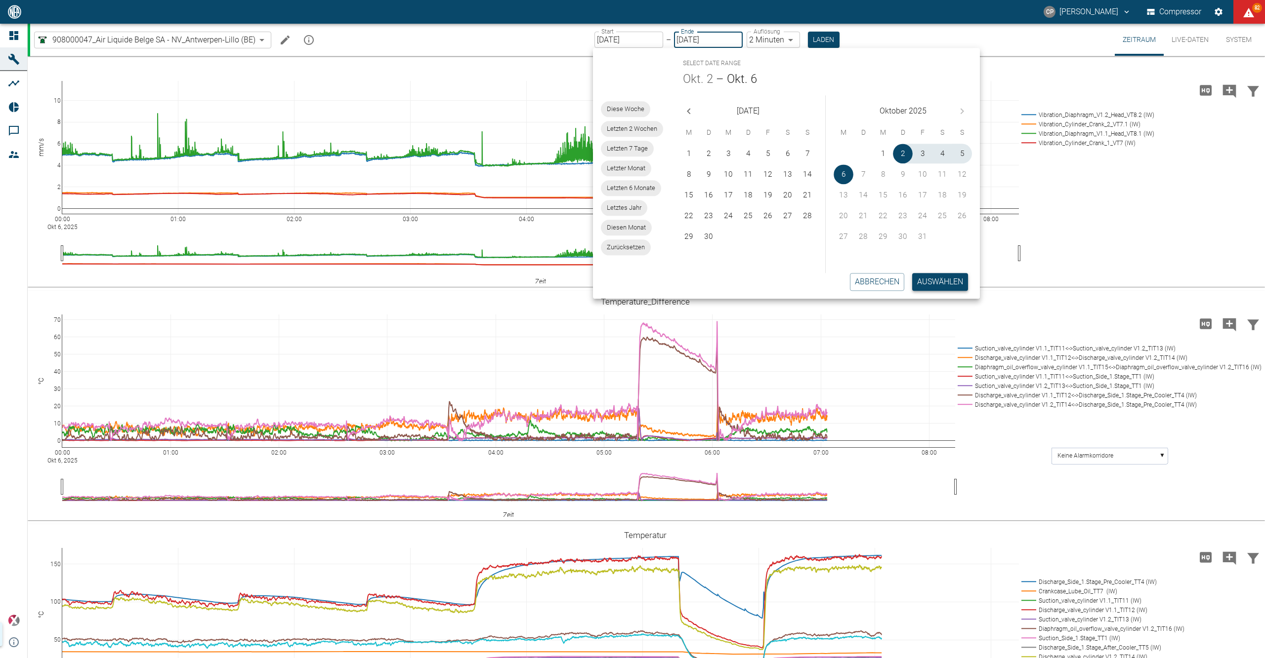
type input "[DATE]"
click at [927, 289] on button "Auswählen" at bounding box center [940, 282] width 56 height 18
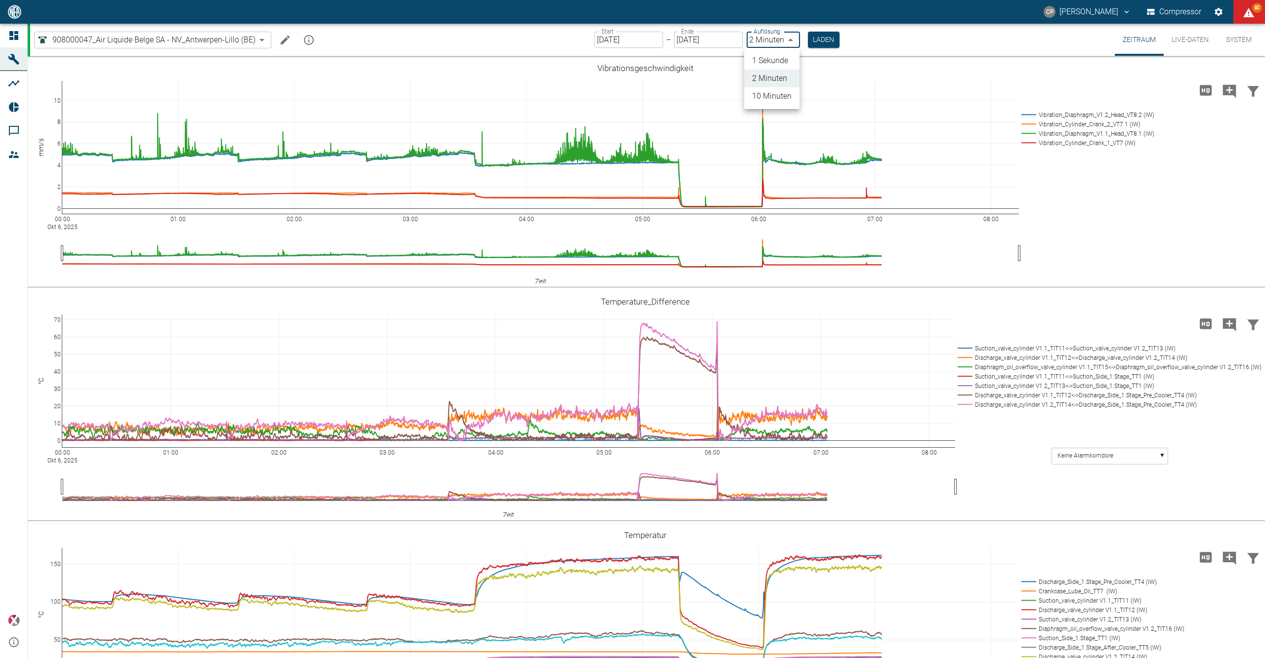
click at [779, 32] on body "CP Christoph Palm Compressor 80 Dashboard Maschinen Analysen Reports Kommentare…" at bounding box center [632, 329] width 1265 height 658
click at [789, 60] on li "1 Sekunde" at bounding box center [771, 61] width 55 height 18
type input "1sec"
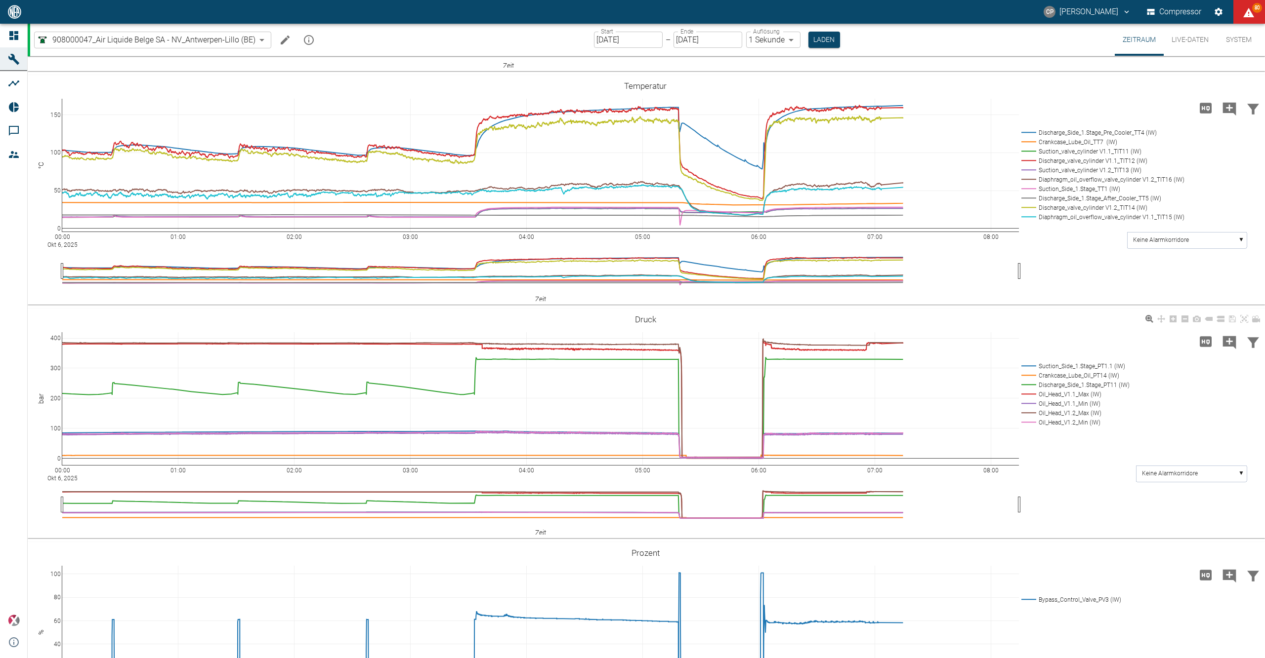
scroll to position [790, 0]
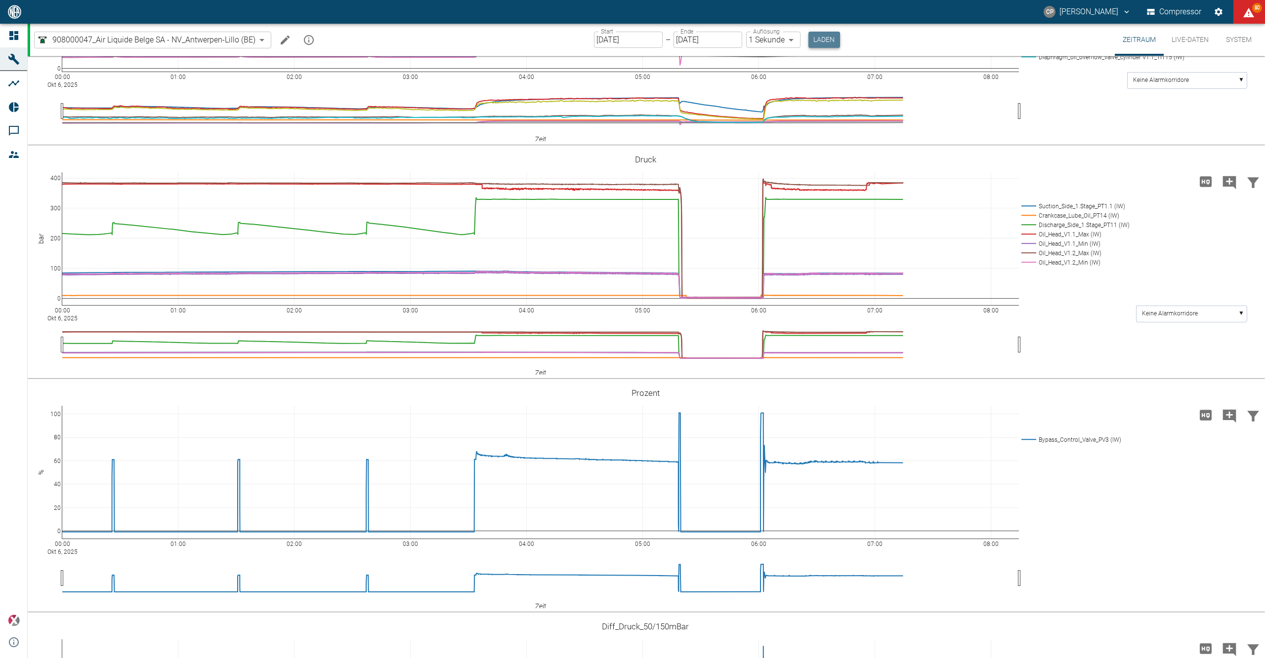
click at [819, 42] on button "Laden" at bounding box center [824, 40] width 32 height 16
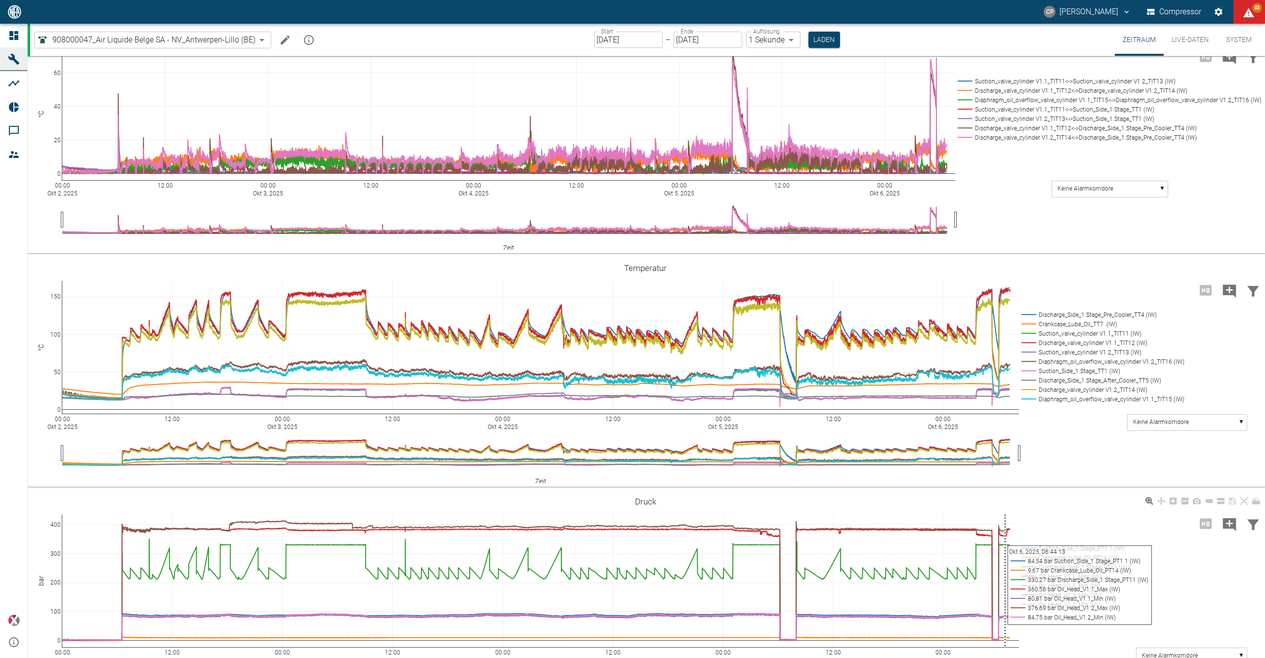
scroll to position [724, 0]
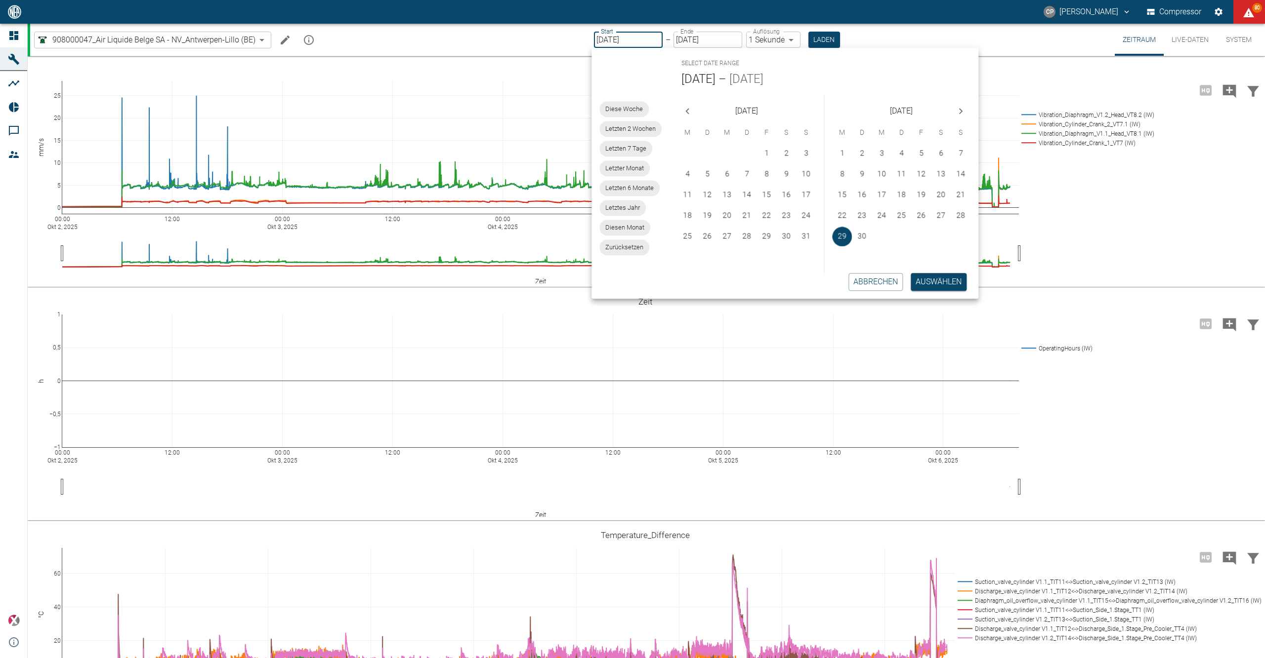
scroll to position [724, 0]
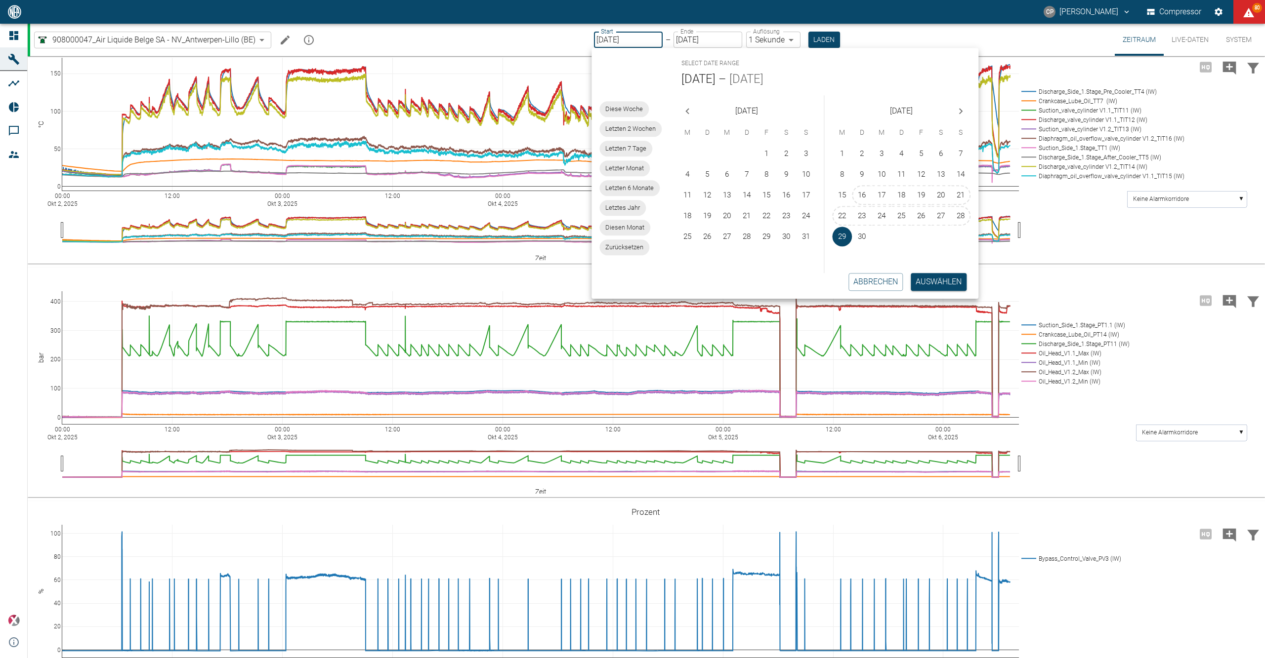
click at [706, 42] on input "[DATE]" at bounding box center [707, 40] width 69 height 16
click at [705, 34] on input "[DATE]" at bounding box center [707, 40] width 69 height 16
click at [688, 36] on label "Ende" at bounding box center [686, 31] width 13 height 8
click at [697, 34] on input "29.09.2025" at bounding box center [707, 40] width 69 height 16
click at [959, 111] on icon "Next month" at bounding box center [960, 111] width 12 height 12
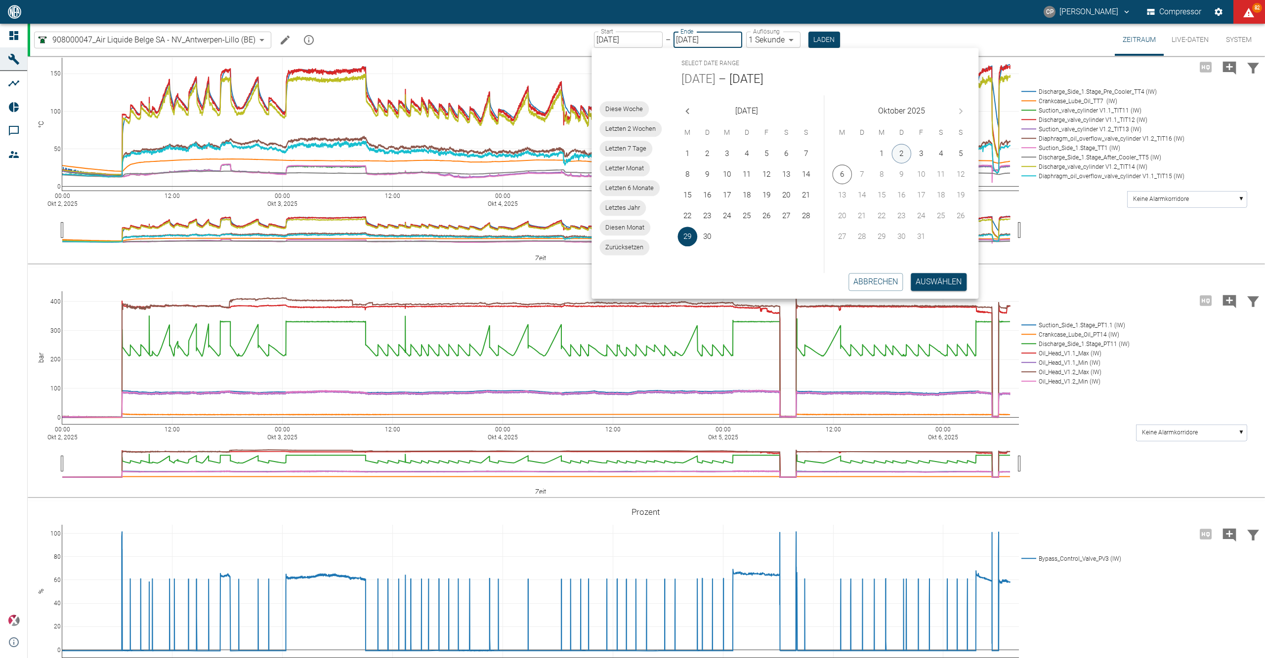
click at [901, 155] on button "2" at bounding box center [902, 154] width 20 height 20
type input "[DATE]"
click at [924, 274] on button "Auswählen" at bounding box center [938, 282] width 56 height 18
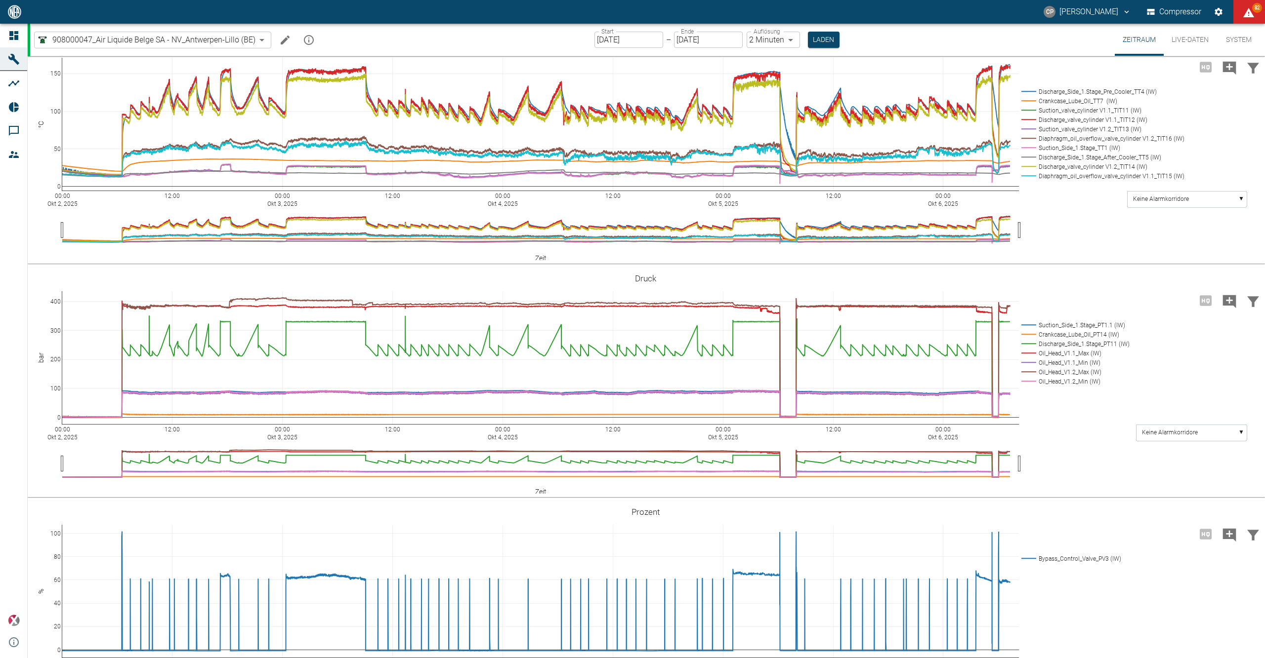
click at [785, 40] on body "CP Christoph Palm Compressor 82 Dashboard Maschinen Analysen Reports Kommentare…" at bounding box center [632, 329] width 1265 height 658
click at [784, 60] on li "1 Sekunde" at bounding box center [771, 61] width 55 height 18
click at [814, 34] on div at bounding box center [632, 329] width 1265 height 658
type input "1sec"
click at [817, 40] on button "Laden" at bounding box center [824, 40] width 32 height 16
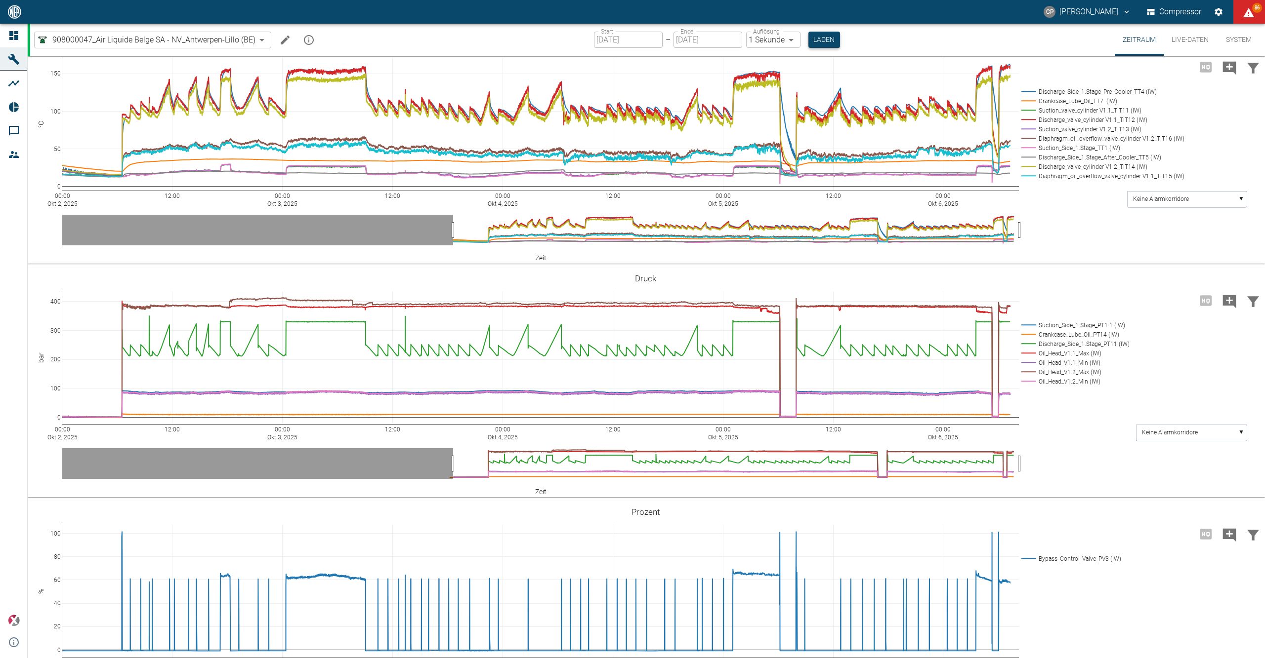
click at [824, 45] on button "Laden" at bounding box center [824, 40] width 32 height 16
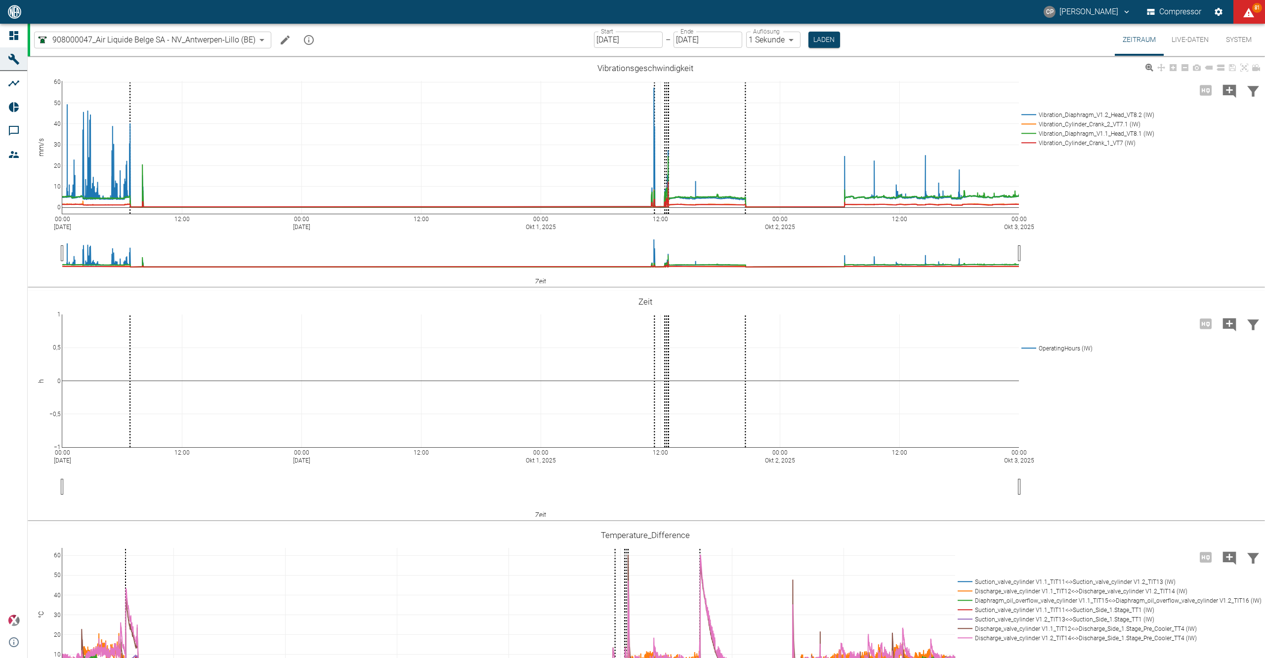
click at [26, 28] on link "Dashboard" at bounding box center [13, 36] width 27 height 24
click at [15, 34] on icon at bounding box center [14, 36] width 12 height 12
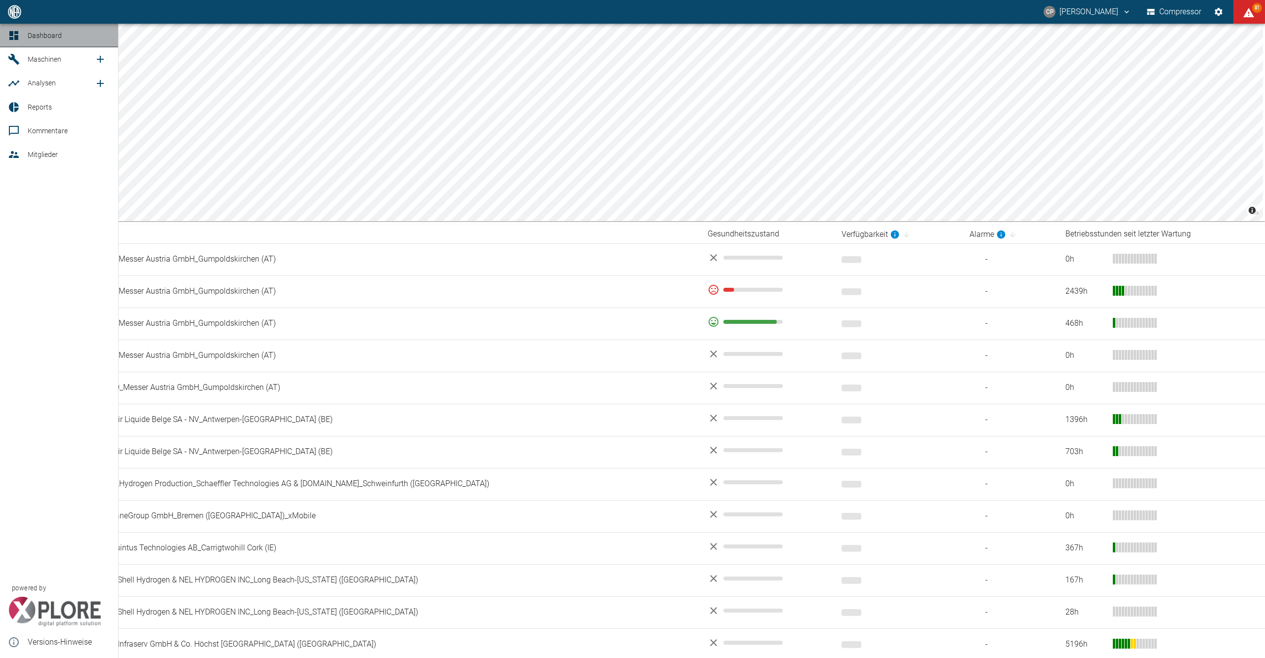
click at [18, 39] on icon at bounding box center [14, 36] width 12 height 12
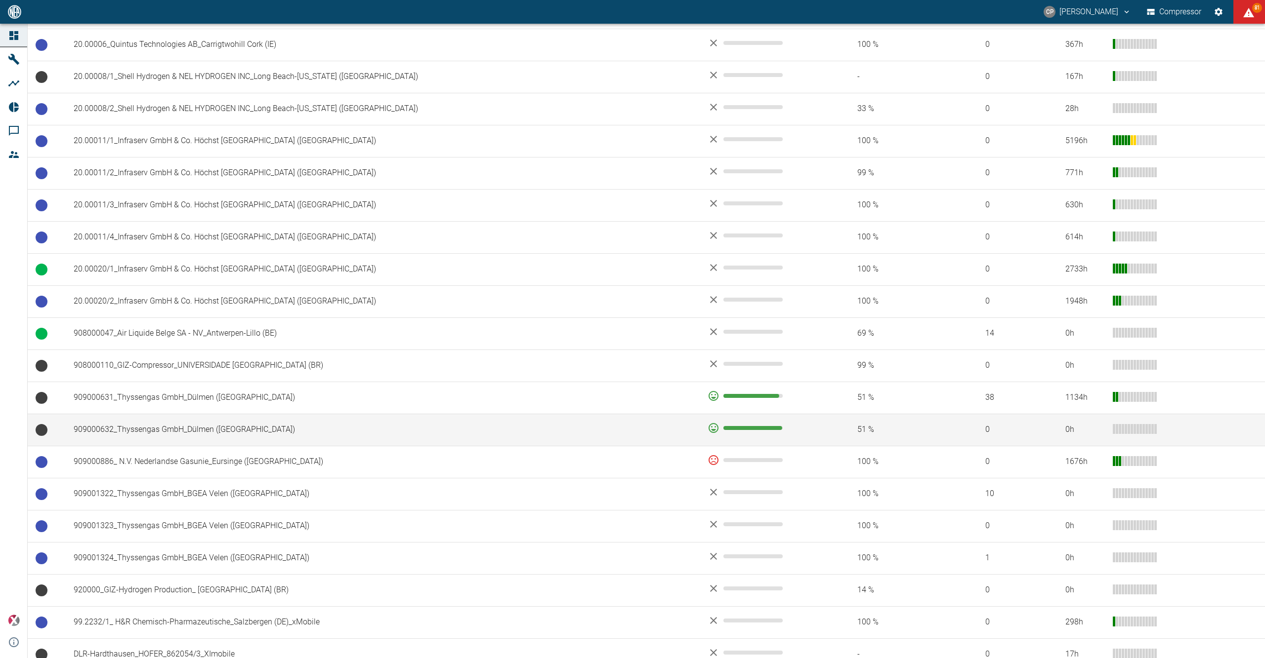
scroll to position [593, 0]
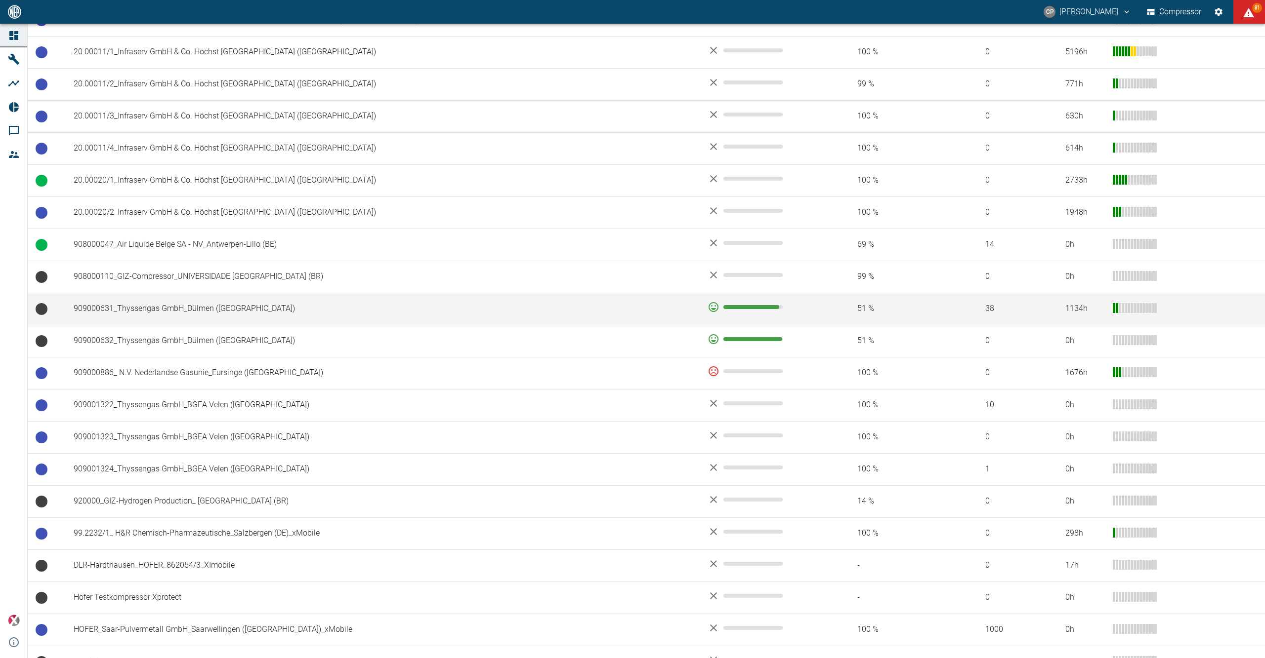
click at [210, 308] on td "909000631_Thyssengas GmbH_Dülmen ([GEOGRAPHIC_DATA])" at bounding box center [383, 309] width 634 height 32
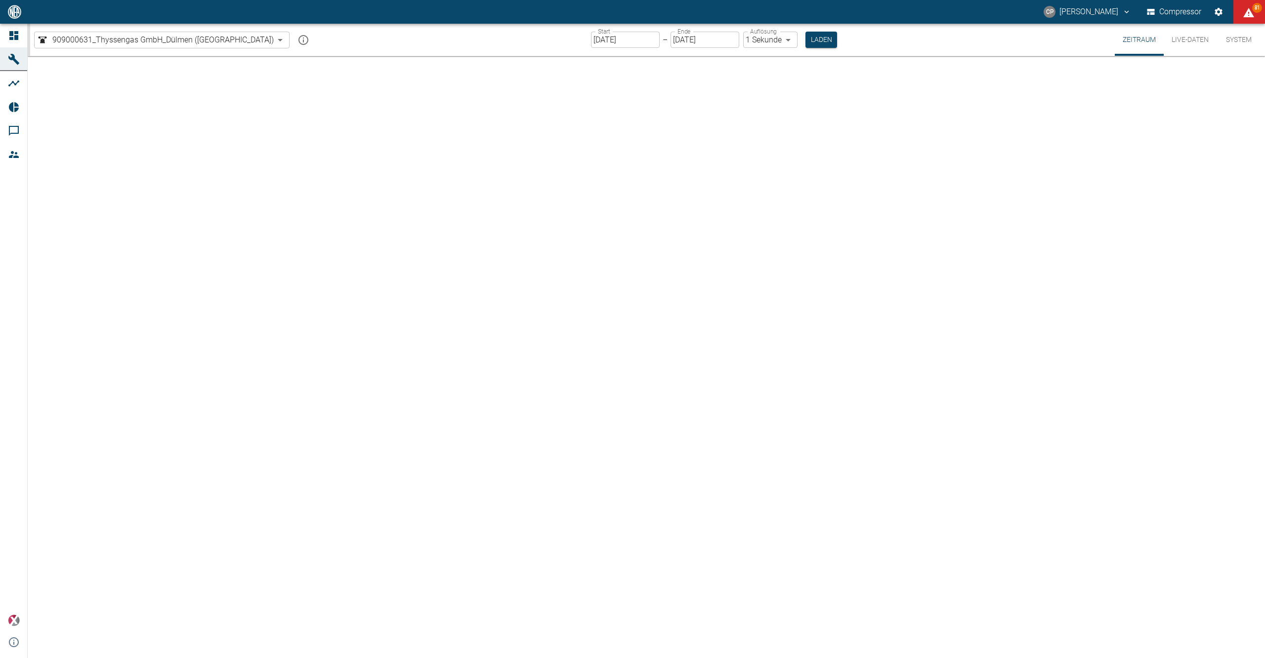
type input "2min"
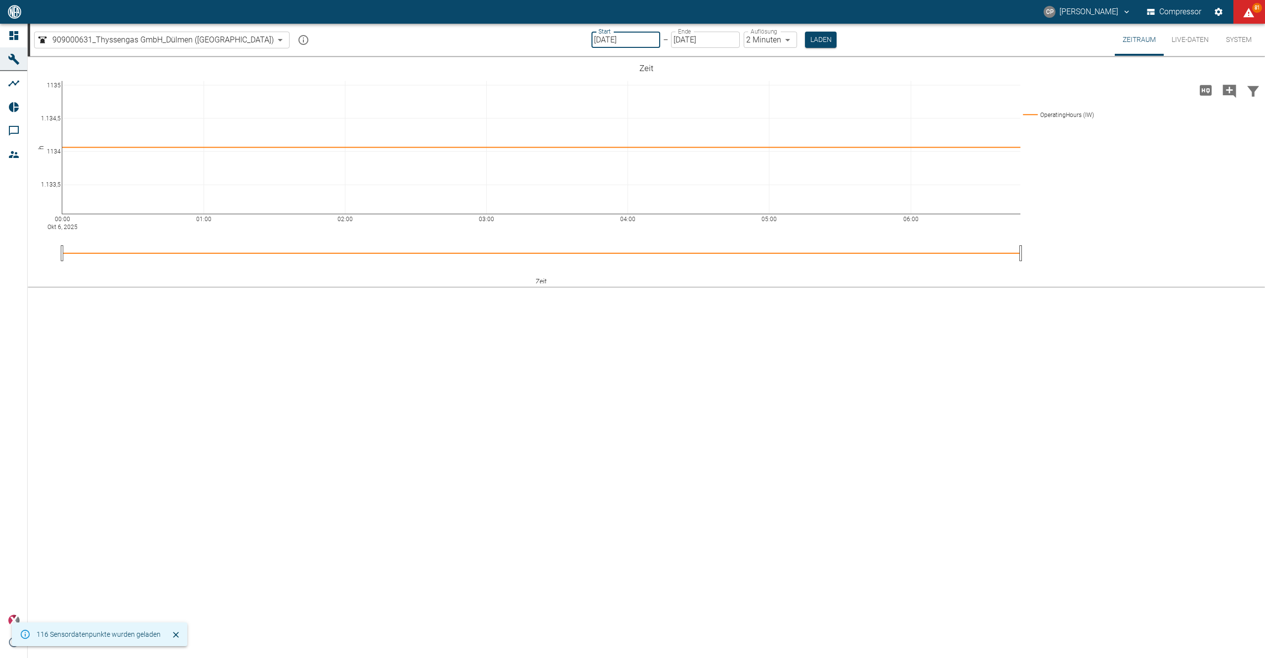
click at [591, 45] on input "[DATE]" at bounding box center [625, 40] width 69 height 16
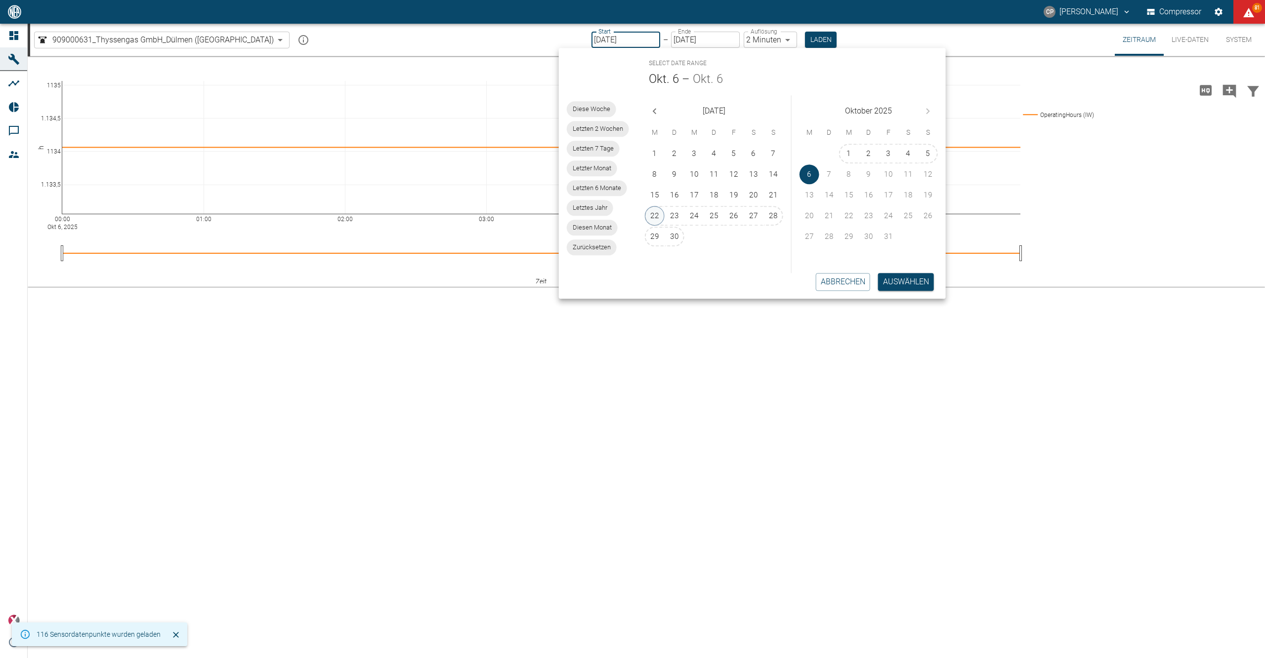
click at [658, 218] on button "22" at bounding box center [655, 216] width 20 height 20
type input "[DATE]"
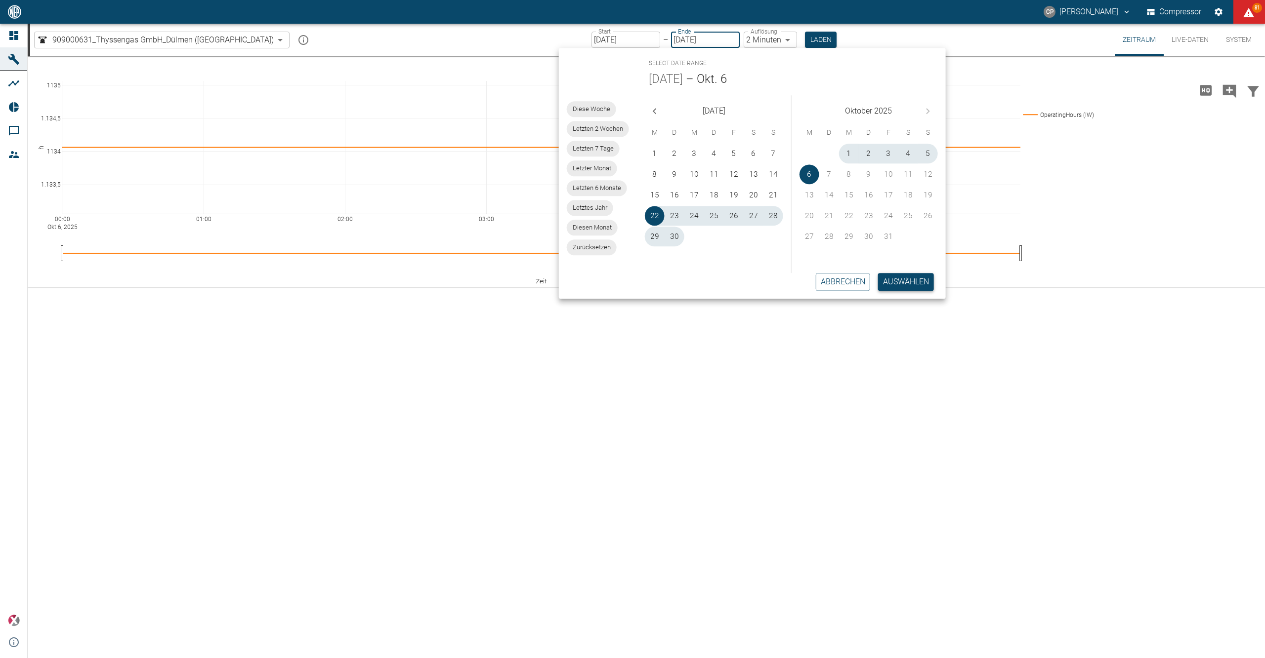
click at [900, 281] on button "Auswählen" at bounding box center [906, 282] width 56 height 18
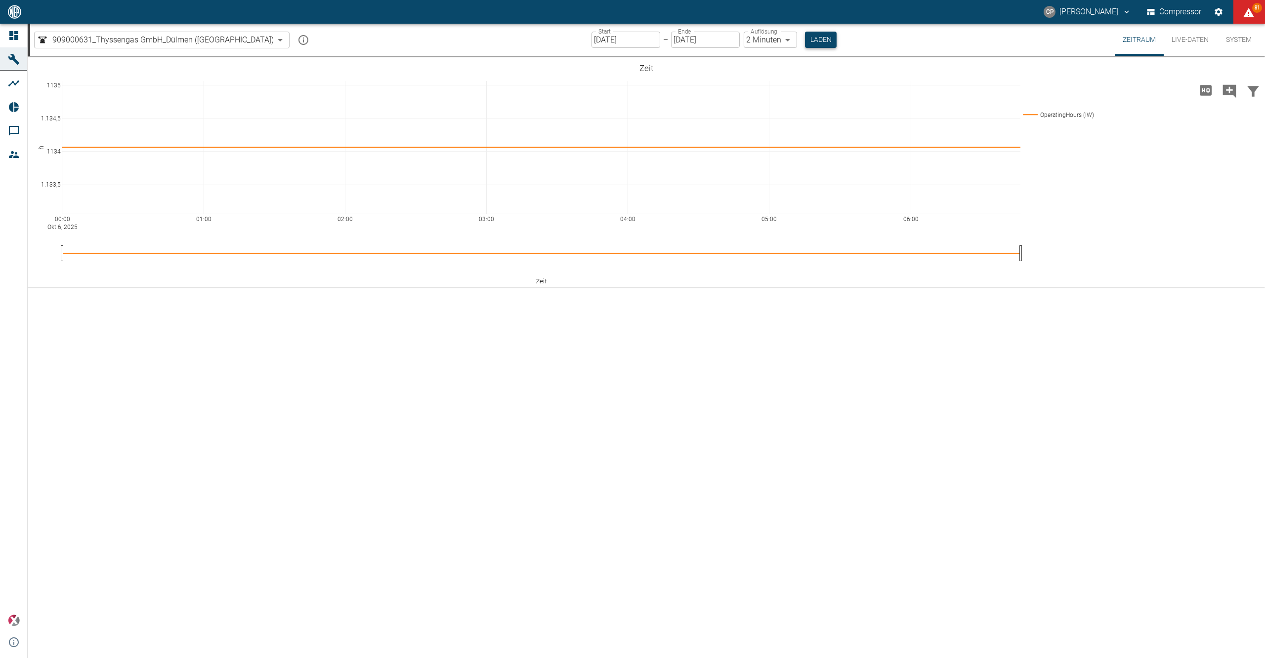
click at [805, 38] on button "Laden" at bounding box center [821, 40] width 32 height 16
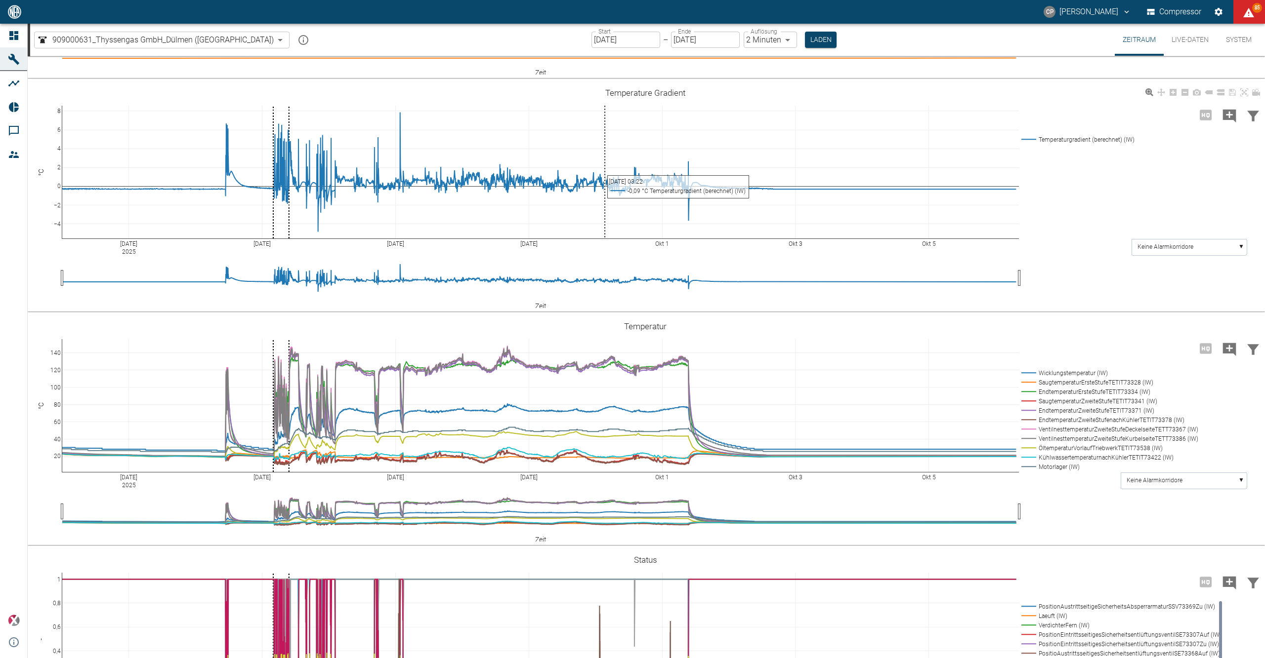
scroll to position [395, 0]
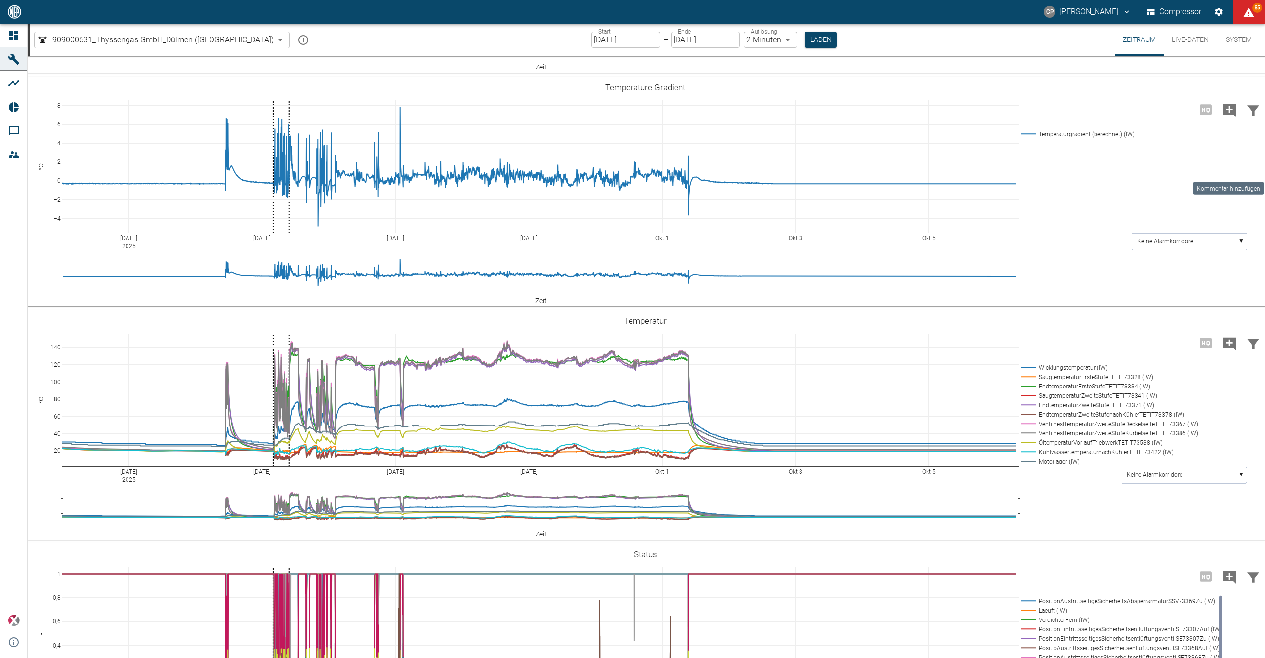
click at [1223, 117] on icon "Kommentar hinzufügen" at bounding box center [1229, 110] width 13 height 13
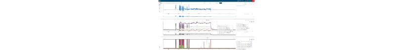
scroll to position [527, 0]
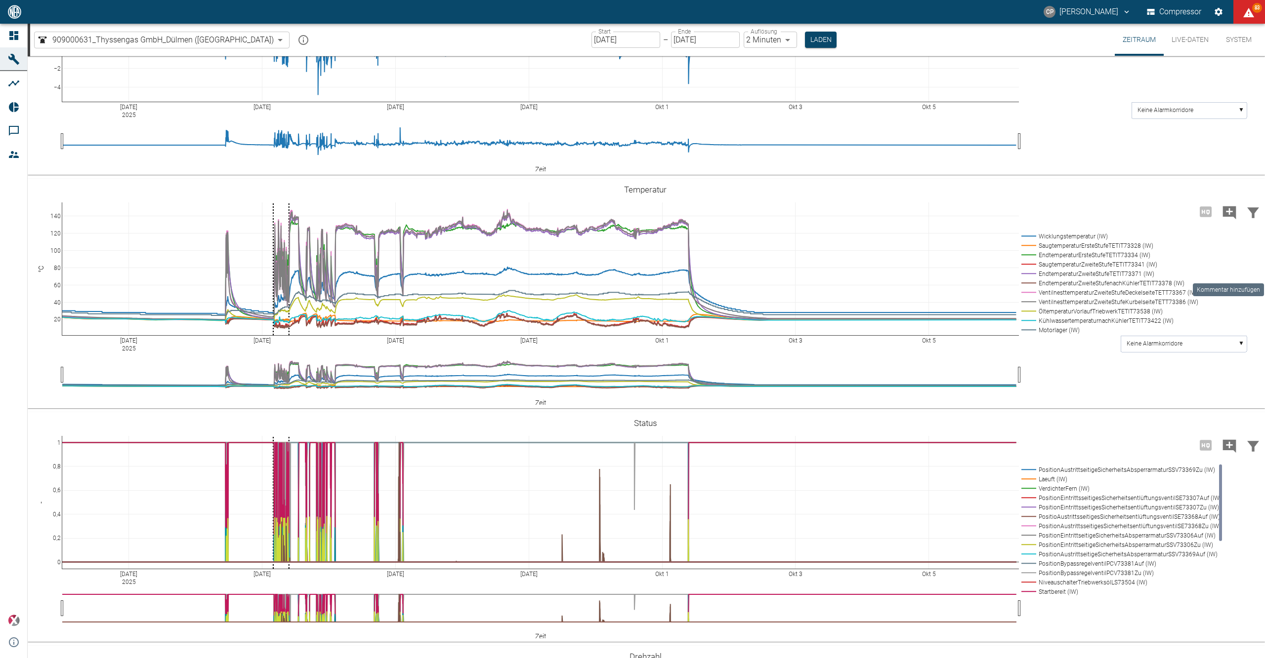
click at [1224, 219] on icon "Kommentar hinzufügen" at bounding box center [1229, 212] width 13 height 13
click at [1164, 219] on button "Weiter" at bounding box center [1179, 211] width 30 height 15
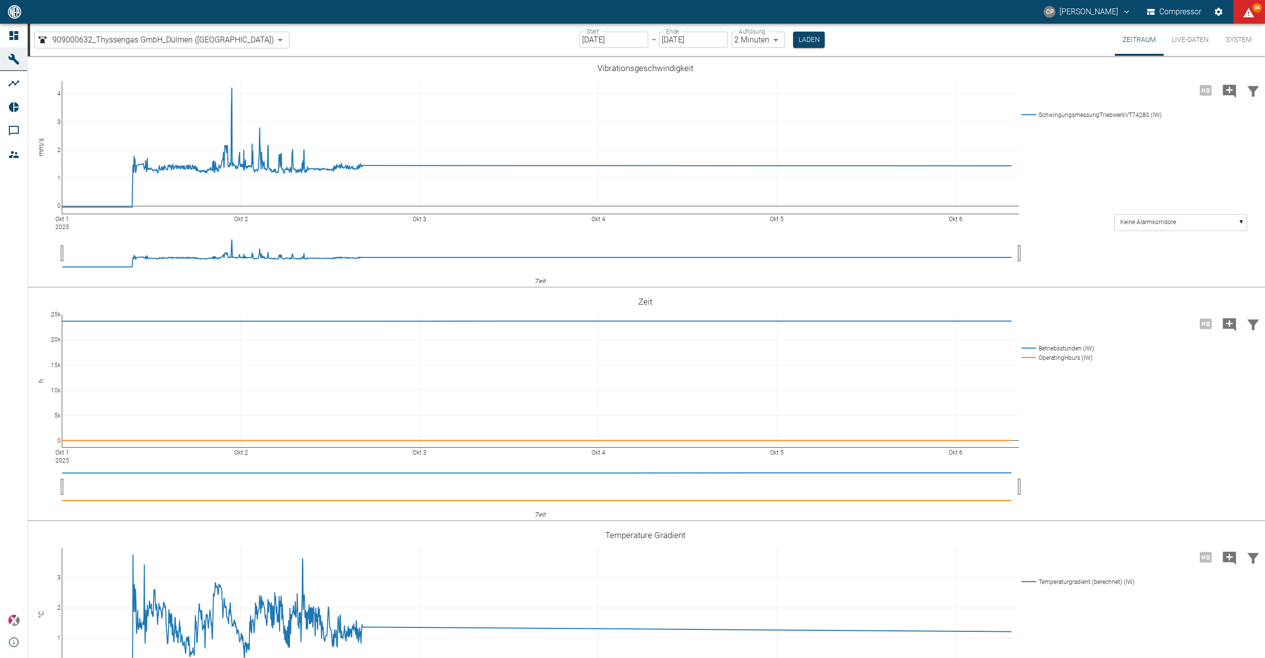
scroll to position [395, 0]
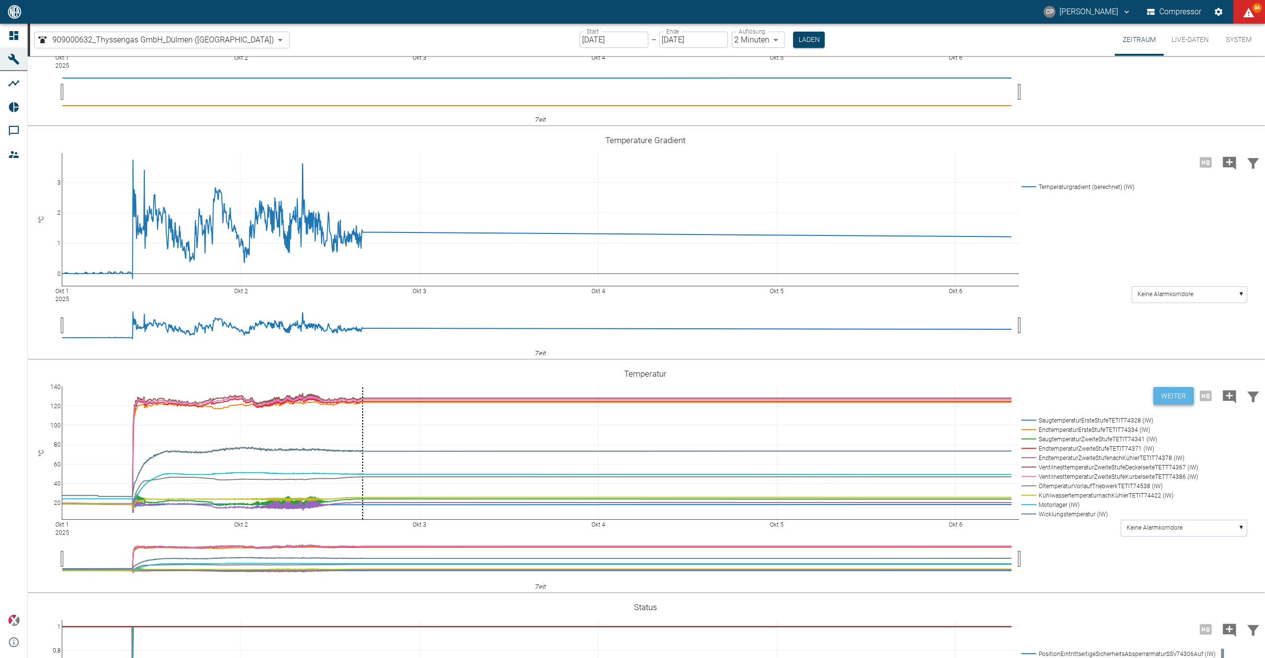
click at [1169, 391] on button "Weiter" at bounding box center [1173, 396] width 41 height 18
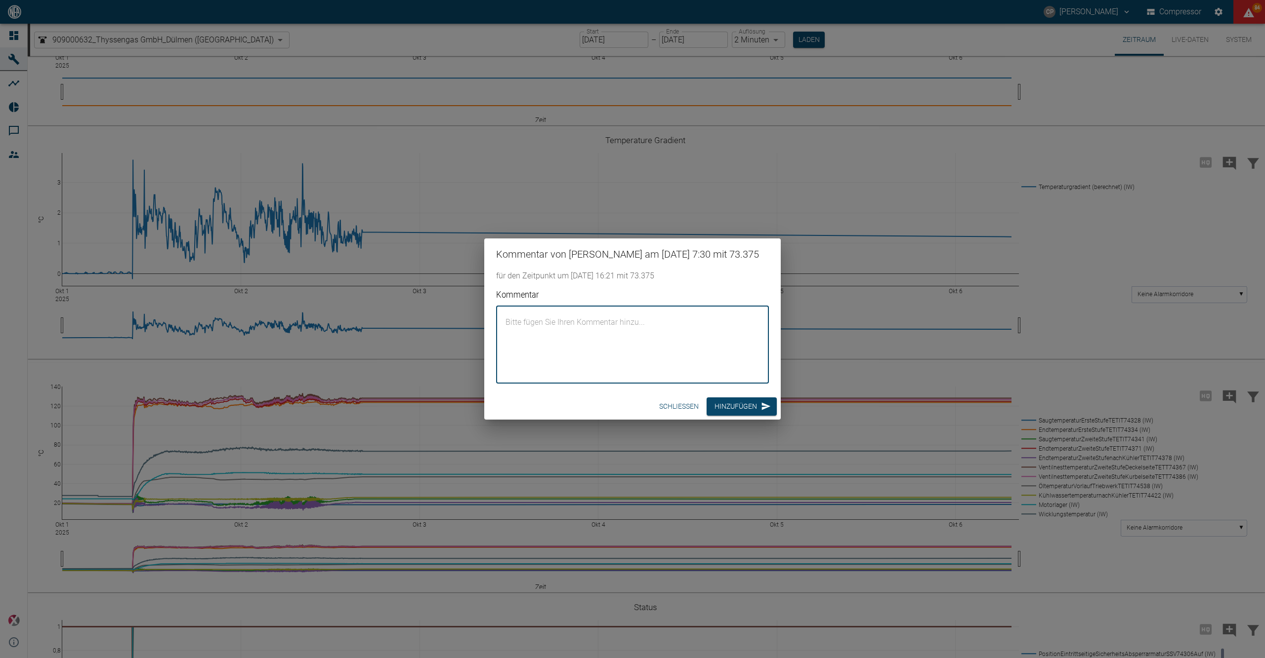
click at [534, 350] on textarea "Kommentar" at bounding box center [632, 345] width 259 height 62
paste textarea "The Xplore Gateway is no longer sending data. NEAX and the customer have been i…"
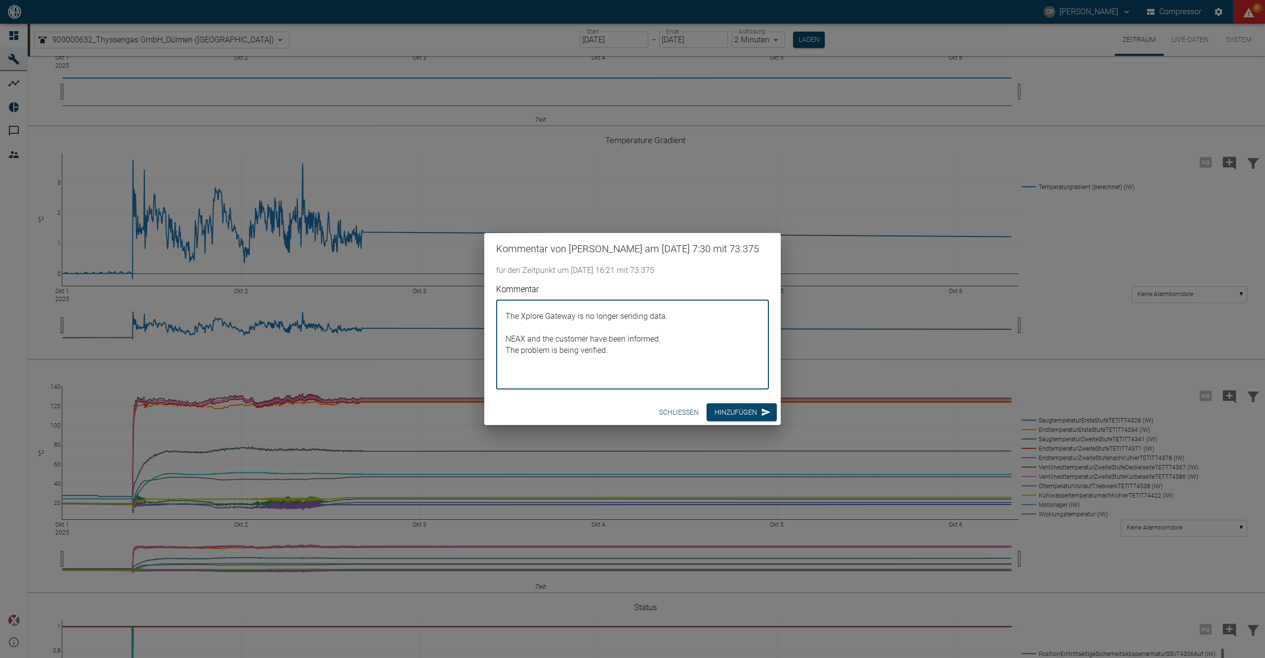
drag, startPoint x: 662, startPoint y: 369, endPoint x: 482, endPoint y: 317, distance: 187.6
click at [482, 317] on div "Kommentar von [PERSON_NAME] am [DATE] 7:30 mit 73.375 für den Zeitpunkt um [DAT…" at bounding box center [632, 329] width 1265 height 658
paste textarea "are informed. The error is being investigated."
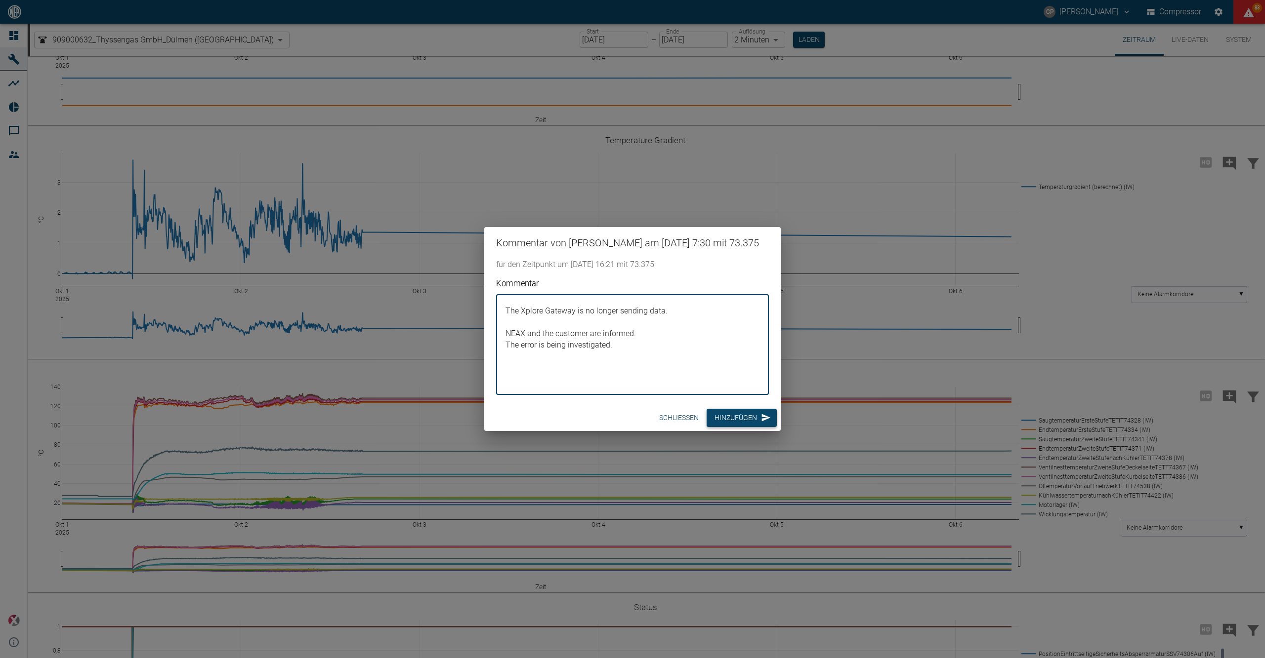
type textarea "The Xplore Gateway is no longer sending data. NEAX and the customer are informe…"
click at [752, 427] on button "Hinzufügen" at bounding box center [741, 418] width 70 height 18
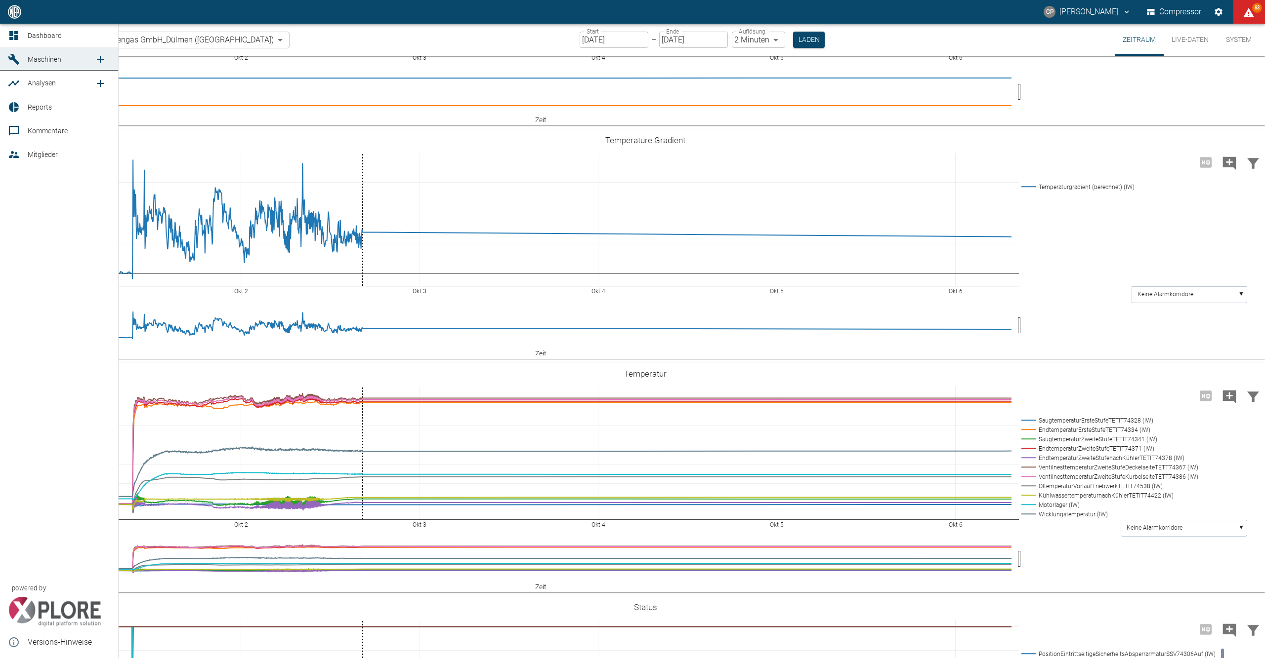
click at [12, 34] on icon at bounding box center [13, 35] width 9 height 9
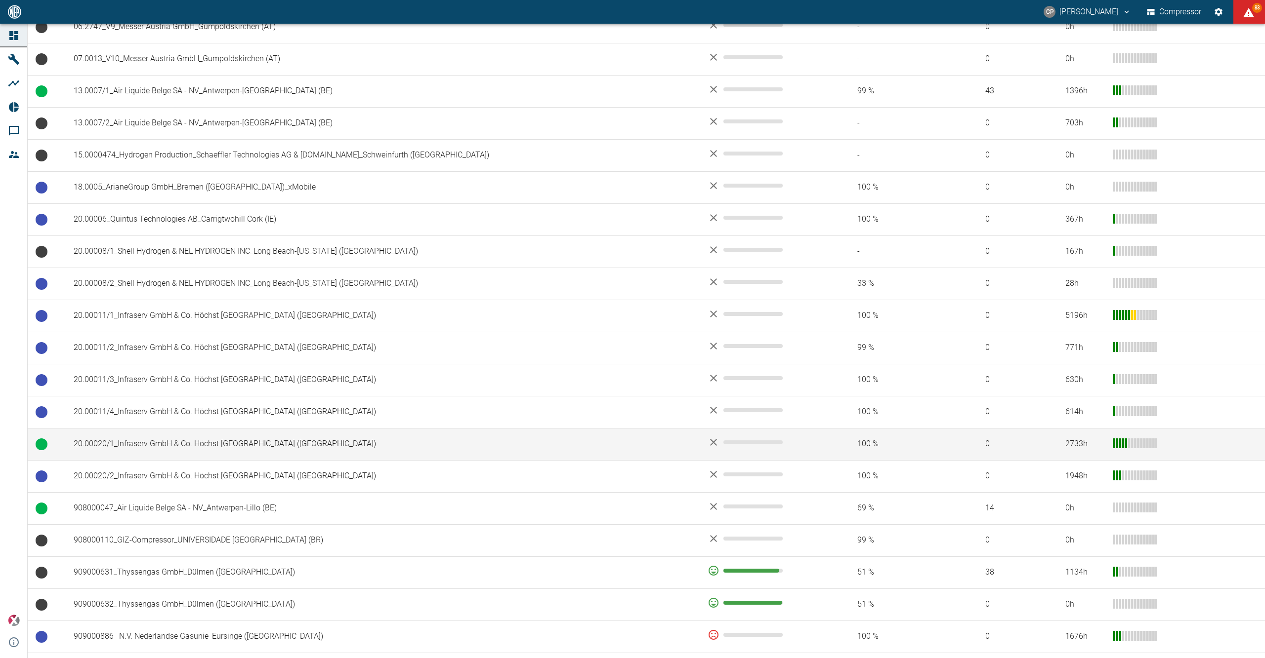
scroll to position [395, 0]
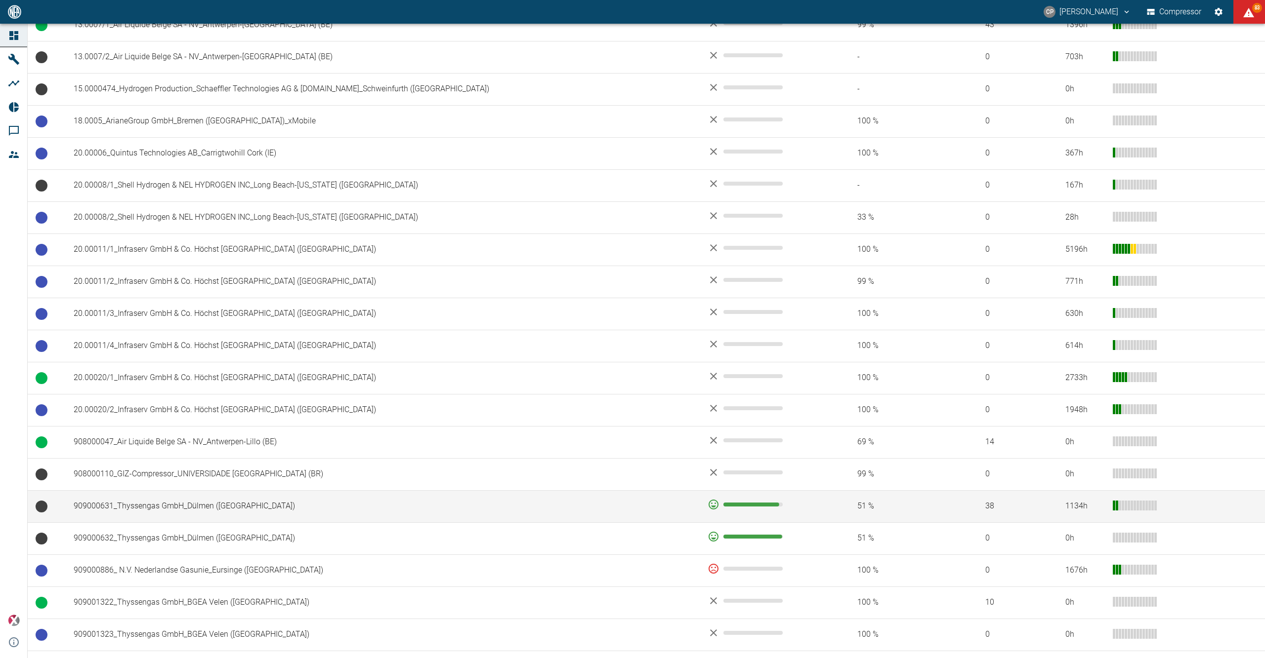
click at [182, 515] on td "909000631_Thyssengas GmbH_Dülmen (DE)" at bounding box center [383, 507] width 634 height 32
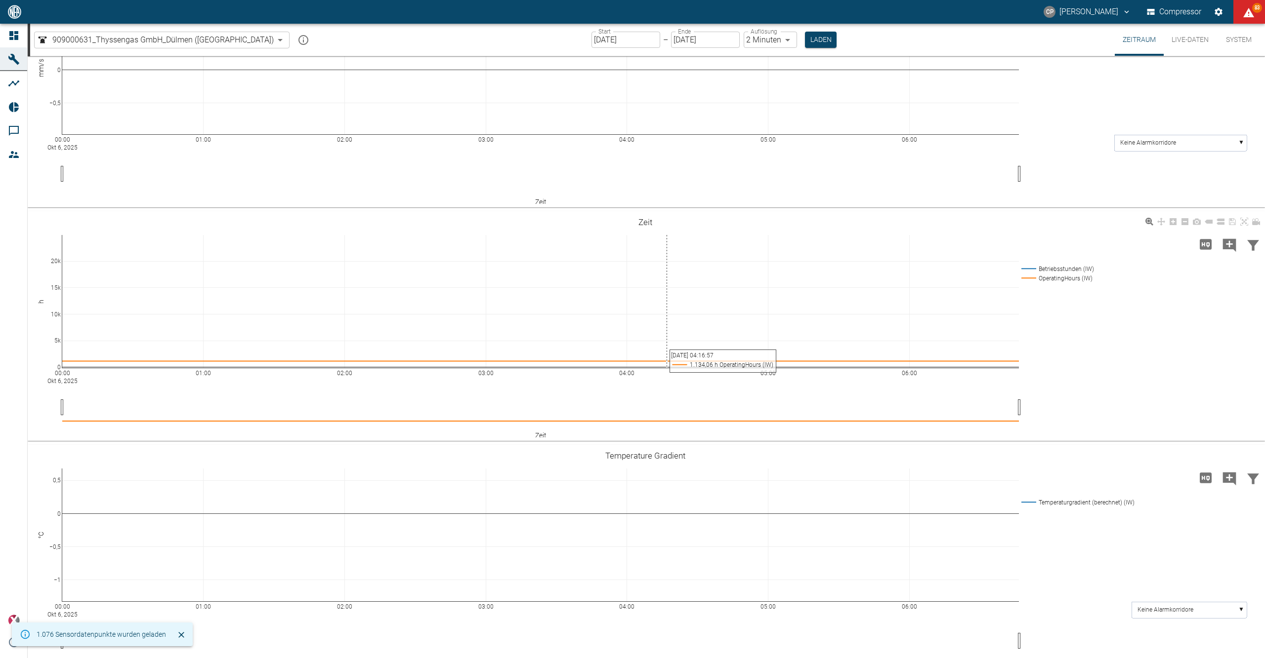
scroll to position [263, 0]
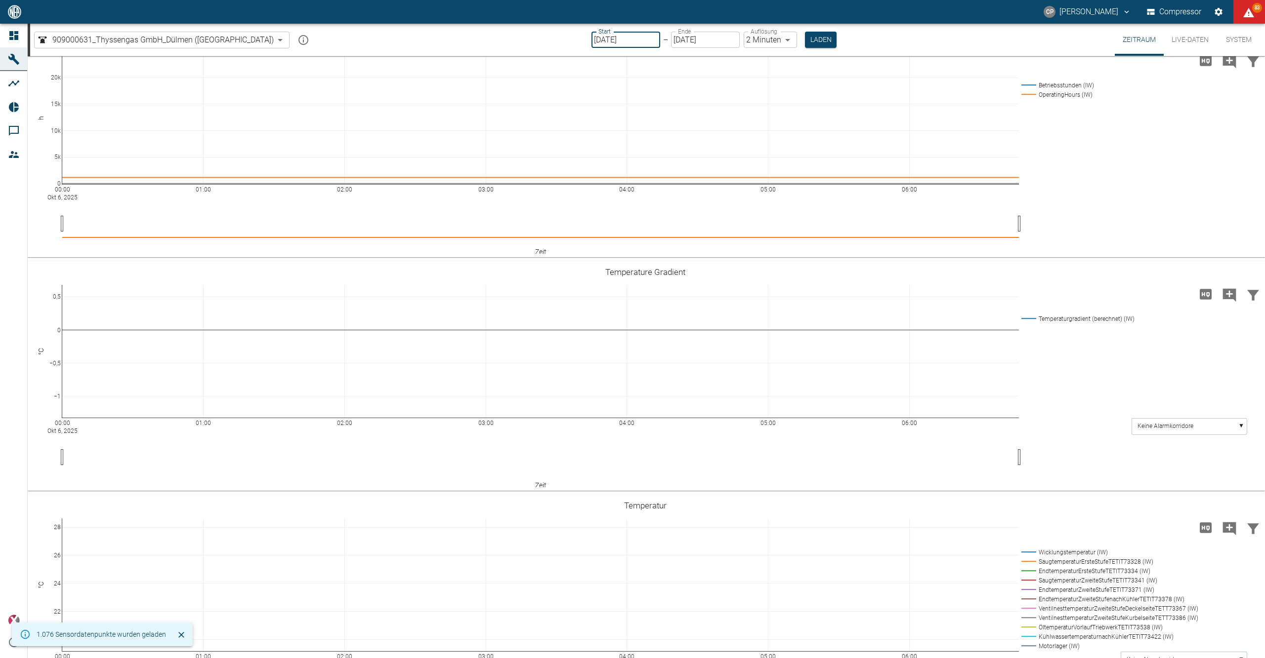
click at [592, 35] on input "[DATE]" at bounding box center [625, 40] width 69 height 16
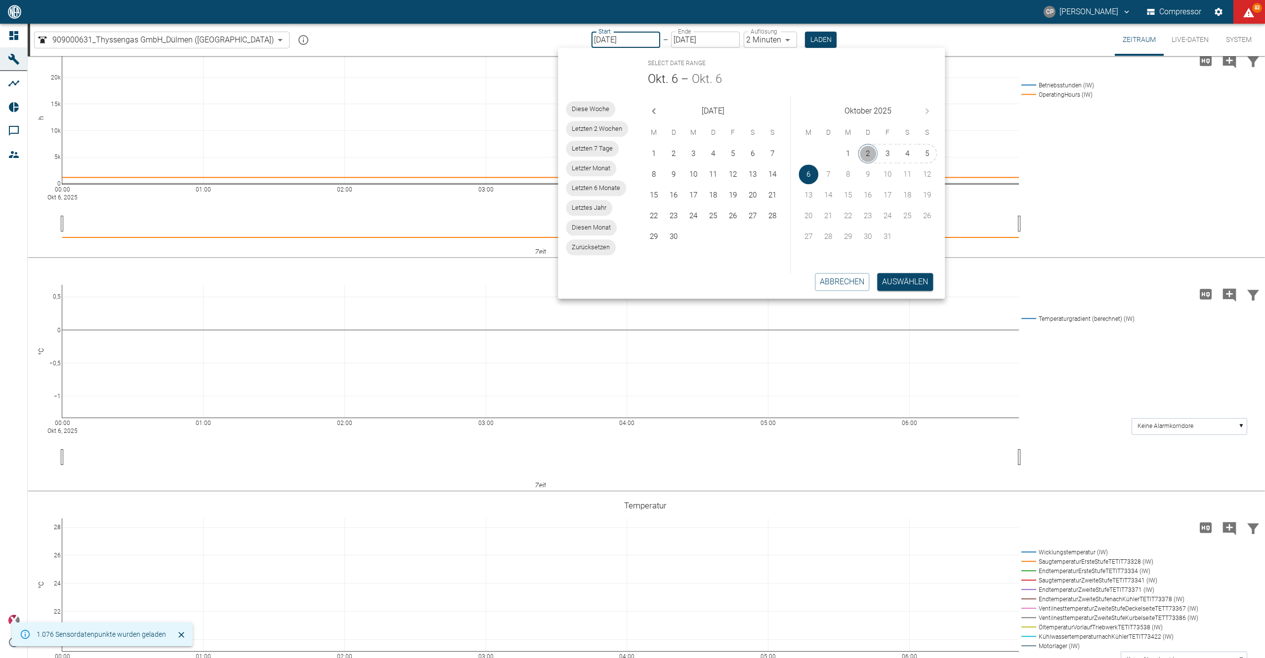
click at [861, 149] on button "2" at bounding box center [868, 154] width 20 height 20
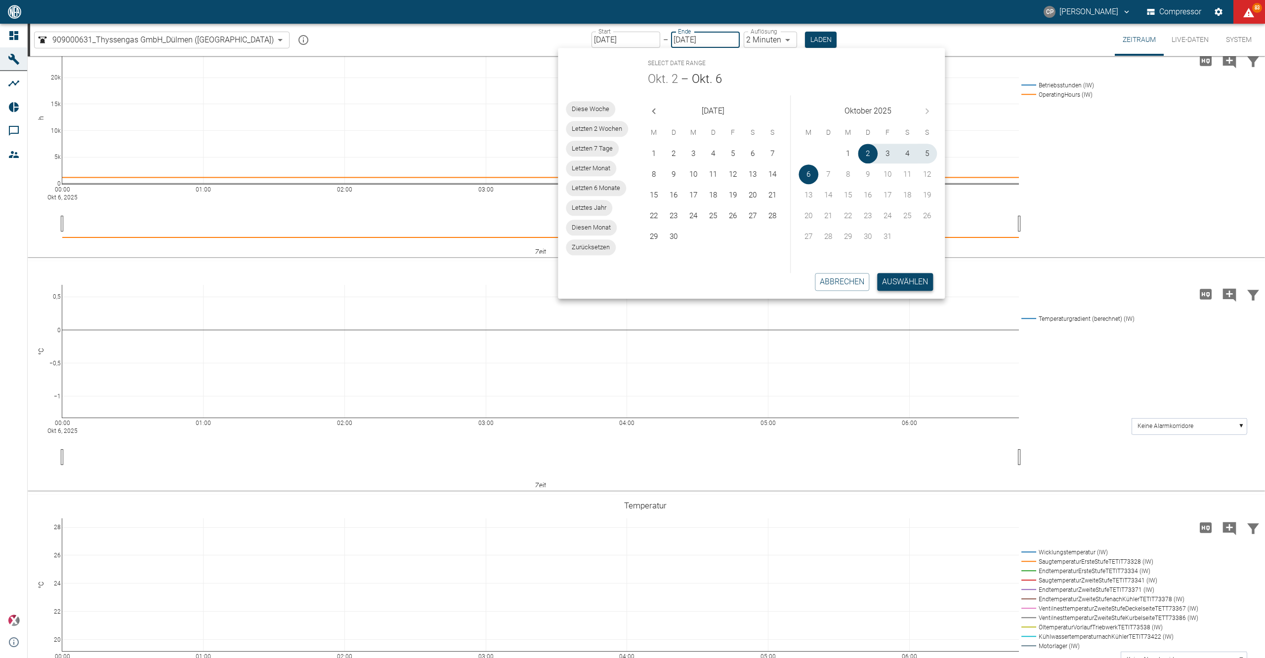
click at [902, 281] on button "Auswählen" at bounding box center [905, 282] width 56 height 18
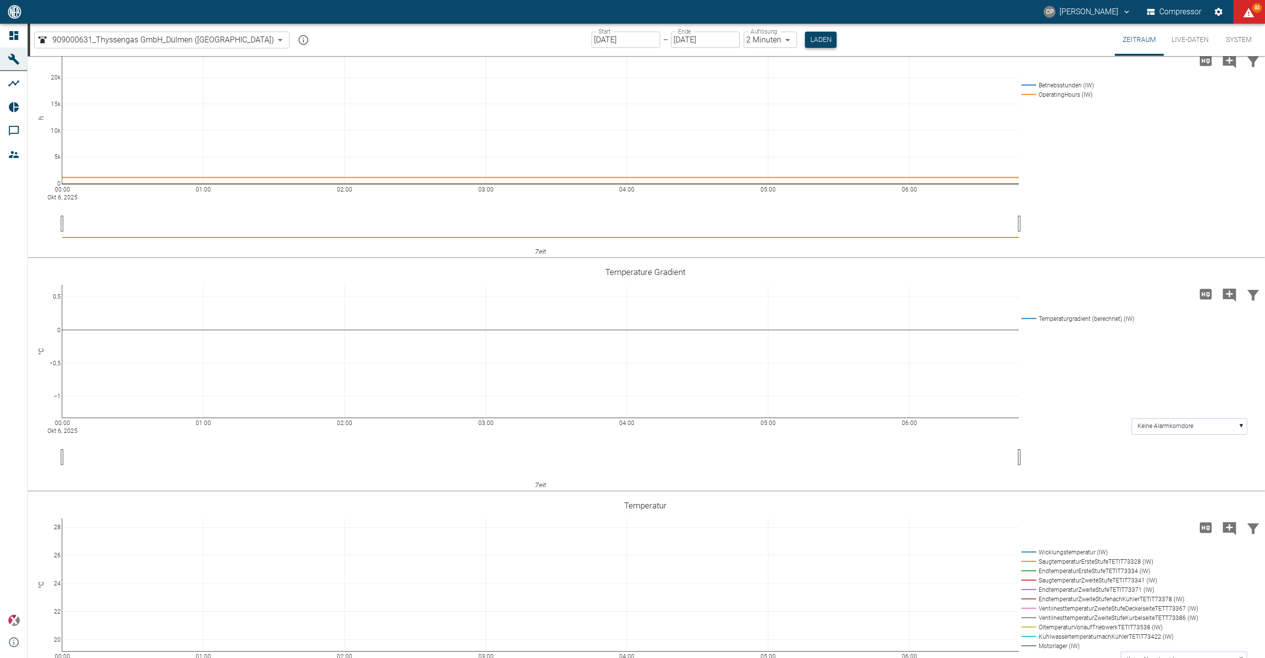
click at [805, 40] on button "Laden" at bounding box center [821, 40] width 32 height 16
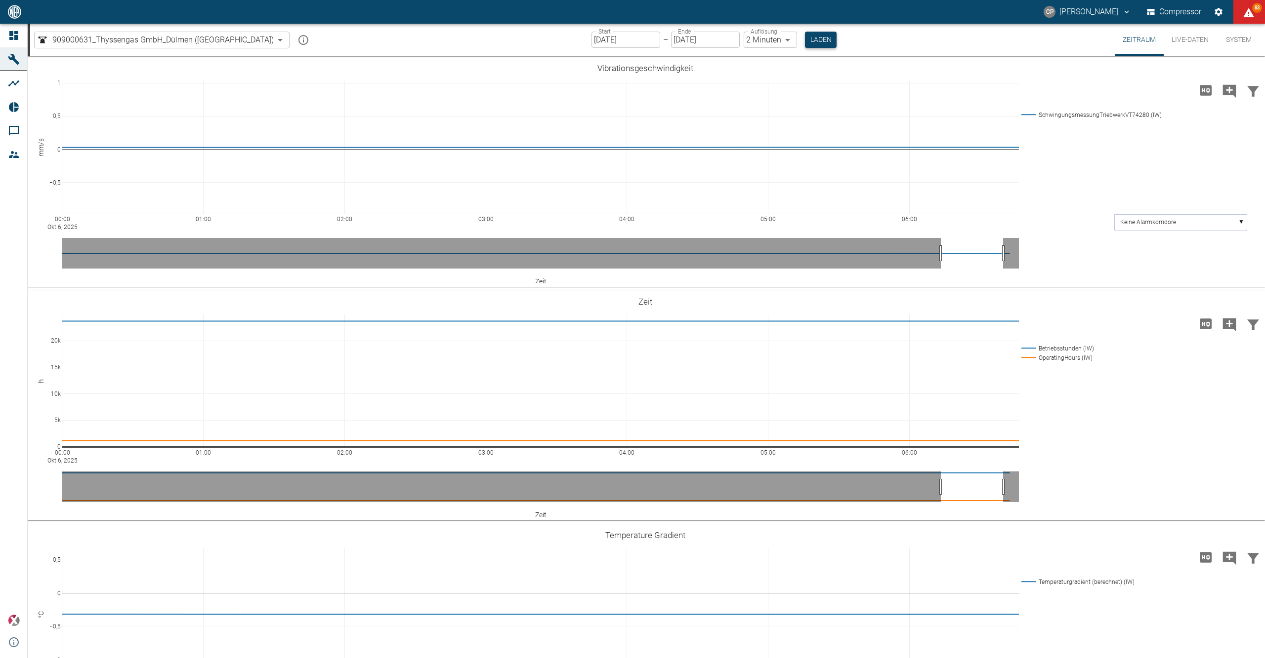
click at [805, 40] on button "Laden" at bounding box center [821, 40] width 32 height 16
click at [591, 32] on input "[DATE]" at bounding box center [625, 40] width 69 height 16
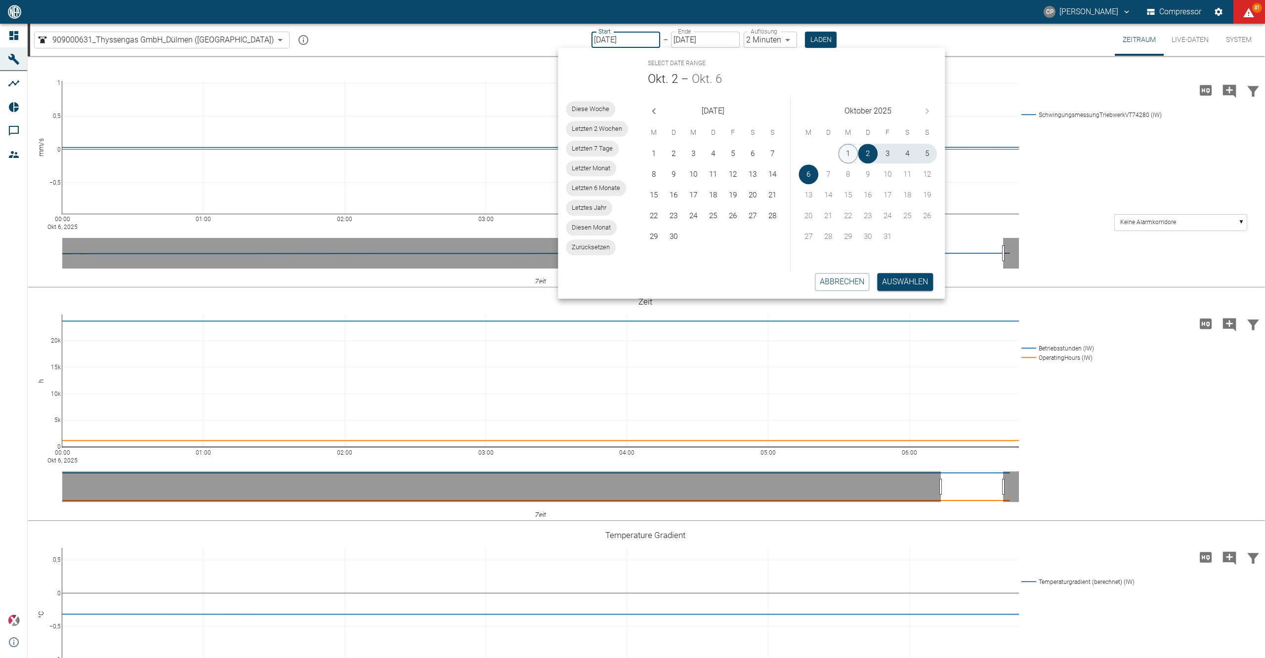
click at [848, 145] on button "1" at bounding box center [848, 154] width 20 height 20
type input "01.10.2025"
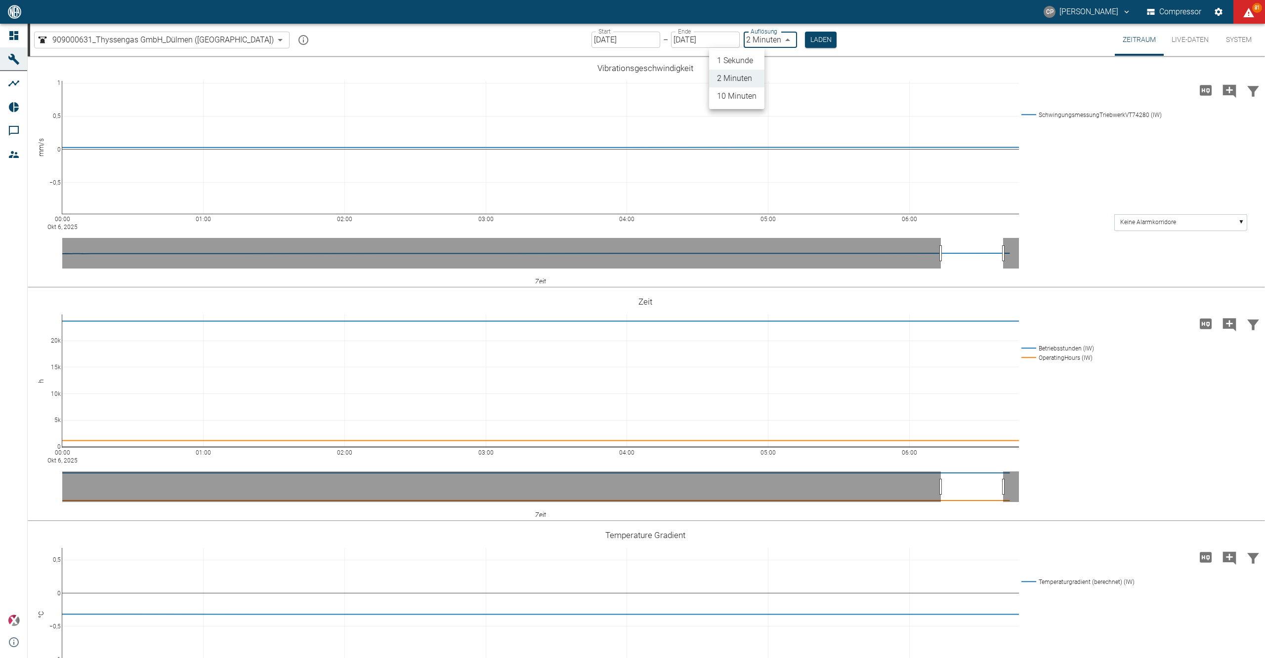
click at [746, 41] on body "CP Christoph Palm Compressor 81 Dashboard Maschinen Analysen Reports Kommentare…" at bounding box center [632, 329] width 1265 height 658
click at [751, 57] on li "1 Sekunde" at bounding box center [736, 61] width 55 height 18
type input "1sec"
click at [805, 36] on button "Laden" at bounding box center [821, 40] width 32 height 16
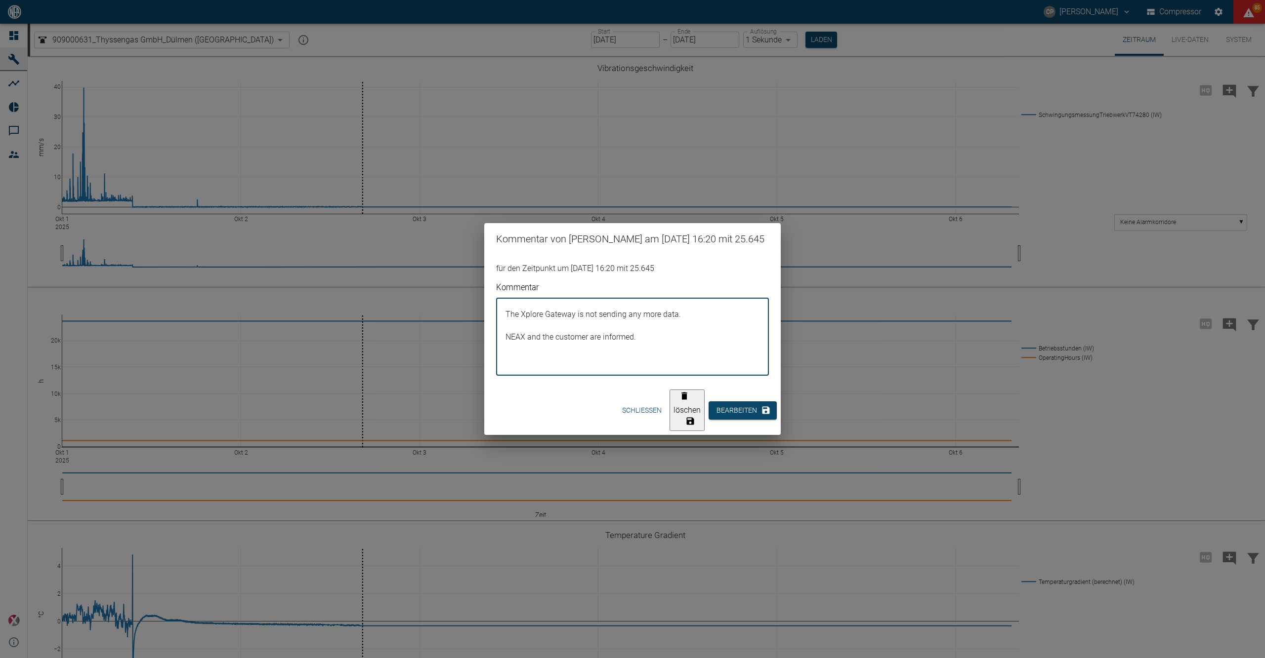
drag, startPoint x: 645, startPoint y: 350, endPoint x: 498, endPoint y: 321, distance: 150.2
click at [498, 321] on div "The Xplore Gateway is not sending any more data. NEAX and the customer are info…" at bounding box center [632, 337] width 273 height 78
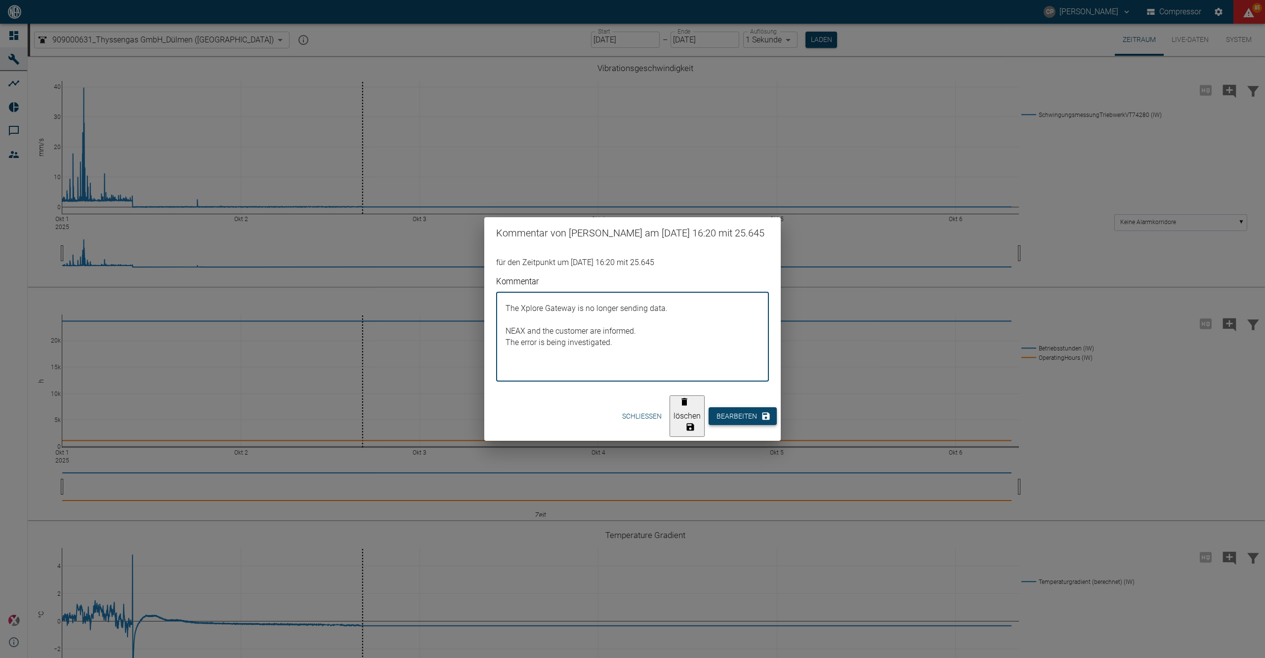
type textarea "The Xplore Gateway is no longer sending data. NEAX and the customer are informe…"
click at [729, 413] on button "Bearbeiten" at bounding box center [742, 417] width 68 height 18
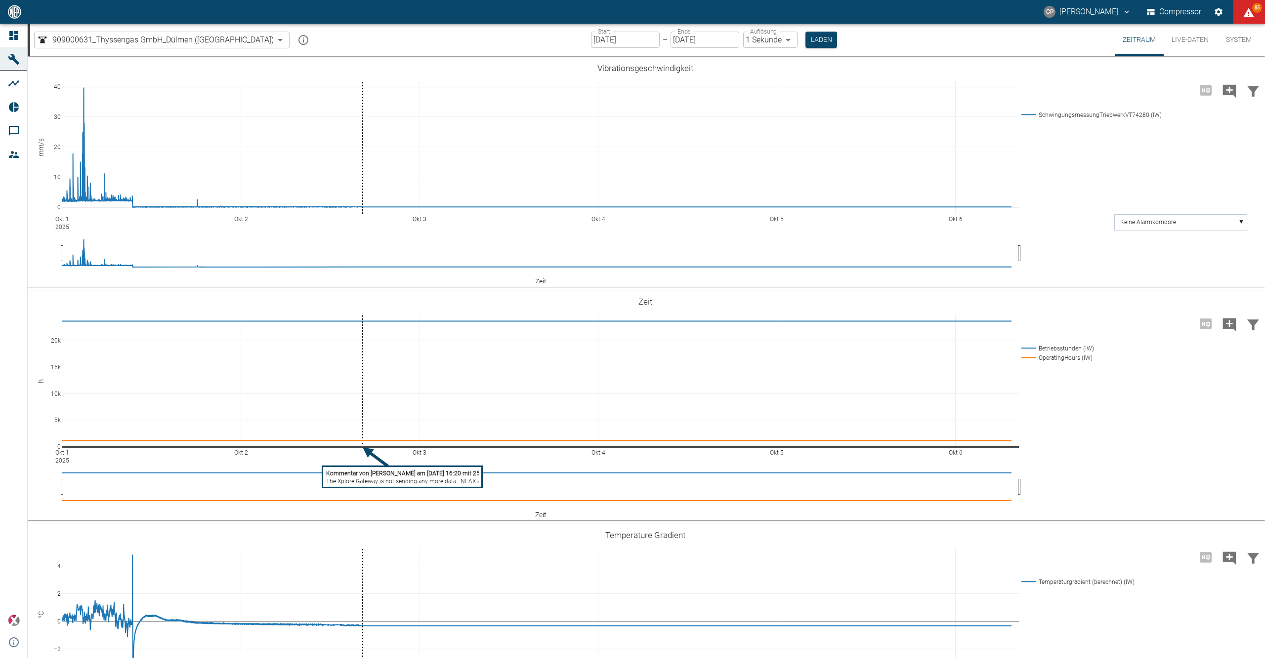
click at [1214, 7] on icon "Einstellungen" at bounding box center [1218, 12] width 10 height 10
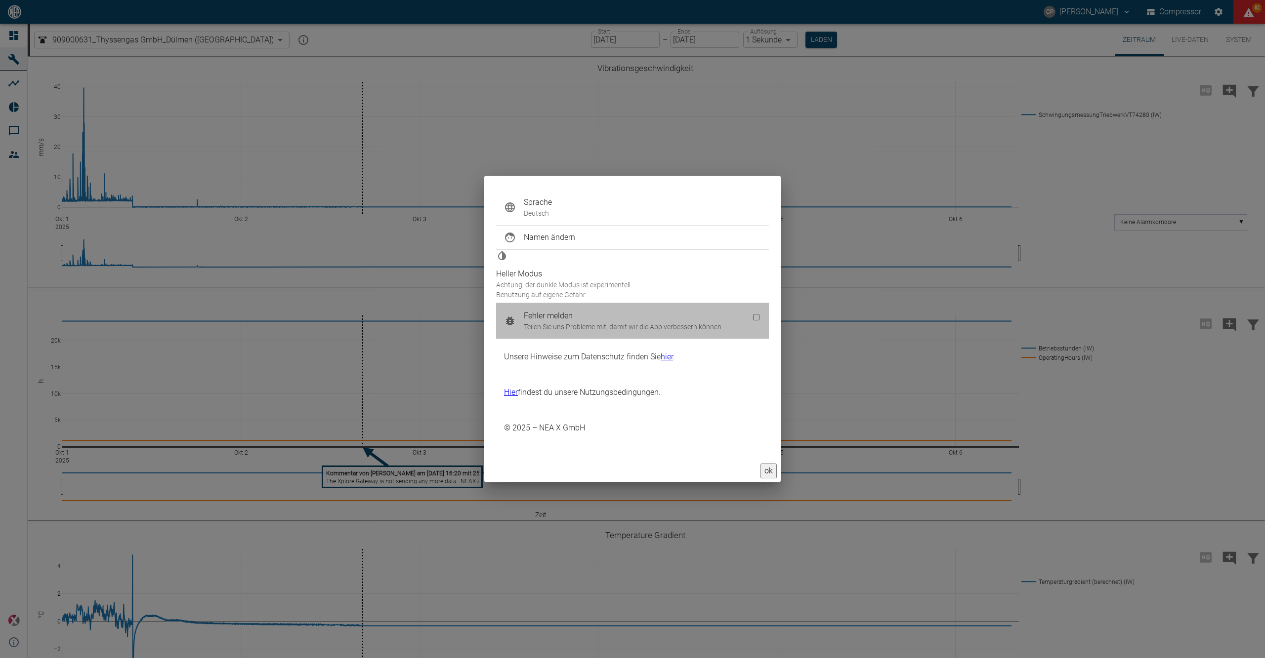
click at [554, 322] on span "Fehler melden" at bounding box center [642, 316] width 237 height 12
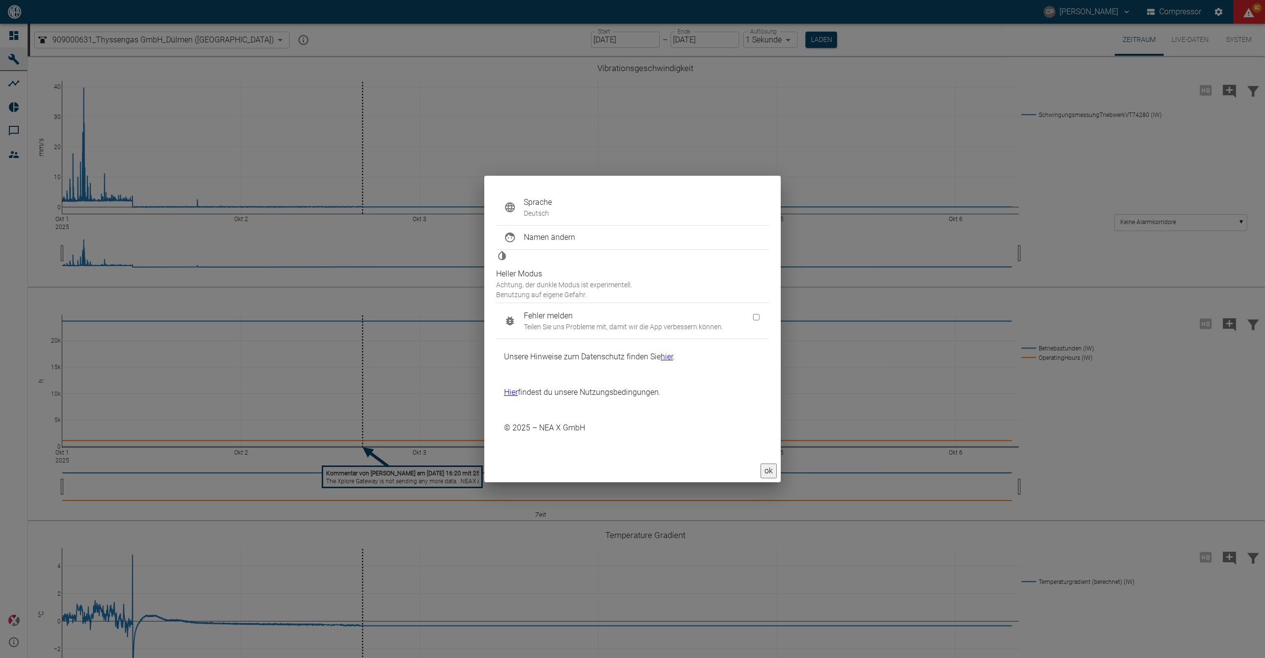
click at [774, 464] on button "ok" at bounding box center [768, 471] width 16 height 15
click at [770, 443] on div "Sprache Deutsch Namen ändern Heller Modus Achtung, der dunkle Modus ist experim…" at bounding box center [632, 329] width 1265 height 658
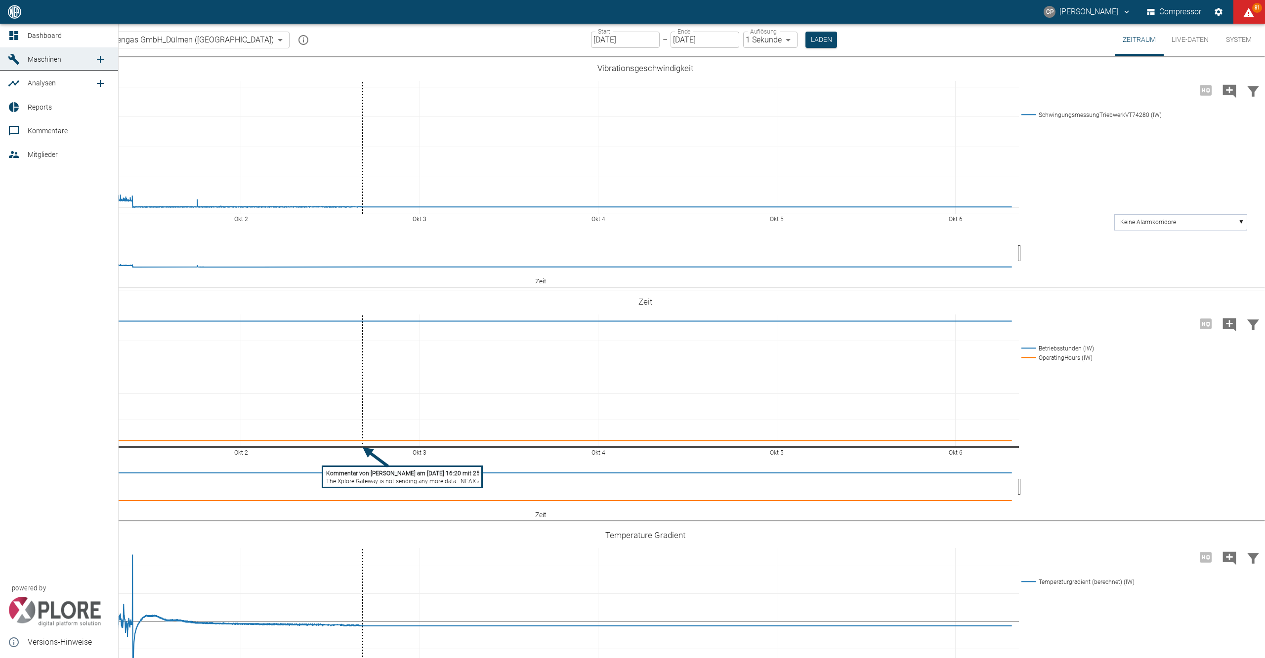
click at [10, 32] on icon at bounding box center [13, 35] width 9 height 9
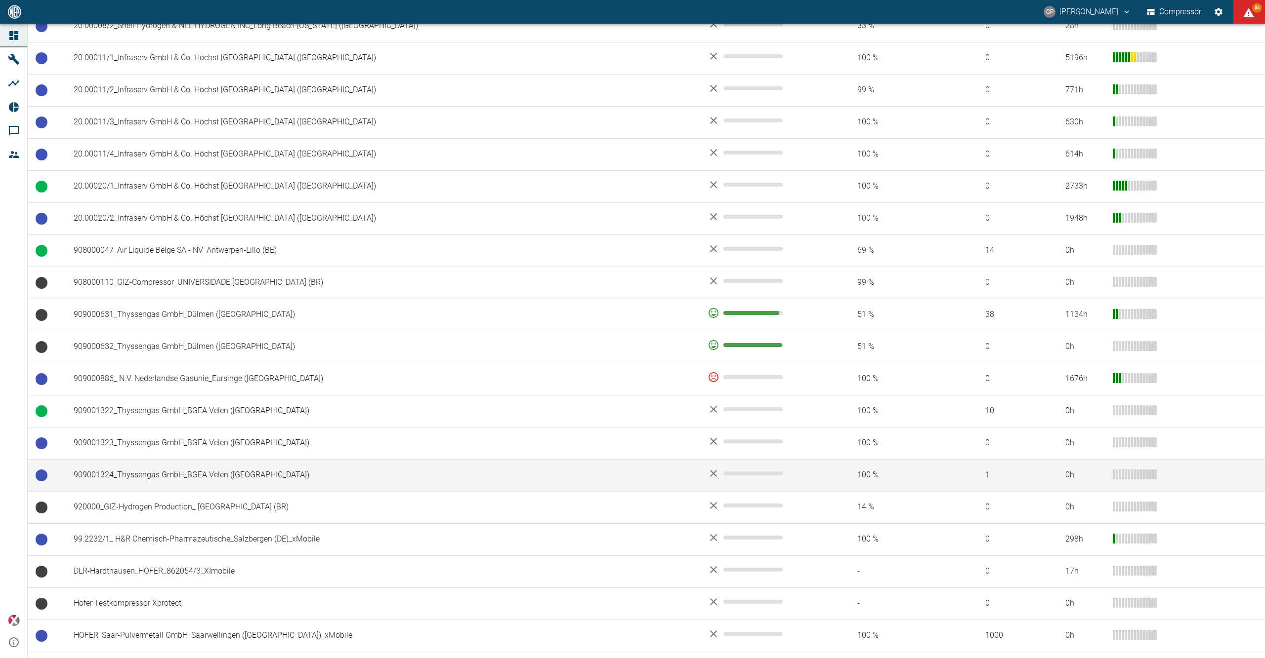
scroll to position [593, 0]
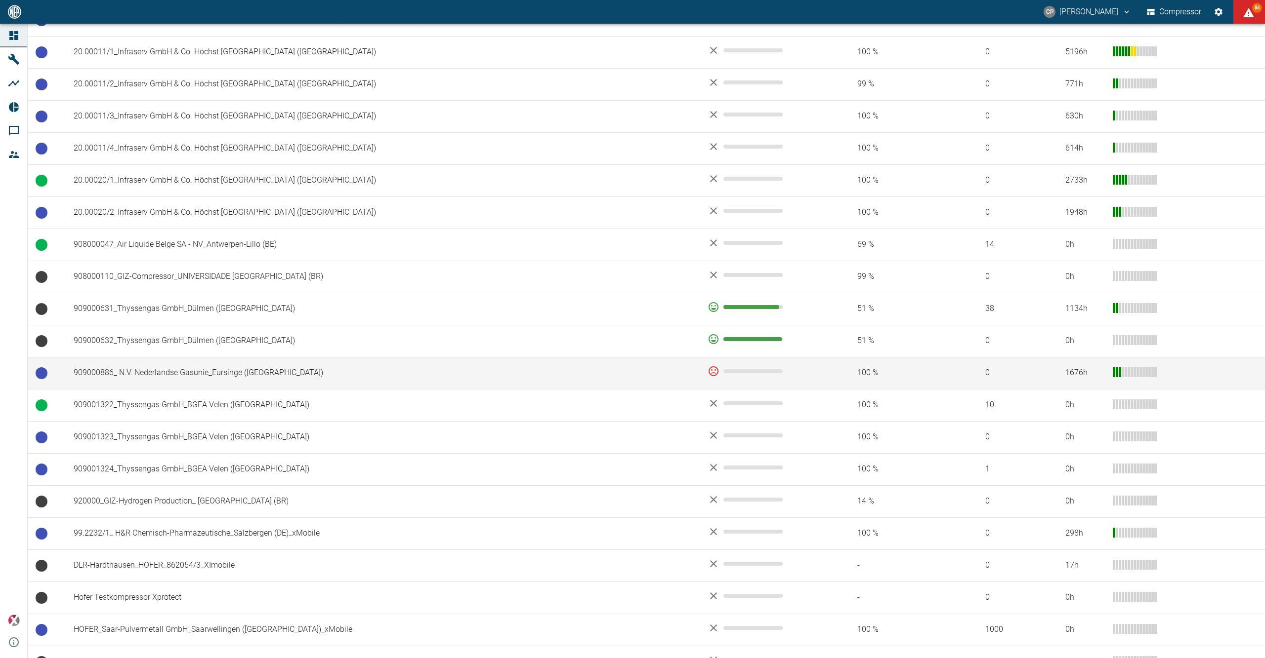
click at [261, 380] on td "909000886_ N.V. Nederlandse Gasunie_Eursinge ([GEOGRAPHIC_DATA])" at bounding box center [383, 373] width 634 height 32
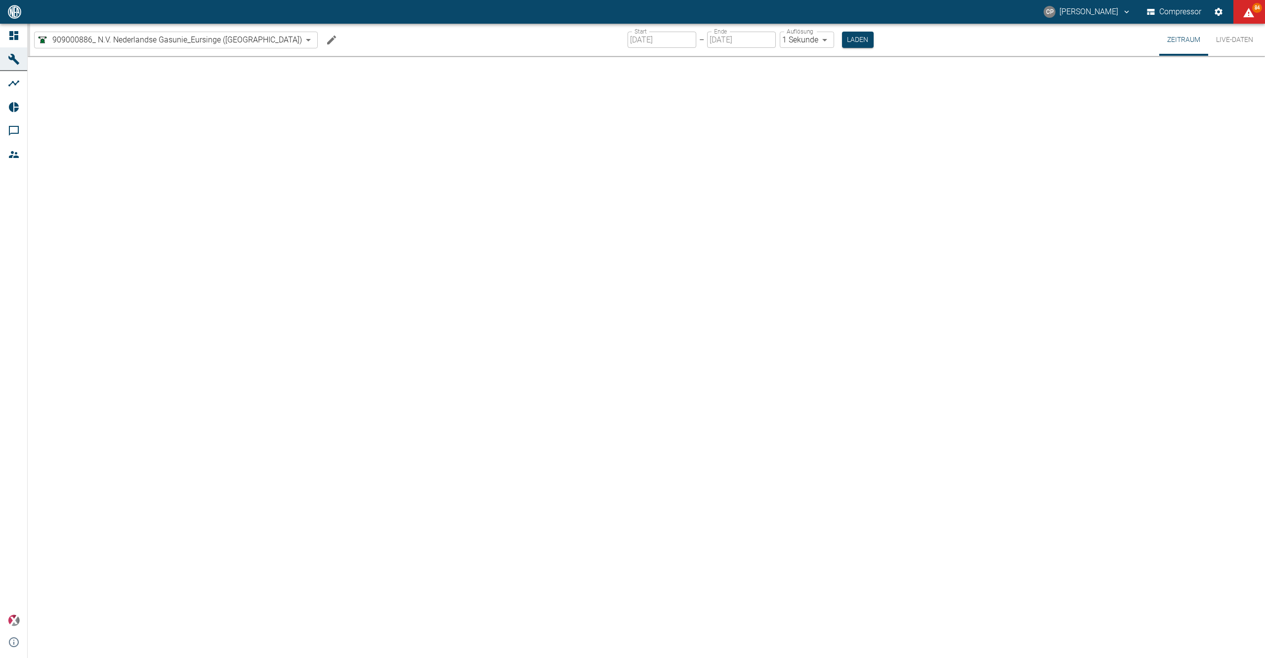
type input "2min"
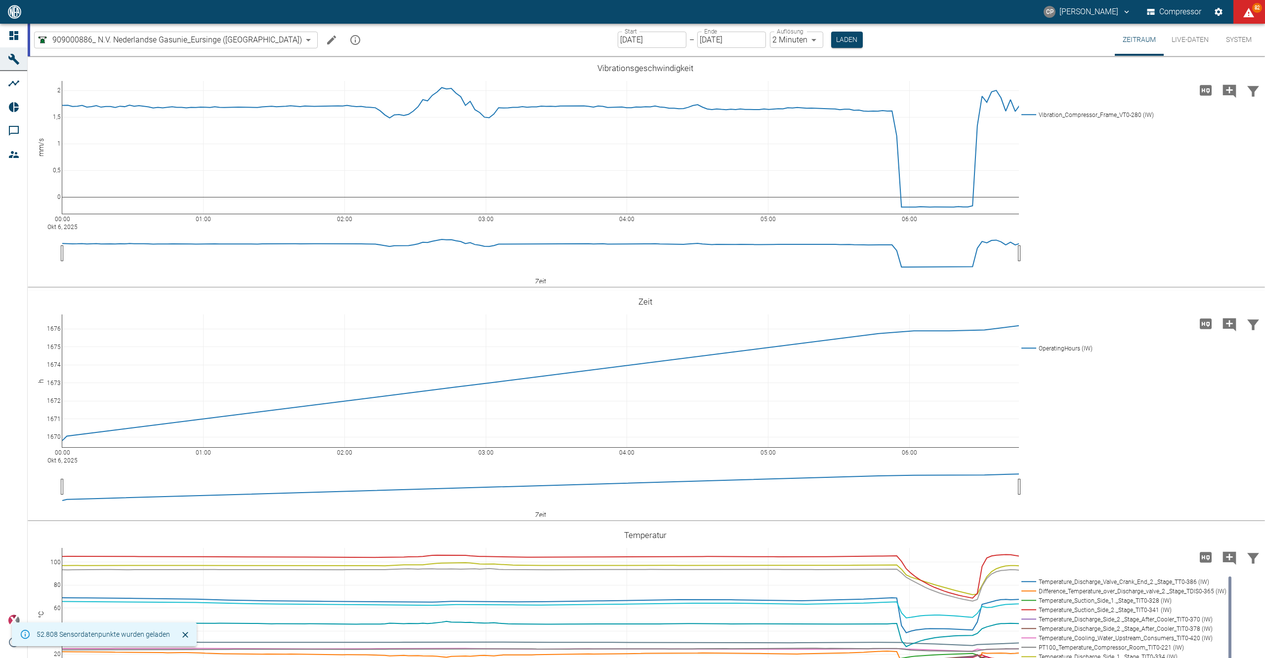
click at [630, 31] on div "Start 06.10.2025 Start – Ende 06.10.2025 Ende Auflösung 2 Minuten 2min Auflösun…" at bounding box center [739, 40] width 245 height 32
drag, startPoint x: 630, startPoint y: 31, endPoint x: 630, endPoint y: 39, distance: 7.9
click at [630, 39] on input "[DATE]" at bounding box center [651, 40] width 69 height 16
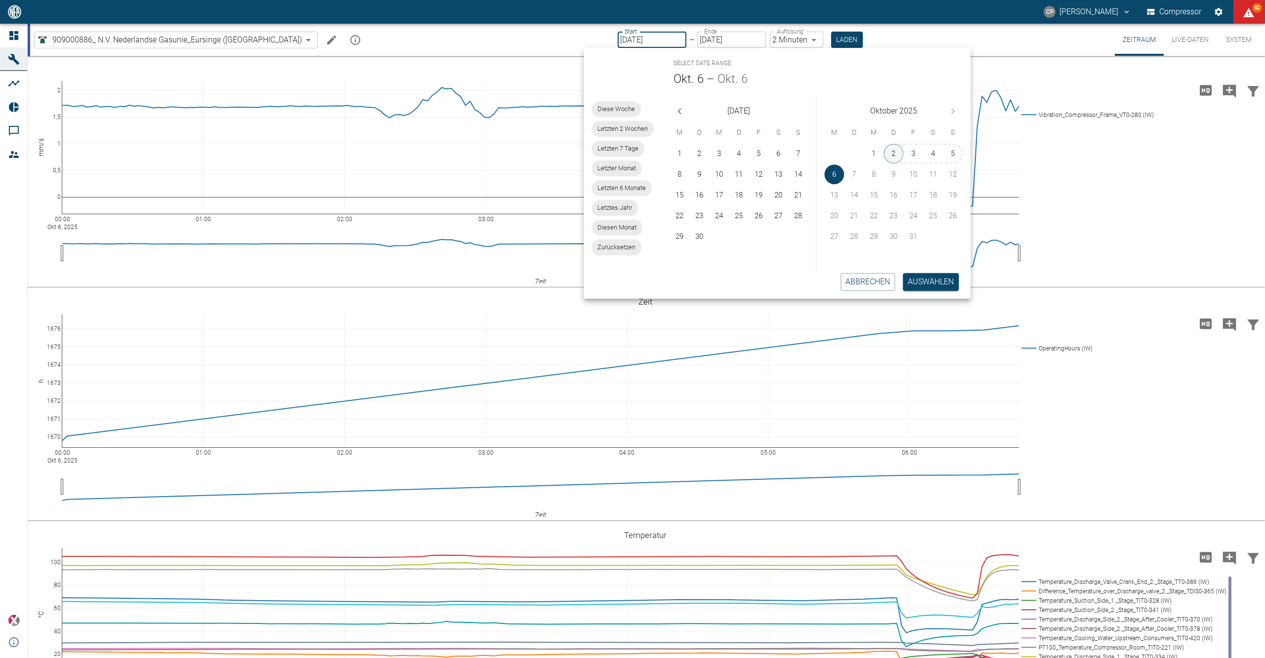
click at [894, 149] on button "2" at bounding box center [894, 154] width 20 height 20
type input "[DATE]"
click at [780, 37] on body "[PERSON_NAME] Compressor 82 Dashboard Maschinen Analysen Reports Kommentare Mit…" at bounding box center [632, 329] width 1265 height 658
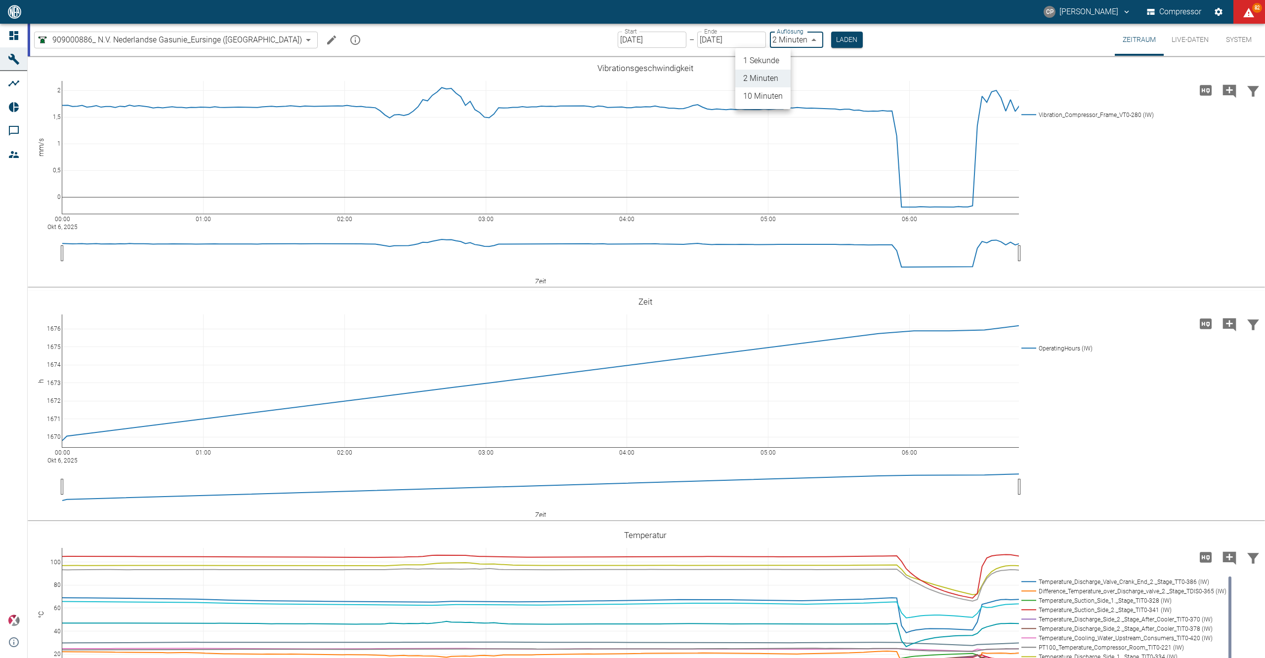
click at [771, 56] on li "1 Sekunde" at bounding box center [762, 61] width 55 height 18
type input "1sec"
click at [831, 40] on button "Laden" at bounding box center [847, 40] width 32 height 16
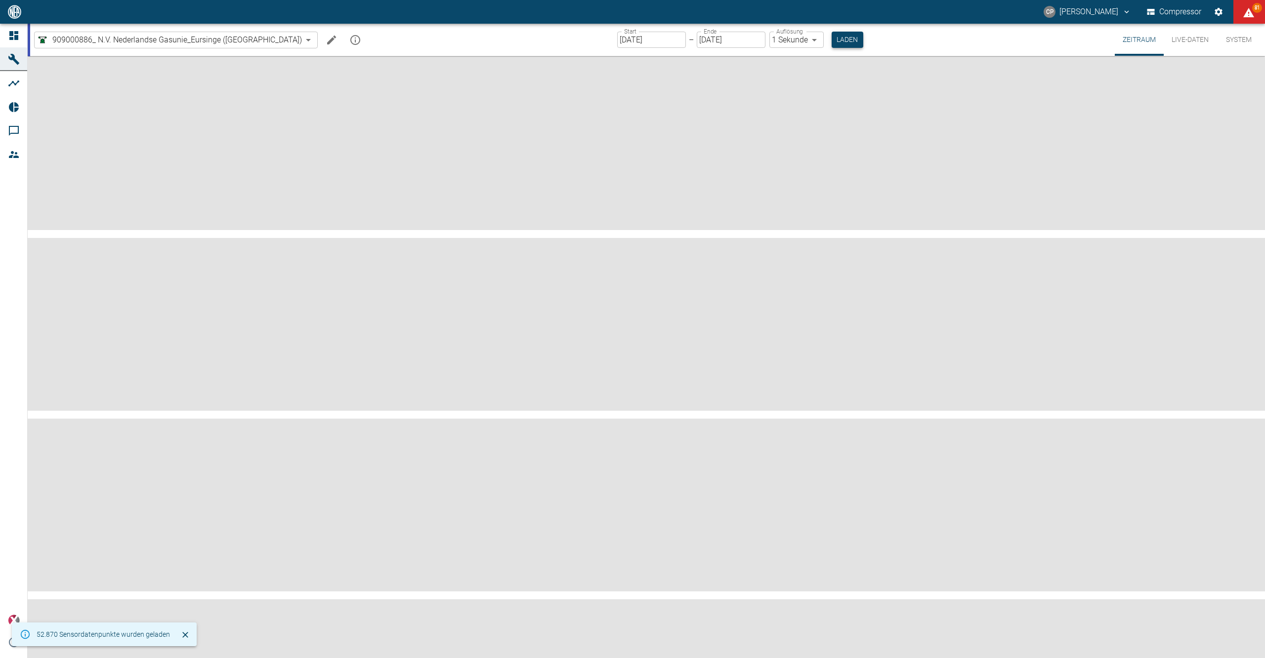
click at [831, 35] on button "Laden" at bounding box center [847, 40] width 32 height 16
click at [831, 40] on button "Laden" at bounding box center [847, 40] width 32 height 16
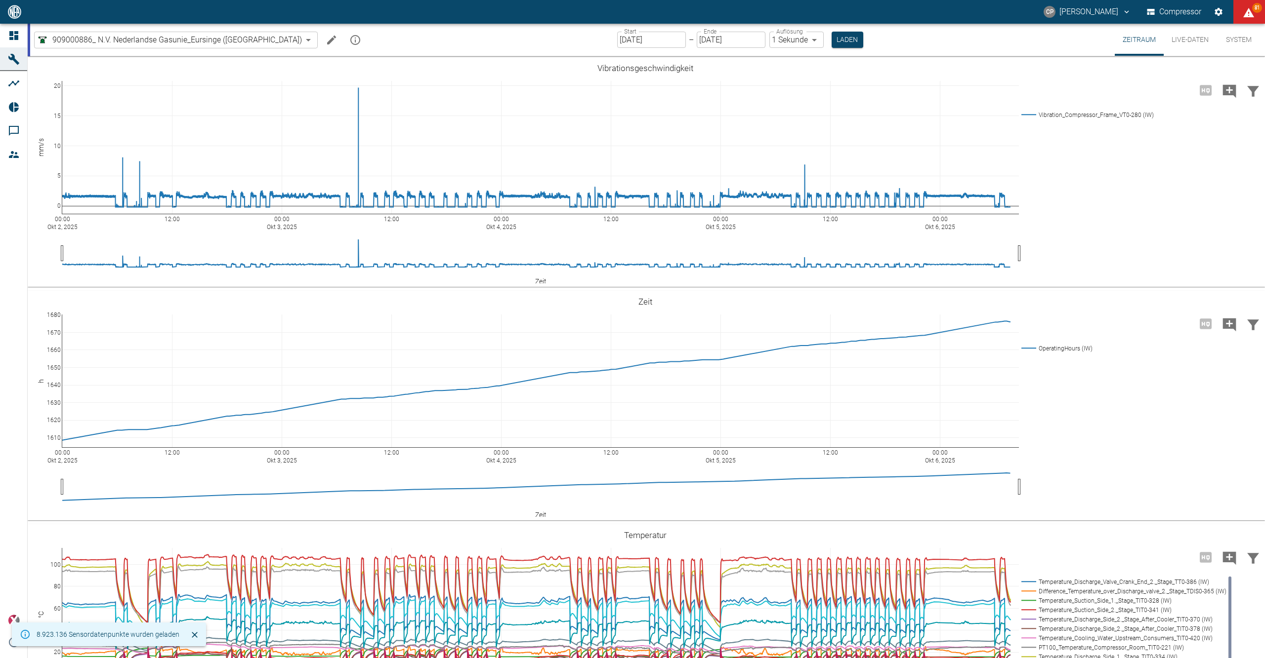
scroll to position [198, 0]
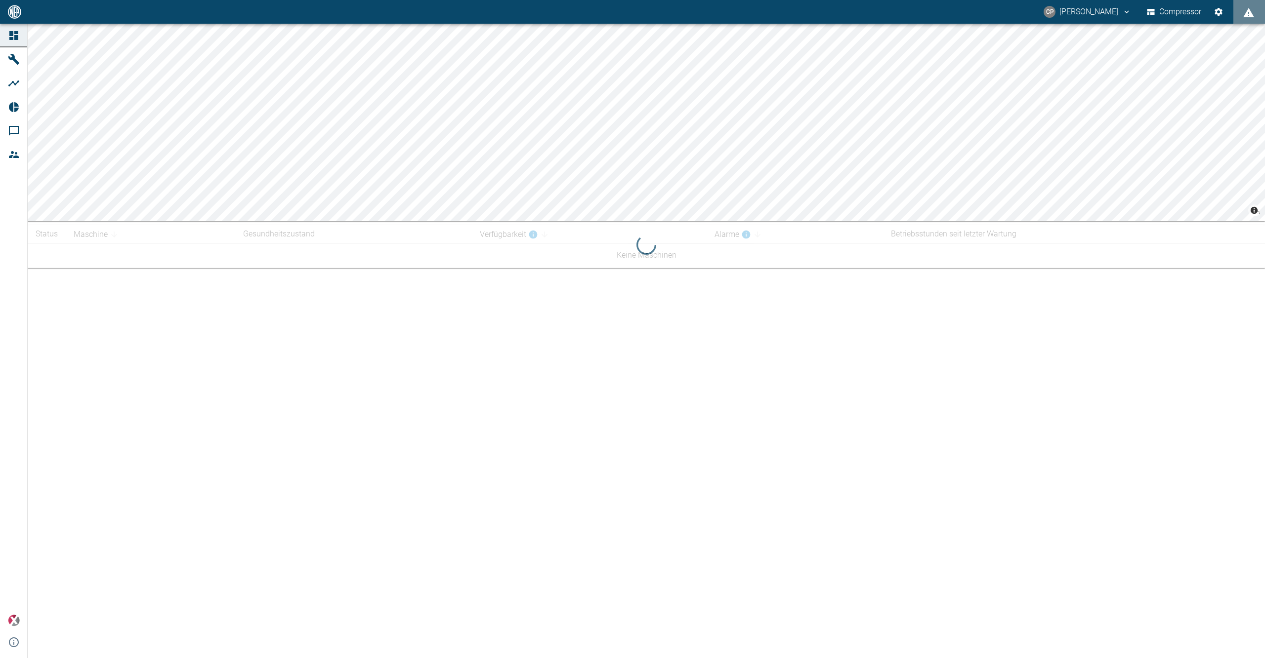
drag, startPoint x: 0, startPoint y: 0, endPoint x: 107, endPoint y: 657, distance: 665.6
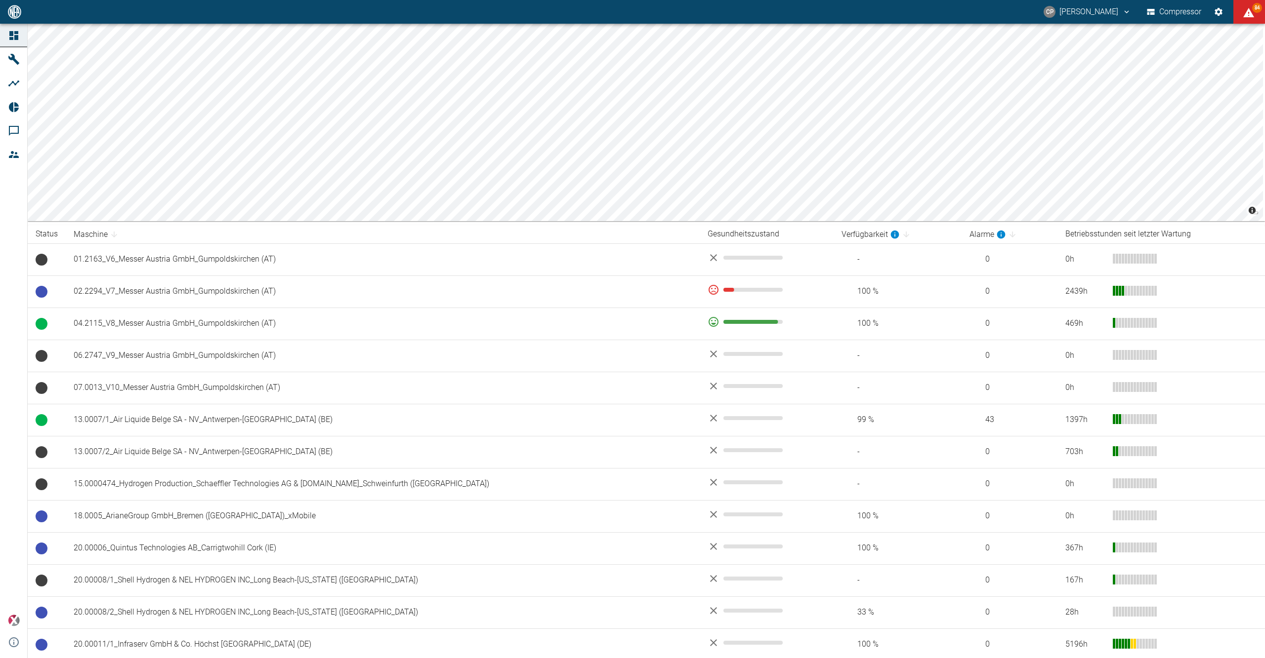
drag, startPoint x: 107, startPoint y: 657, endPoint x: 319, endPoint y: 230, distance: 476.5
click at [319, 230] on th "Maschine" at bounding box center [383, 234] width 634 height 18
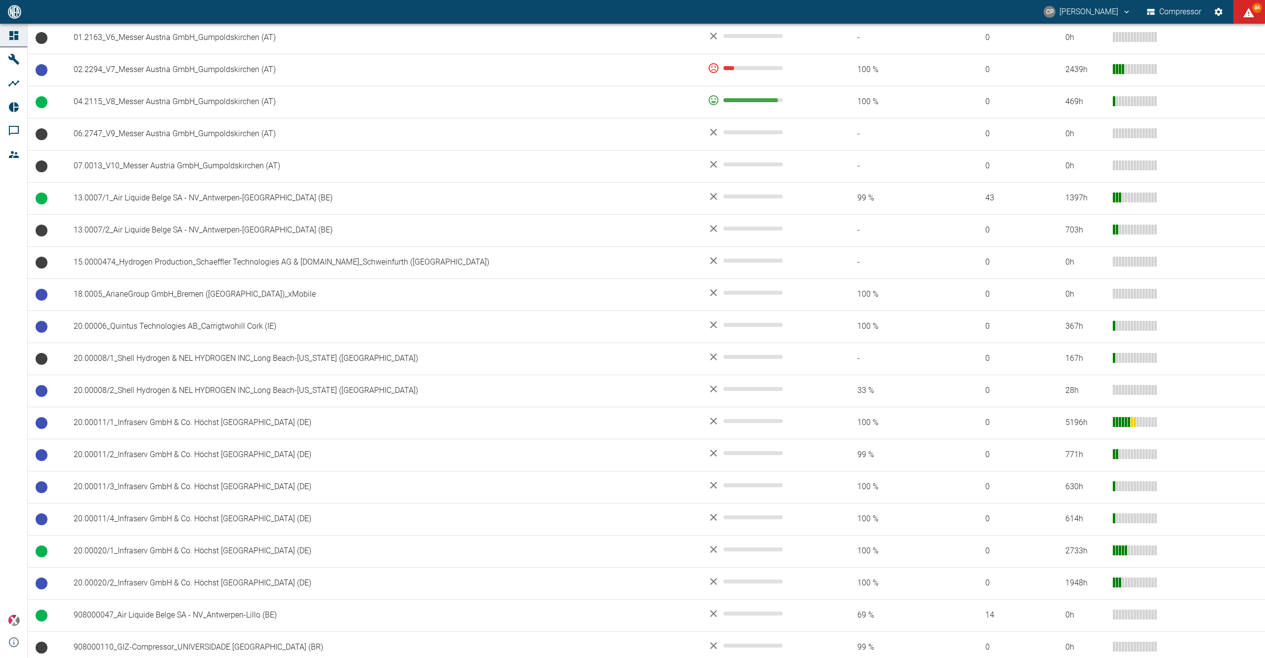
scroll to position [683, 0]
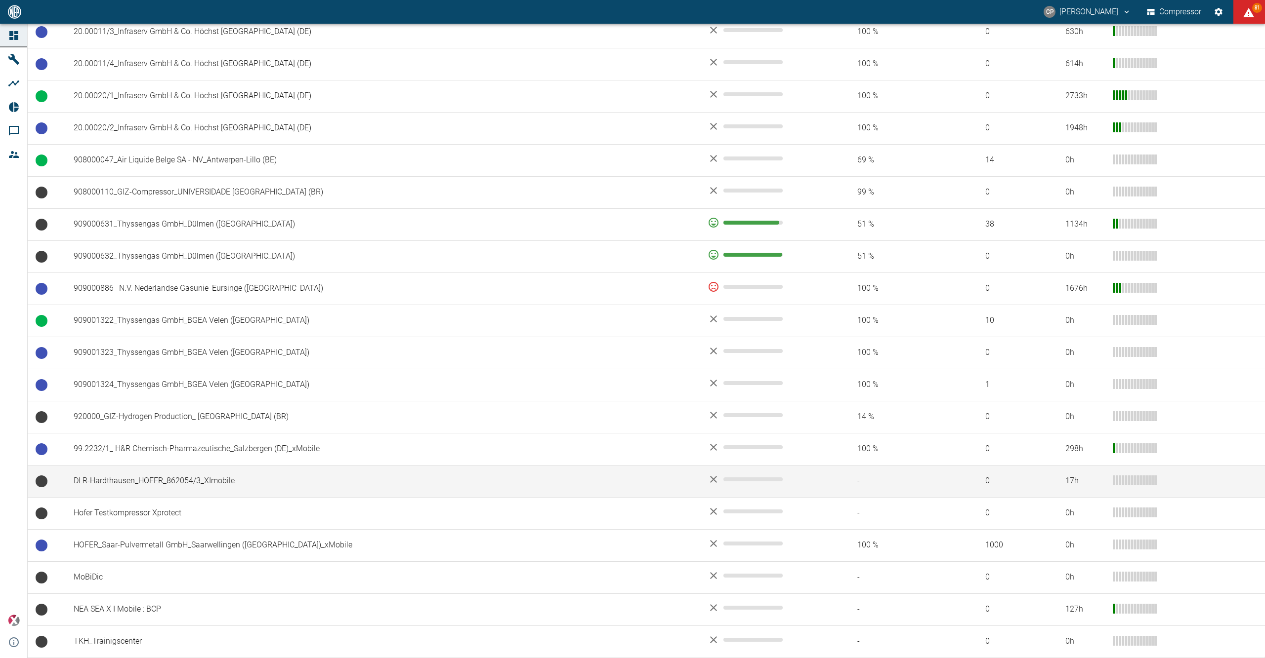
click at [196, 472] on td "DLR-Hardthausen_HOFER_862054/3_XImobile" at bounding box center [383, 481] width 634 height 32
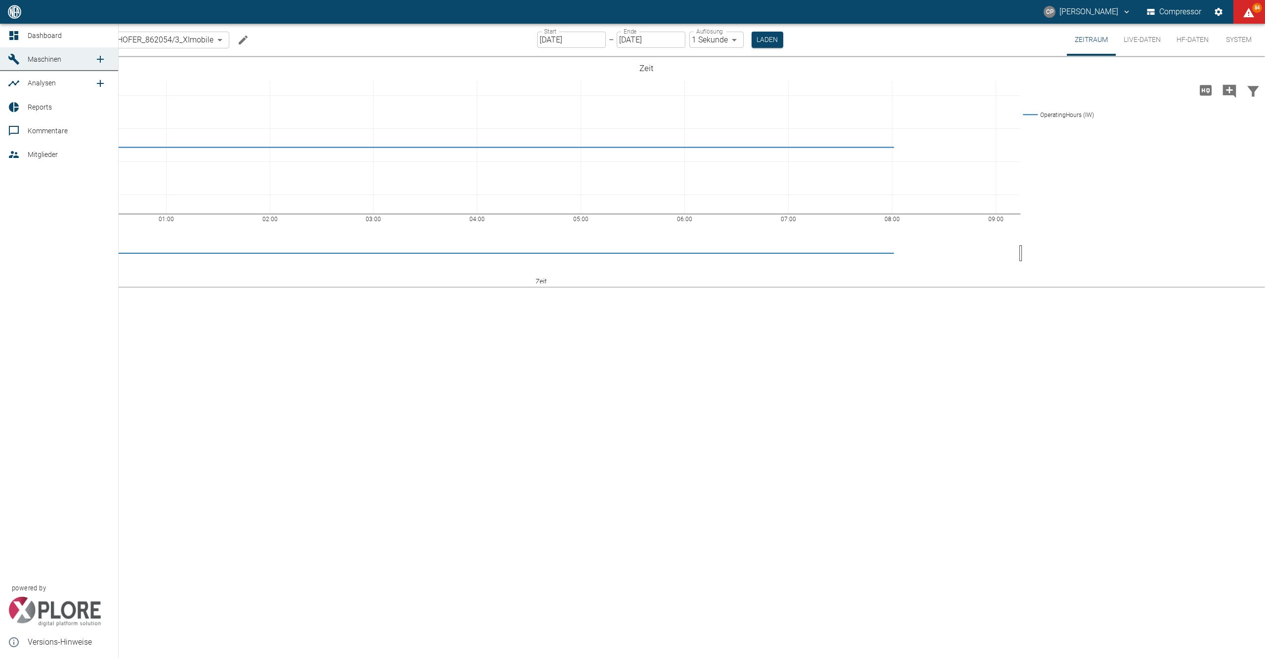
click at [13, 41] on icon at bounding box center [14, 36] width 12 height 12
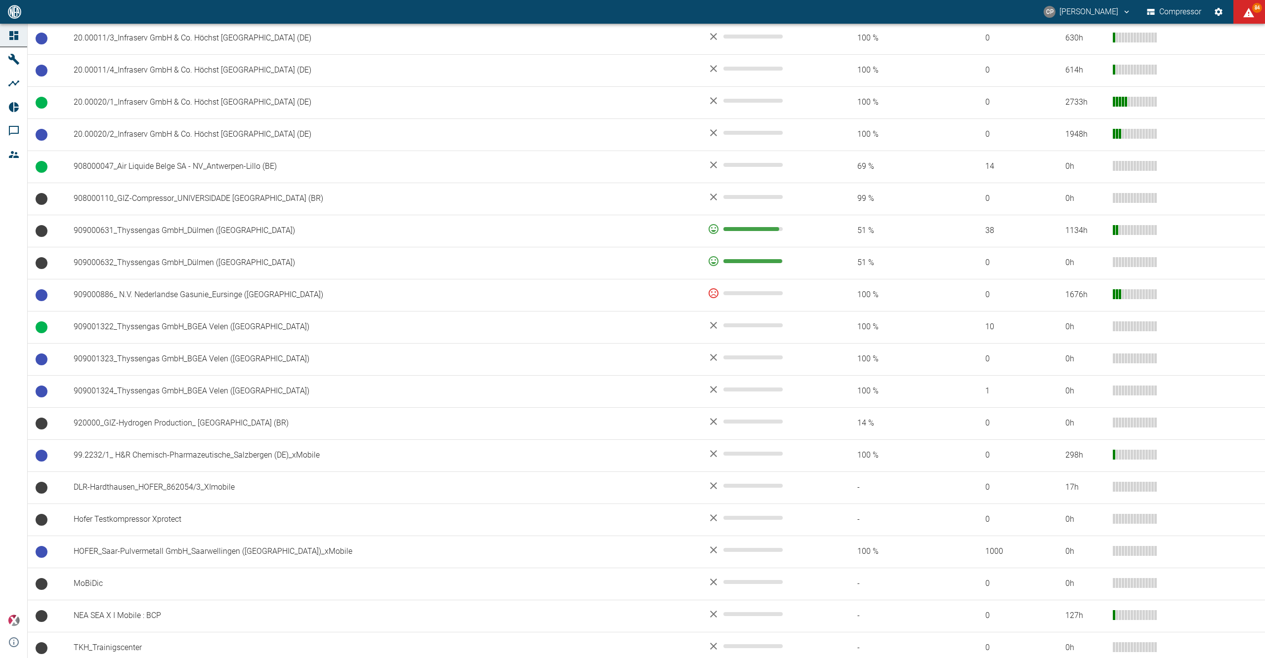
scroll to position [683, 0]
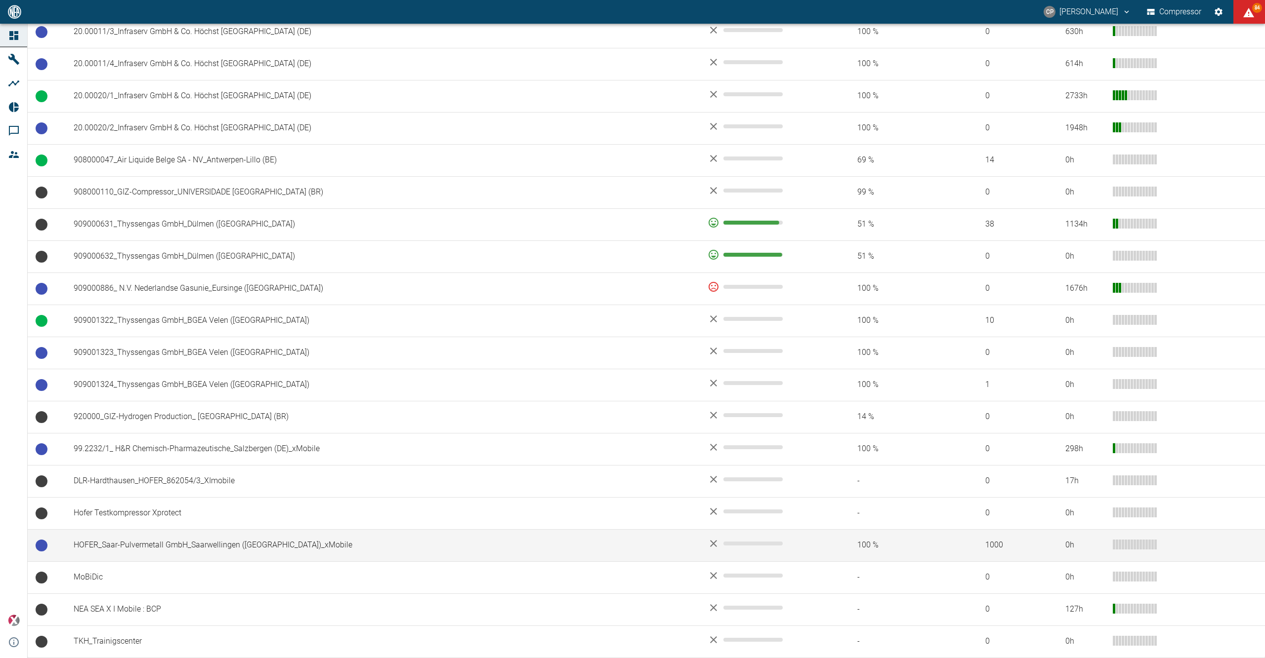
click at [223, 541] on td "HOFER_Saar-Pulvermetall GmbH_Saarwellingen (DE)_xMobile" at bounding box center [383, 546] width 634 height 32
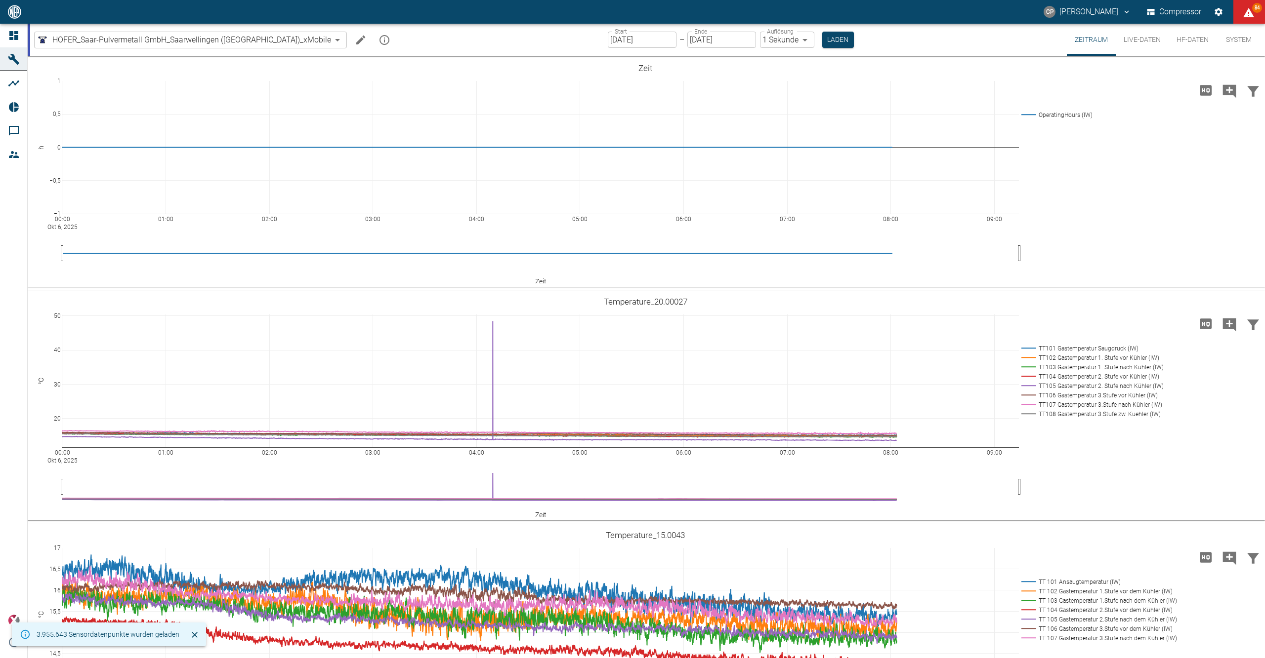
drag, startPoint x: 216, startPoint y: 537, endPoint x: 22, endPoint y: 500, distance: 197.1
click at [4, 507] on div "Dashboard Maschinen Analysen Reports Kommentare Mitglieder powered by Versions-…" at bounding box center [14, 341] width 28 height 635
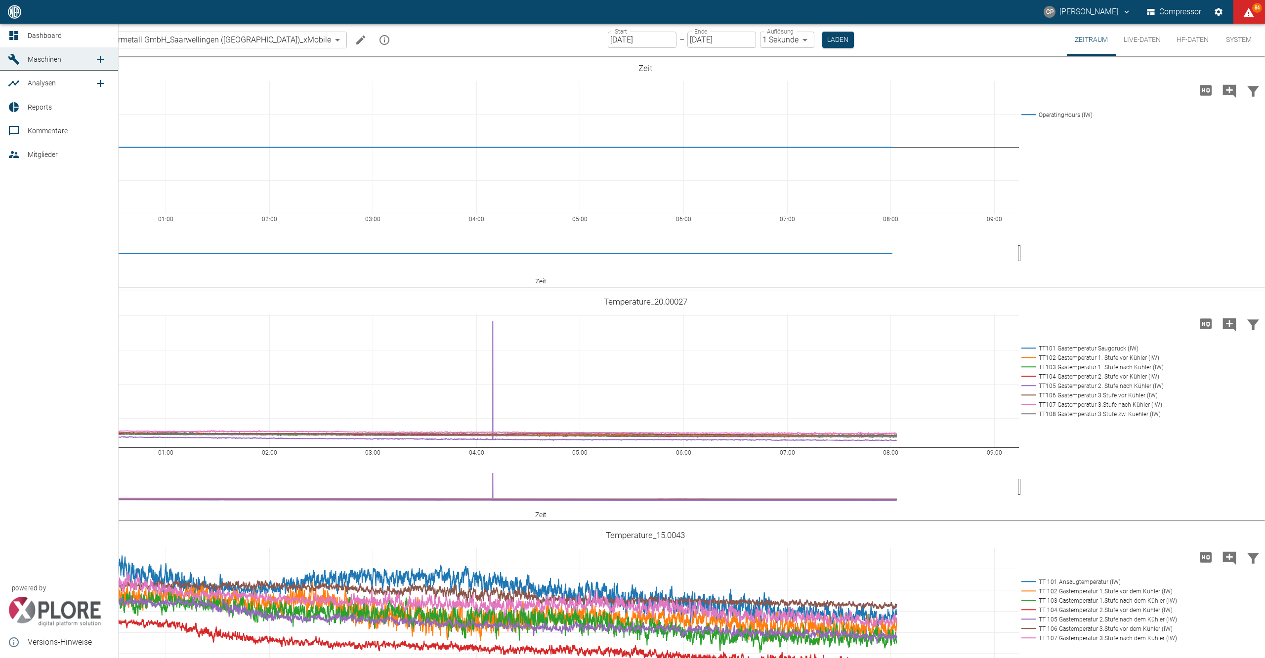
click at [36, 29] on link "Dashboard" at bounding box center [59, 36] width 118 height 24
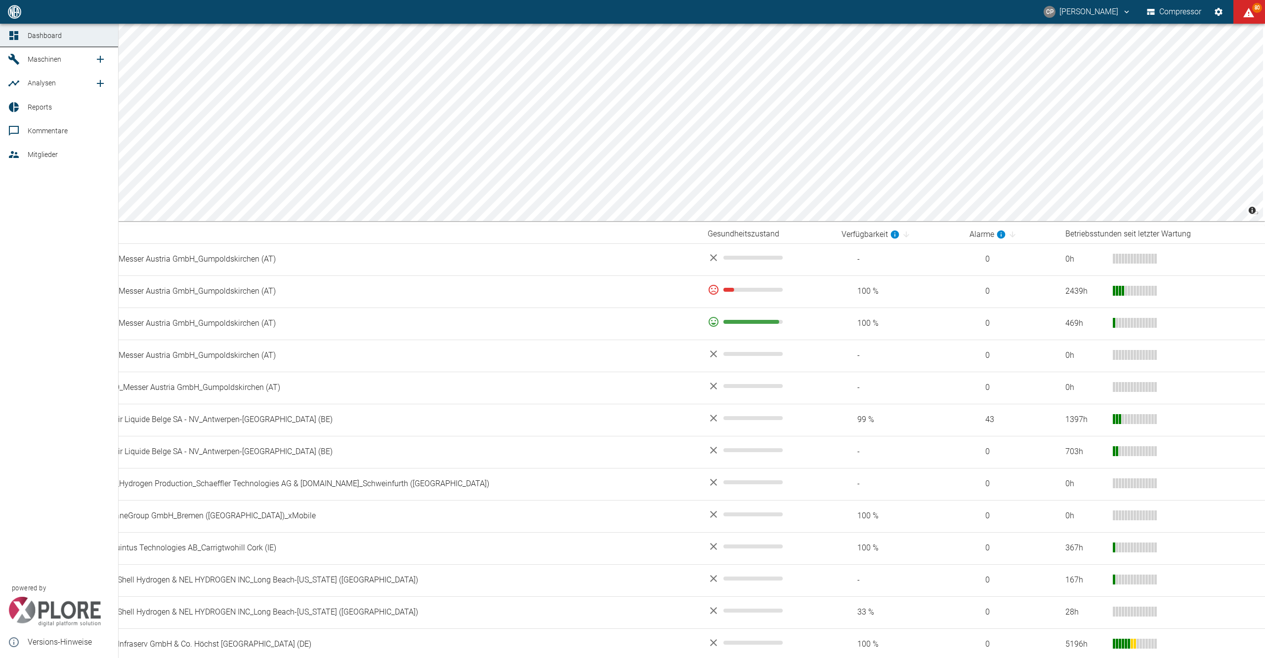
click at [13, 34] on icon at bounding box center [13, 35] width 9 height 9
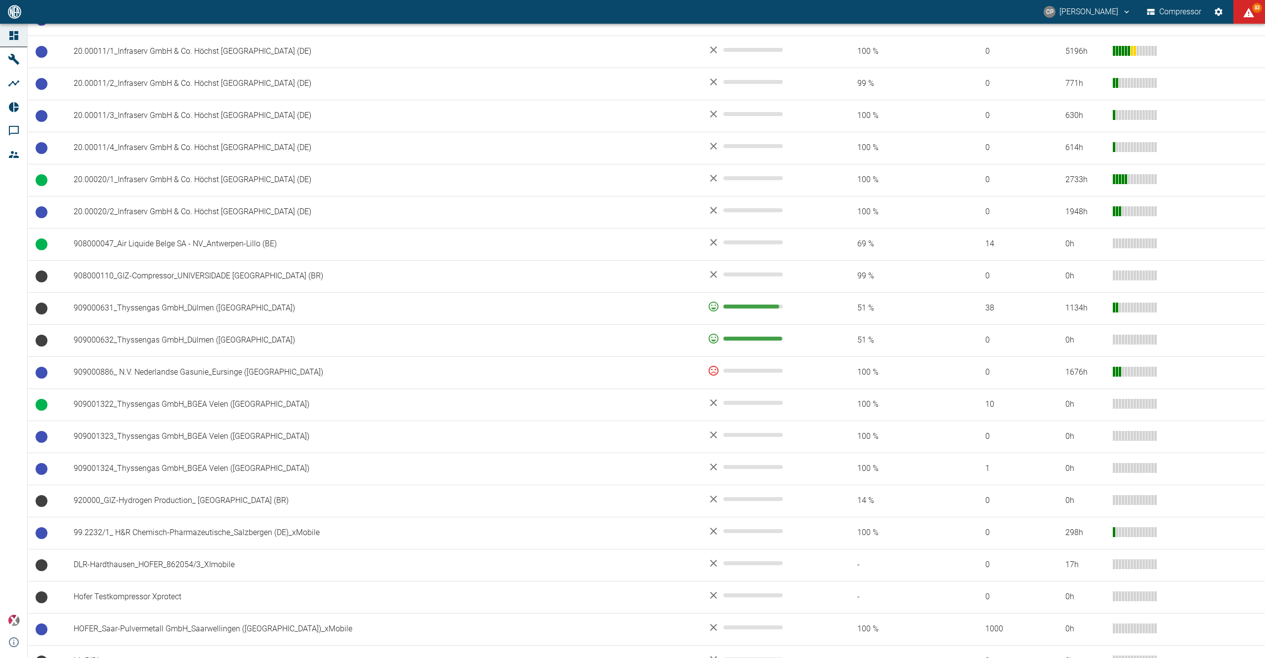
scroll to position [593, 0]
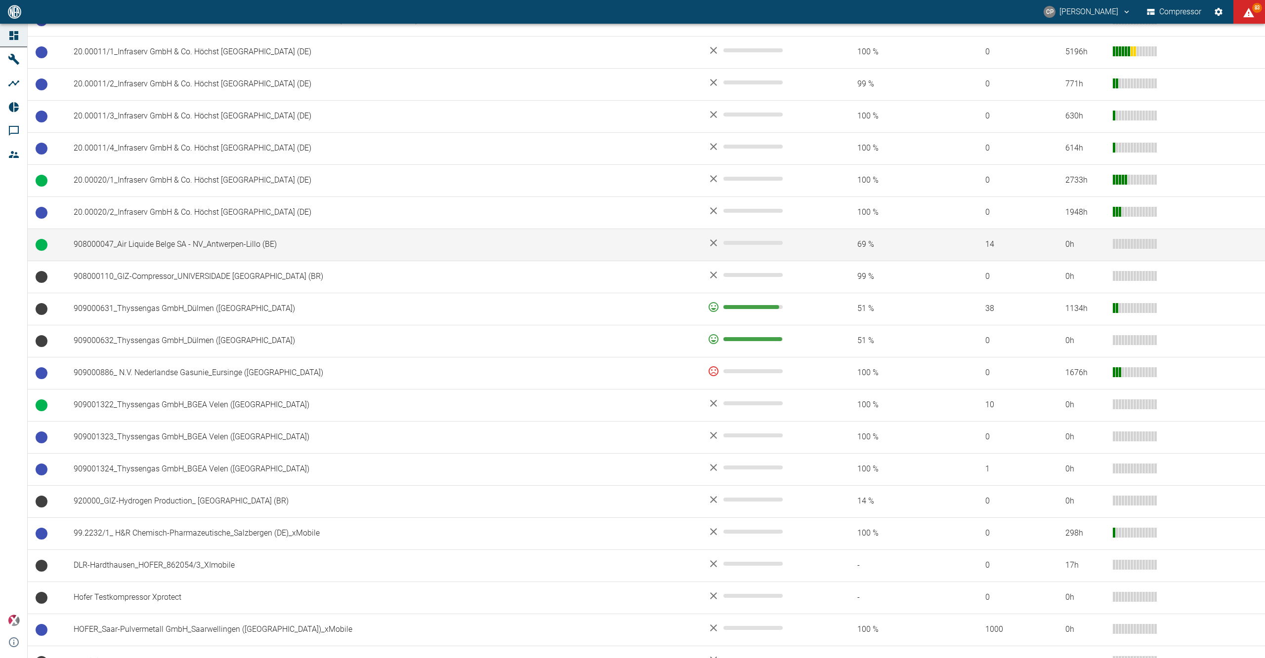
click at [287, 253] on td "908000047_Air Liquide Belge SA - NV_Antwerpen-Lillo (BE)" at bounding box center [383, 245] width 634 height 32
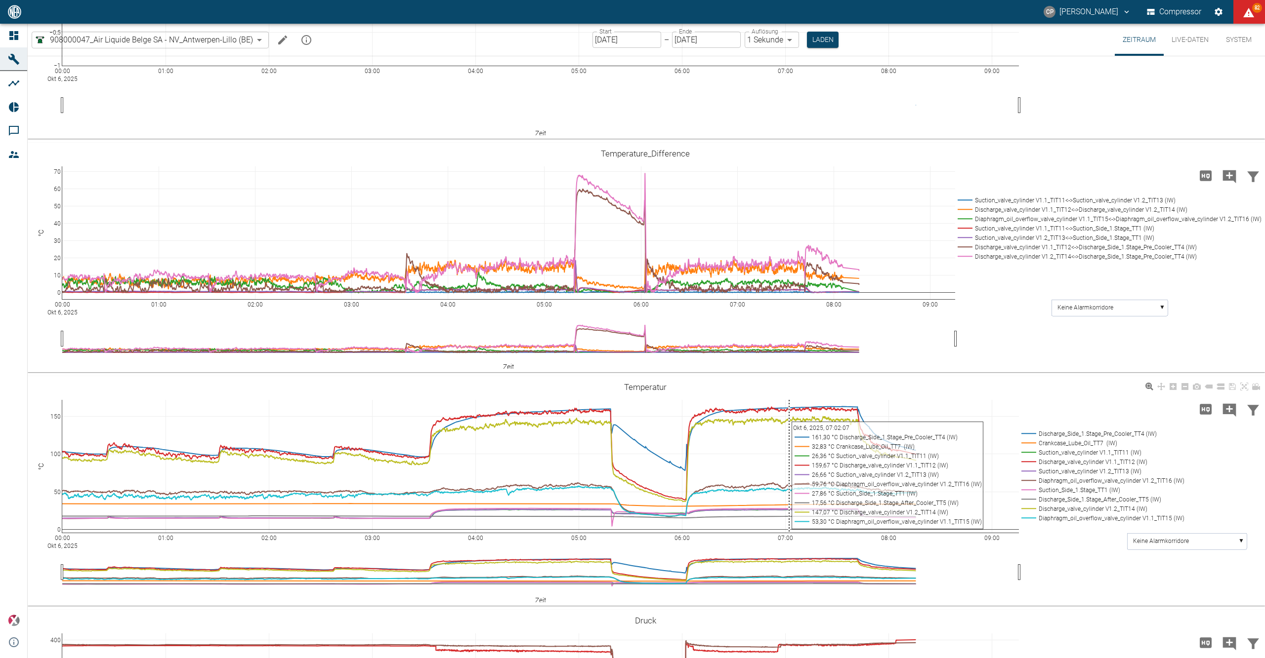
scroll to position [562, 0]
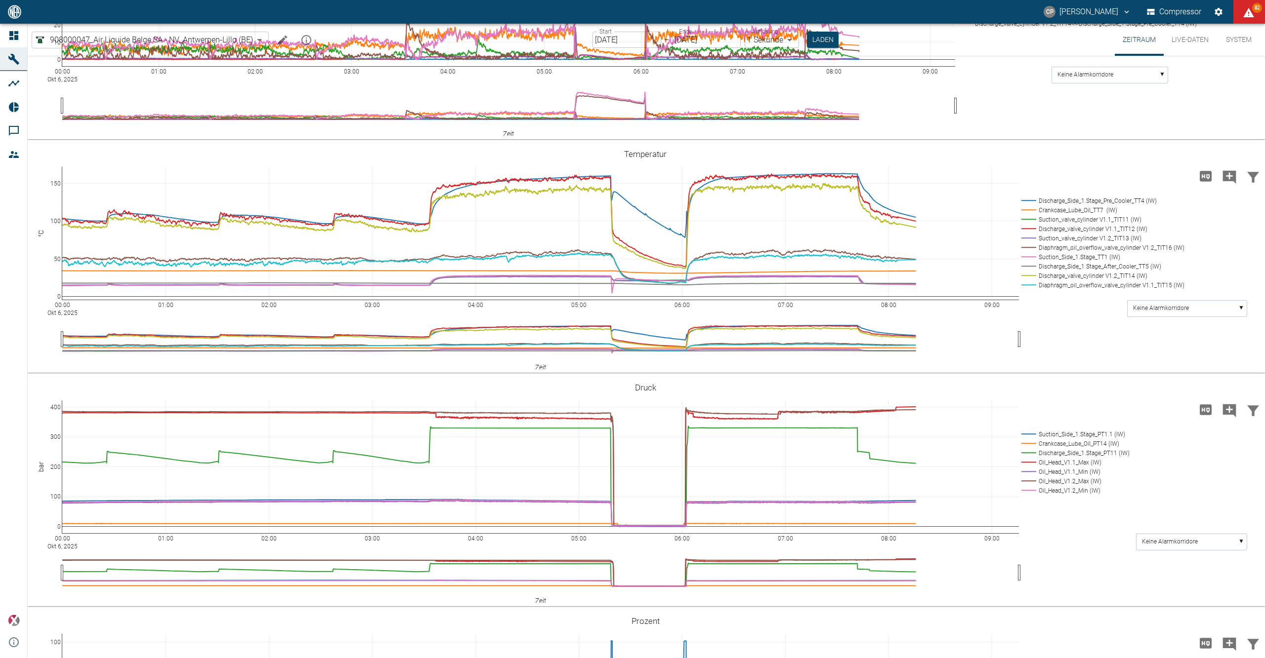
click at [627, 47] on input "[DATE]" at bounding box center [626, 40] width 69 height 16
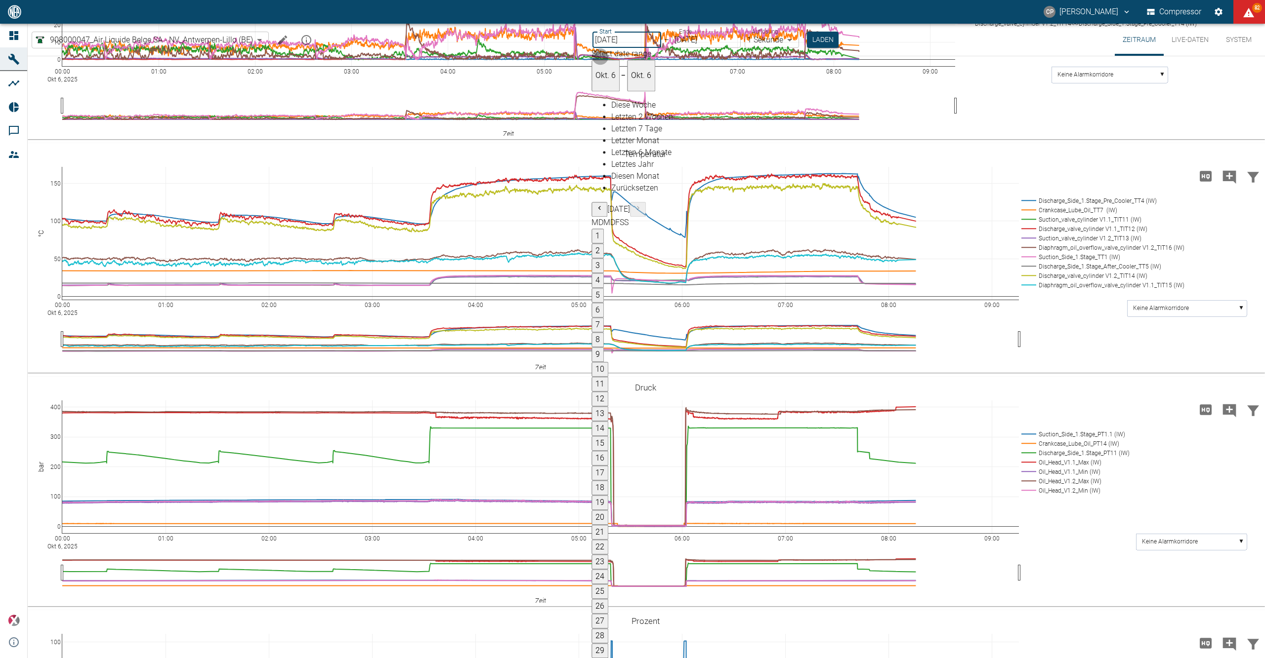
type input "02.10.2025"
click at [777, 44] on body "CP Christoph Palm Compressor 82 Dashboard Maschinen Analysen Reports Kommentare…" at bounding box center [632, 329] width 1265 height 658
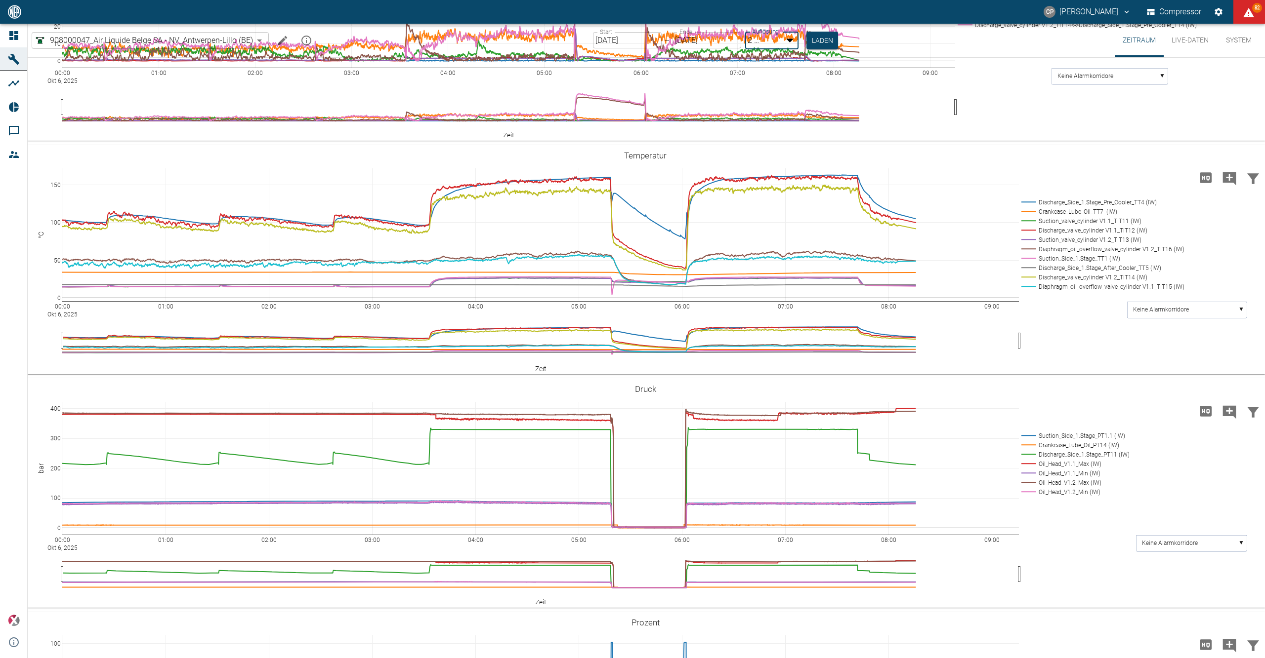
type input "1sec"
click at [820, 41] on button "Laden" at bounding box center [823, 40] width 32 height 16
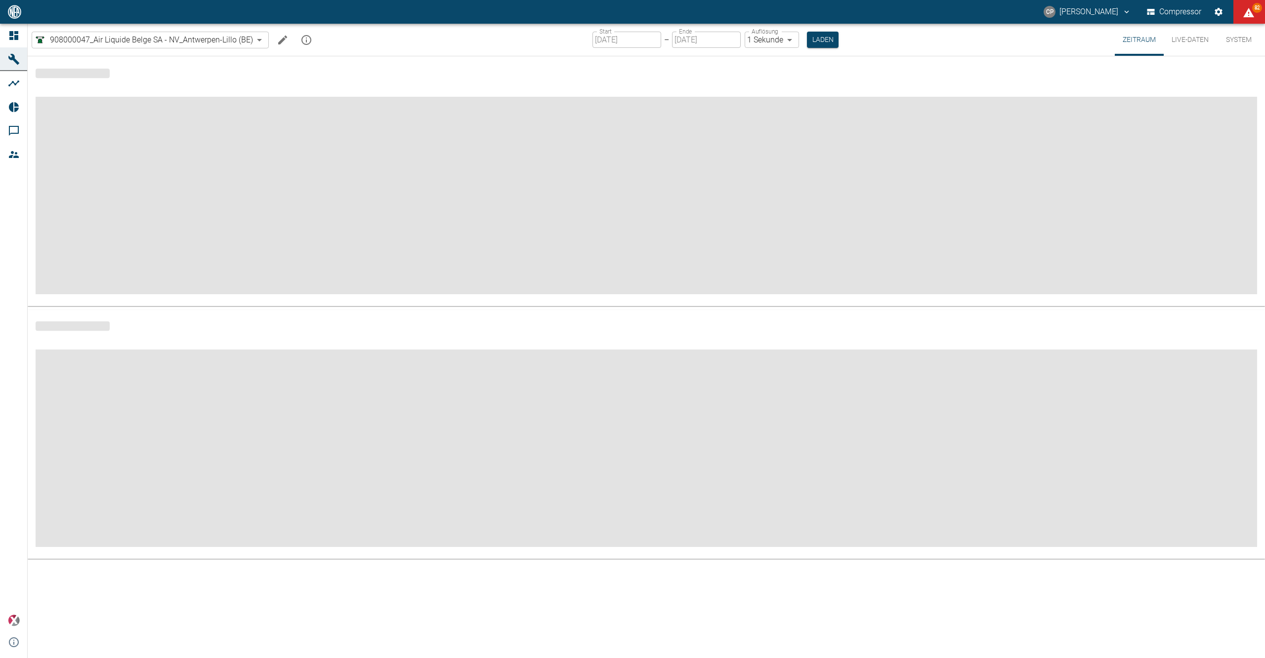
click at [655, 29] on div "Start 02.10.2025 Start – Ende 06.10.2025 Ende Auflösung 1 Sekunde 1sec Auflösun…" at bounding box center [715, 40] width 246 height 32
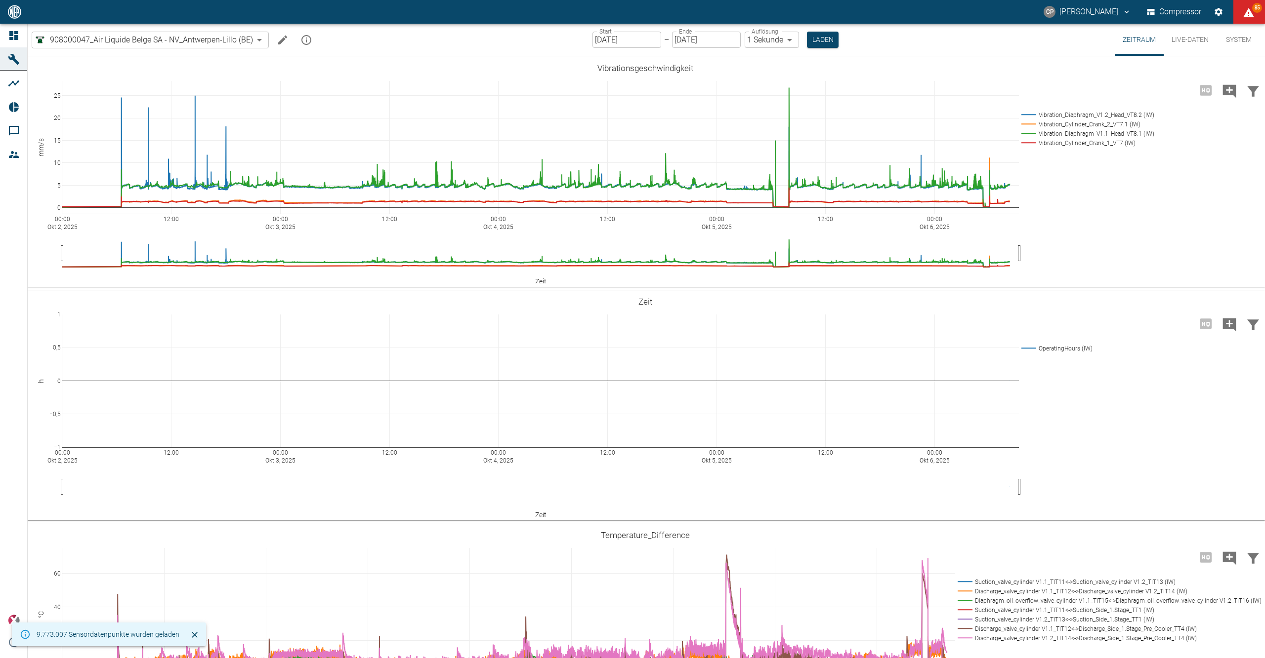
click at [192, 637] on icon "Schließen" at bounding box center [195, 635] width 6 height 6
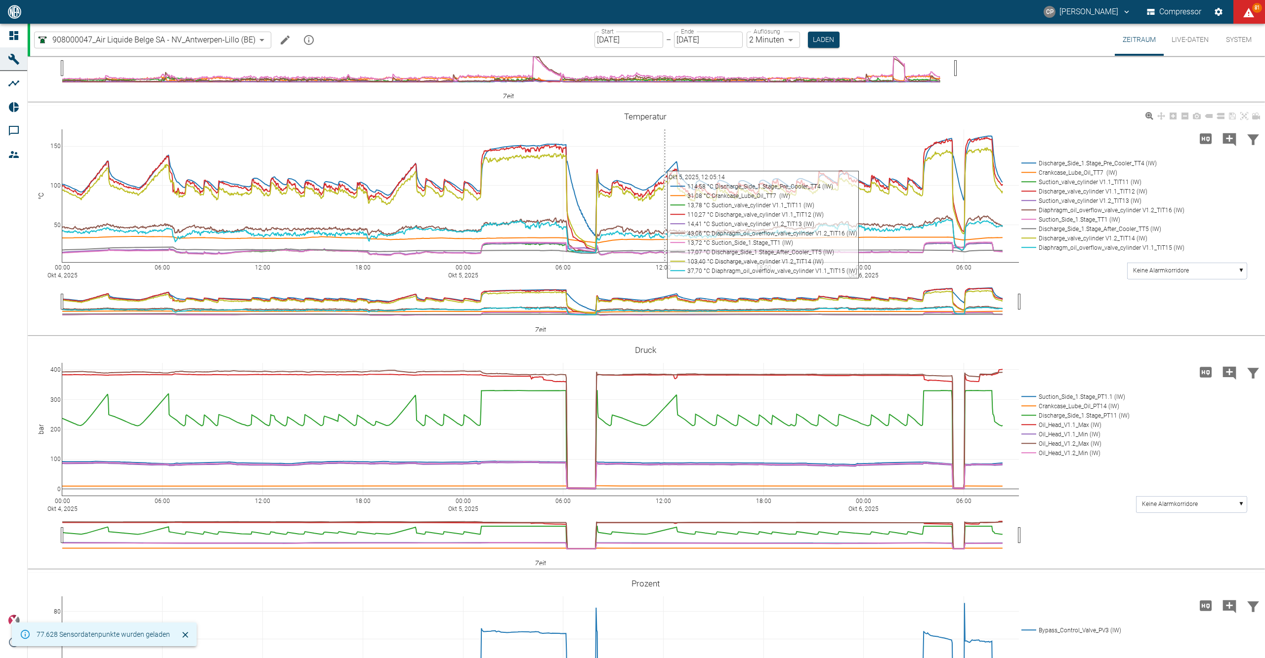
scroll to position [790, 0]
